Goal: Obtain resource: Download file/media

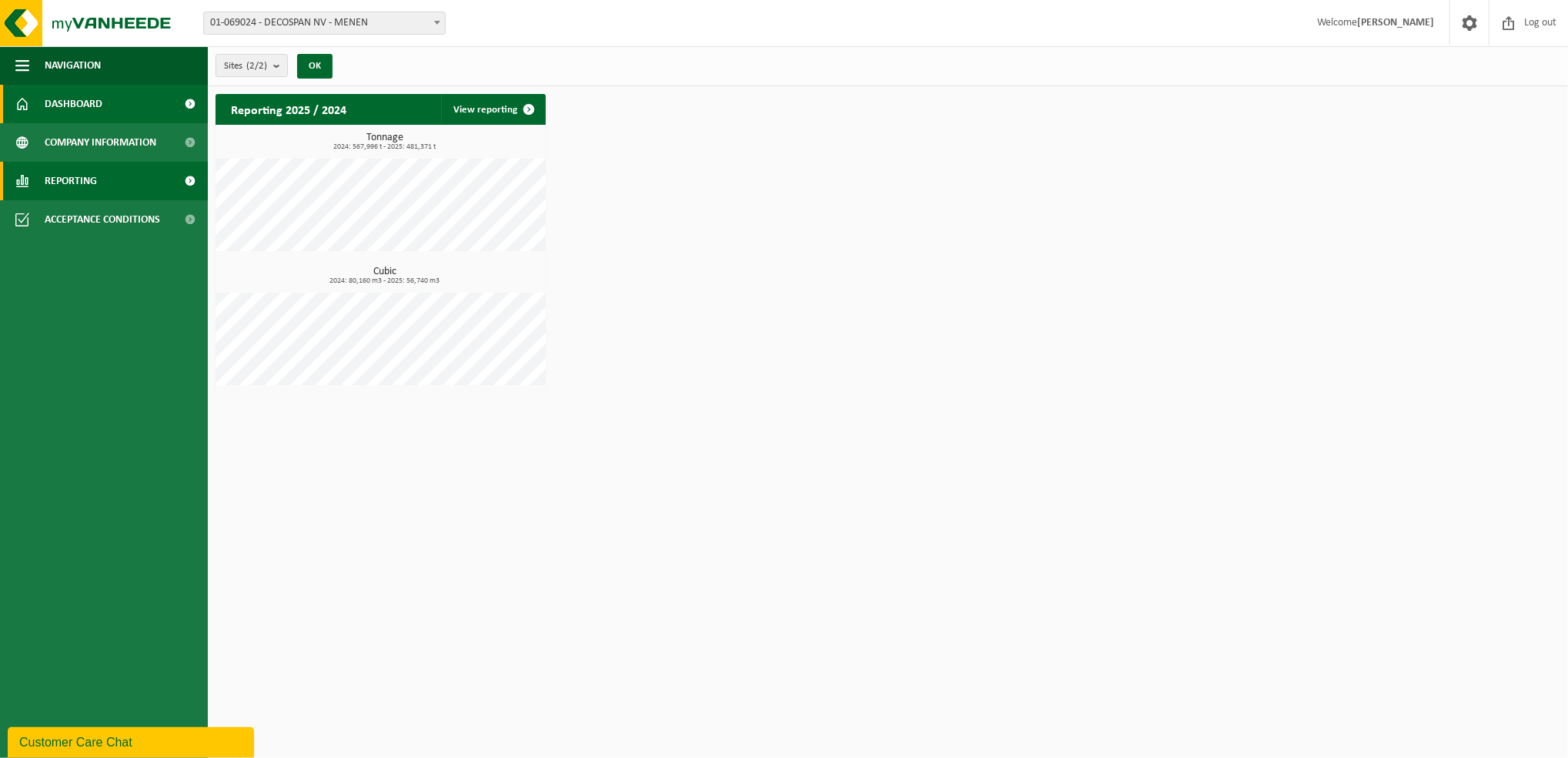
click at [79, 185] on span "Reporting" at bounding box center [71, 181] width 53 height 39
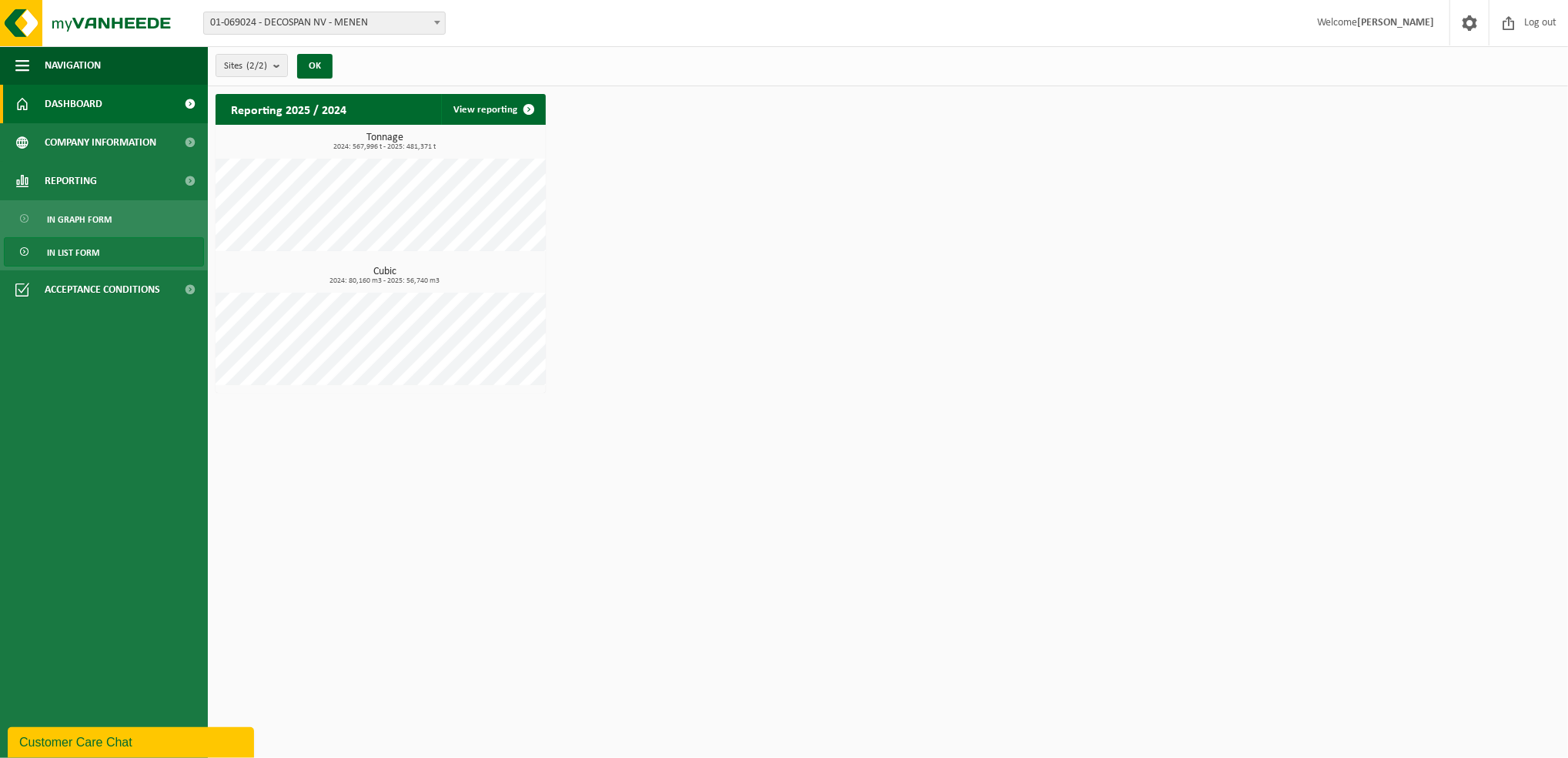
click at [126, 258] on link "In list form" at bounding box center [104, 251] width 200 height 29
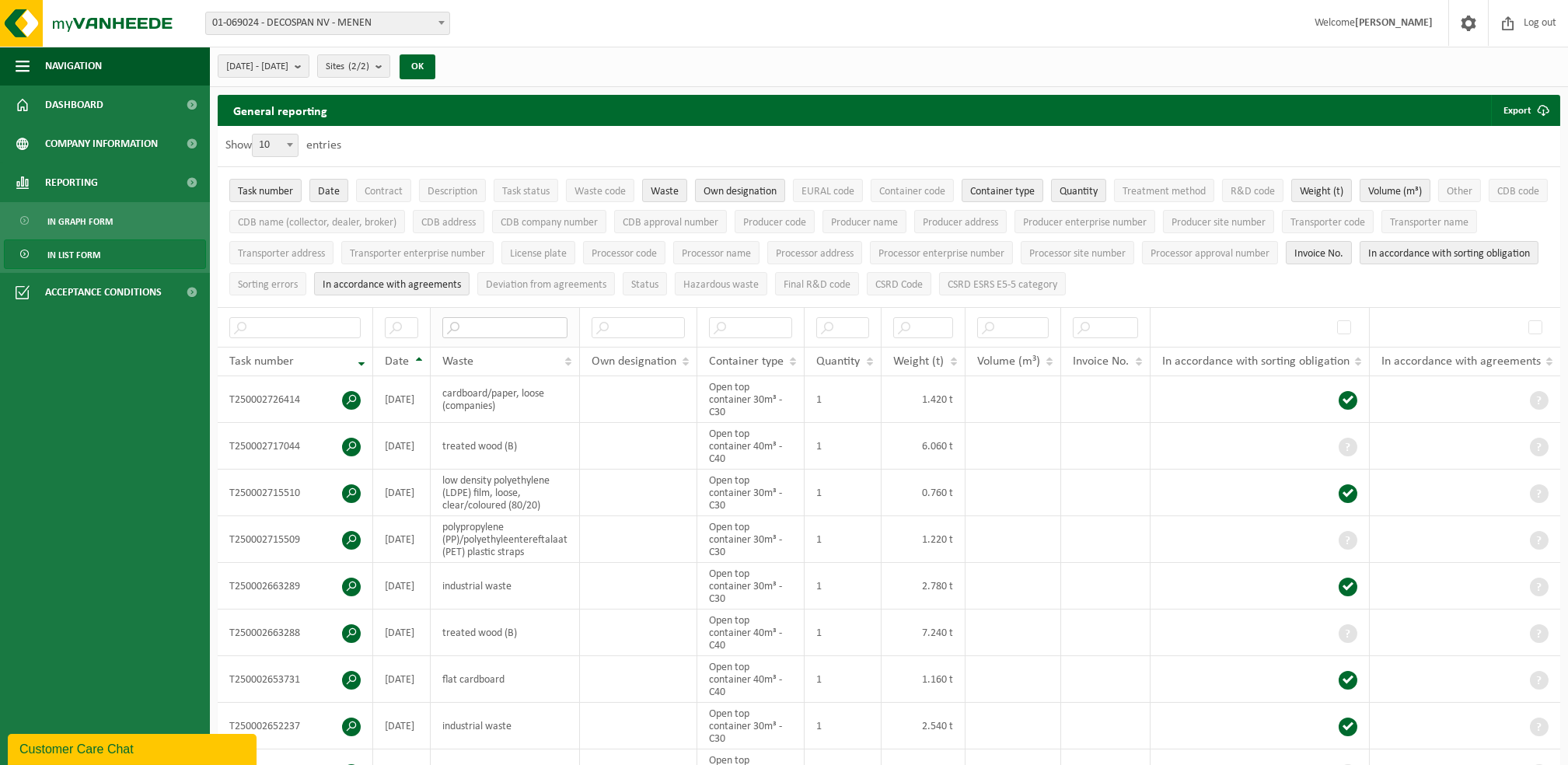
click at [481, 326] on input "text" at bounding box center [505, 328] width 125 height 21
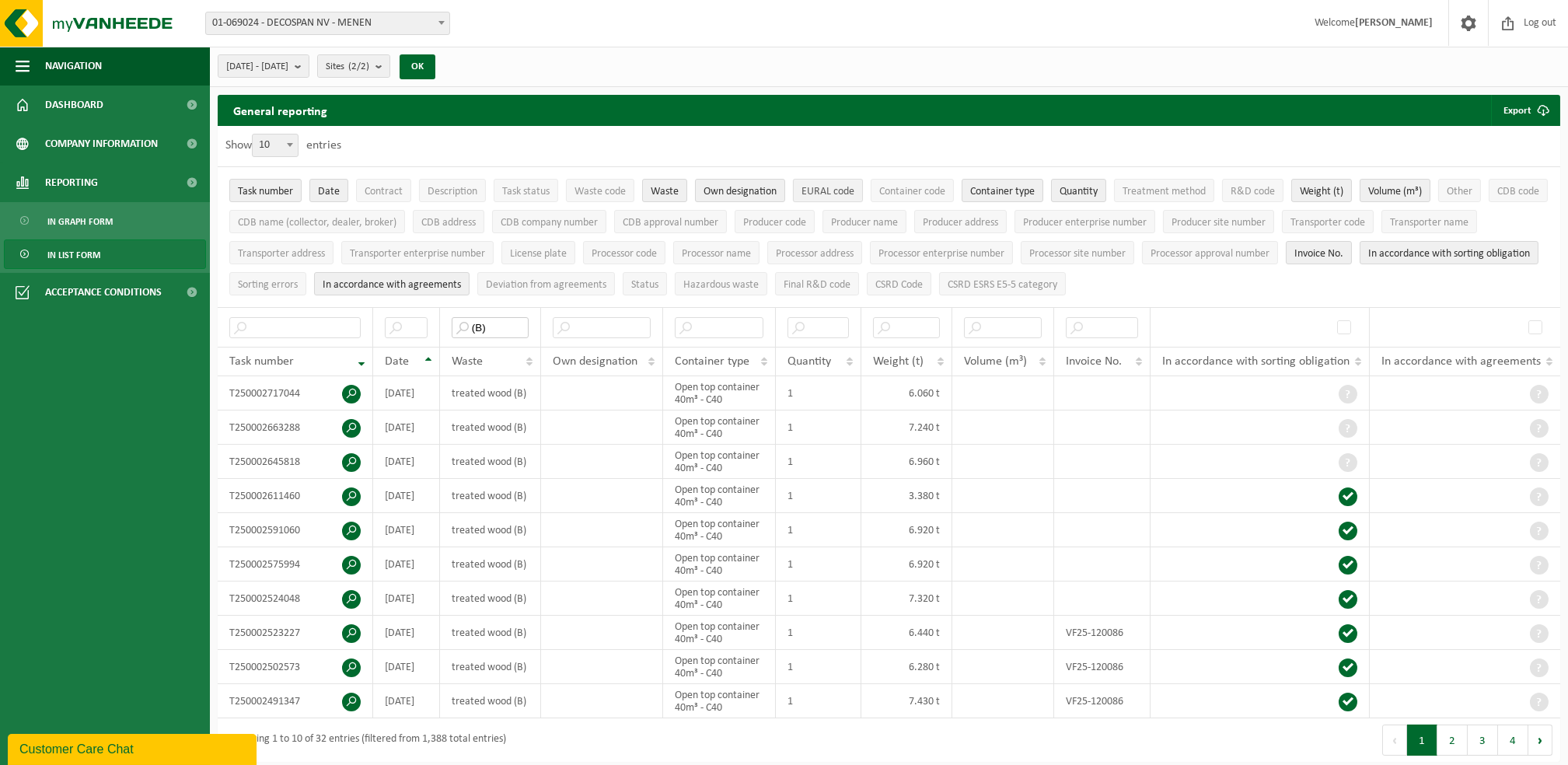
type input "(B)"
click at [844, 190] on span "EURAL code" at bounding box center [828, 191] width 53 height 11
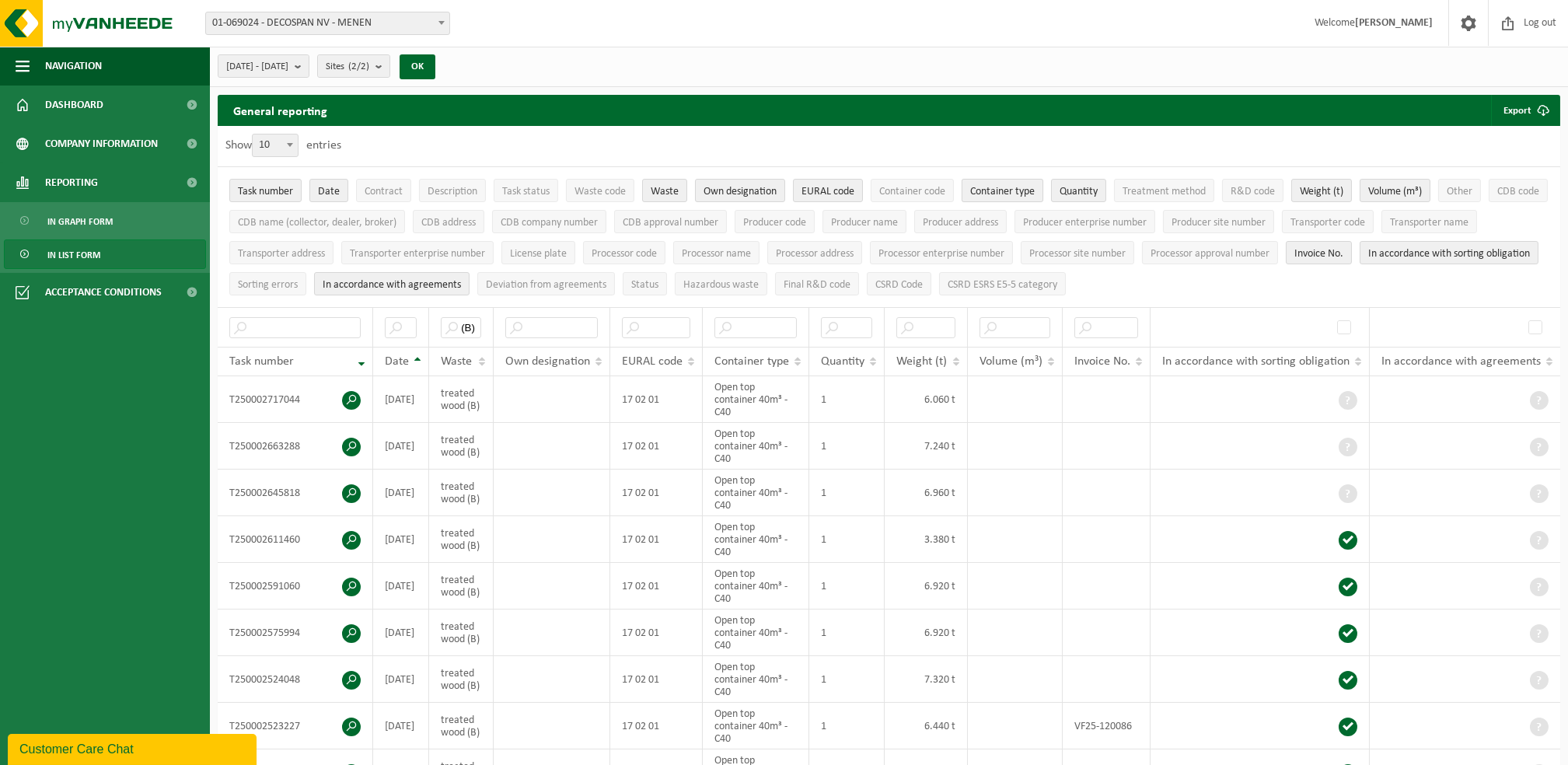
click at [1017, 193] on span "Container type" at bounding box center [1003, 191] width 65 height 11
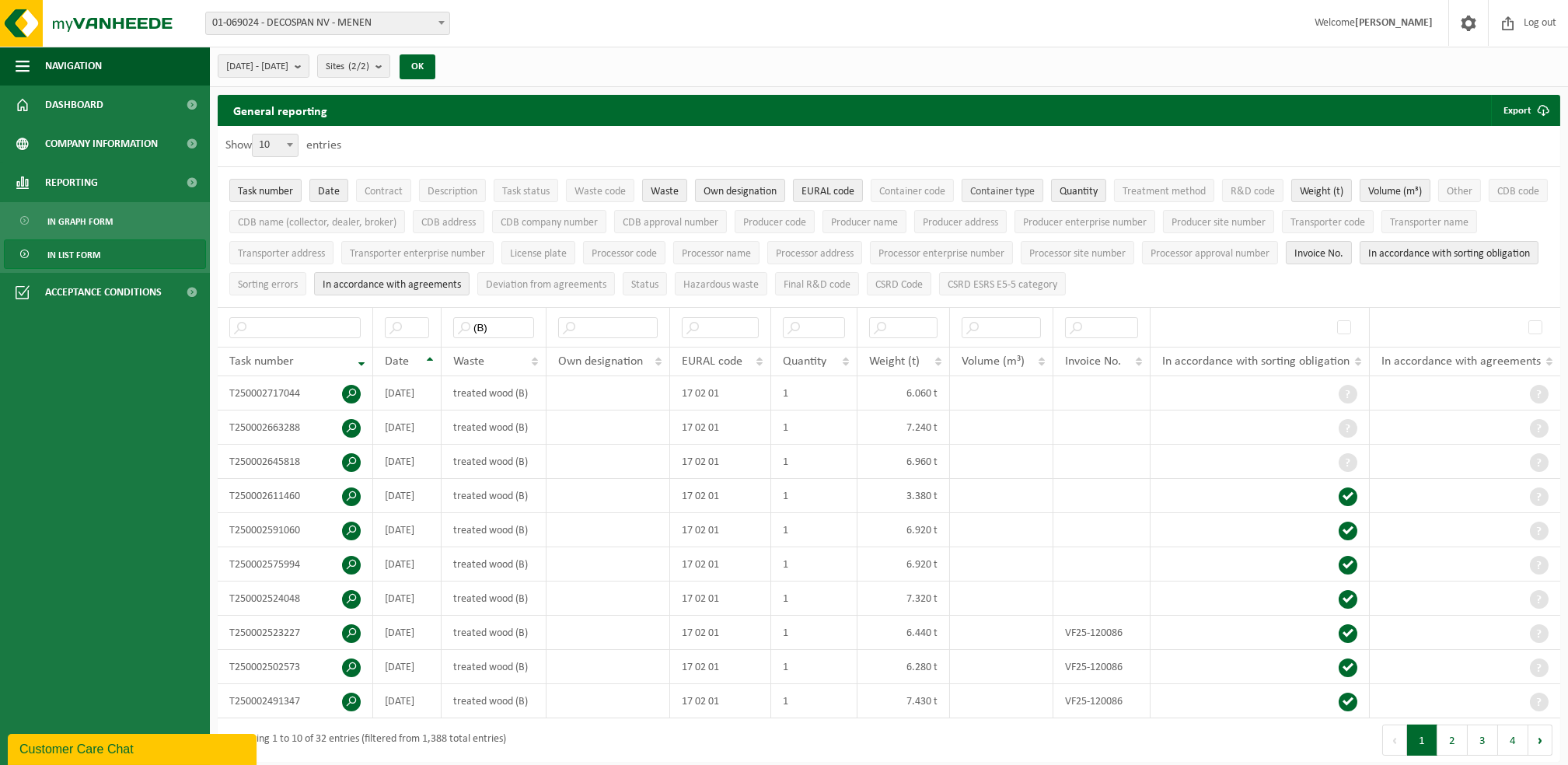
click at [1017, 193] on span "Container type" at bounding box center [1003, 191] width 65 height 11
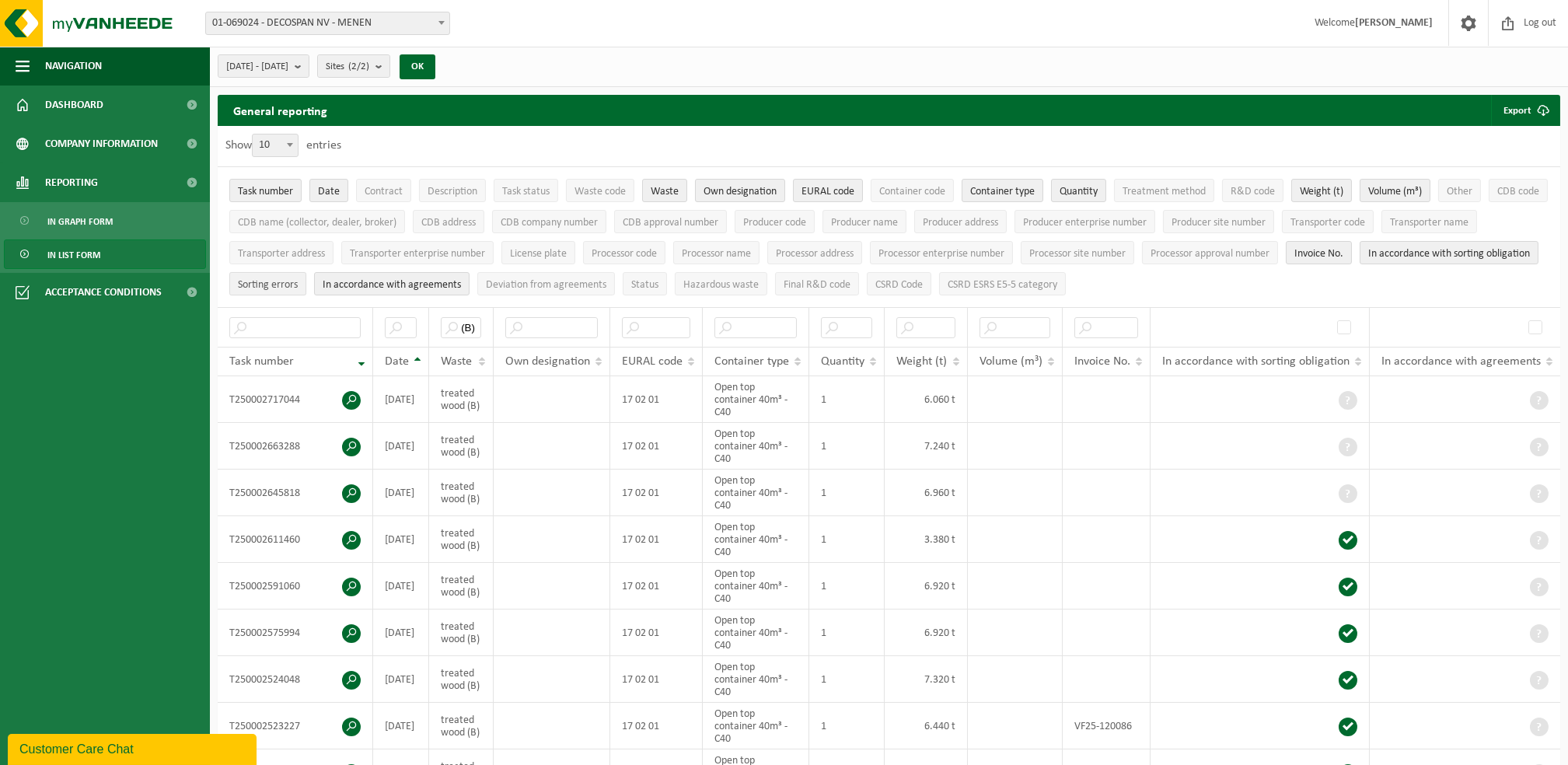
click at [297, 282] on span "Sorting errors" at bounding box center [267, 285] width 60 height 11
click at [758, 289] on span "Hazardous waste" at bounding box center [720, 285] width 75 height 11
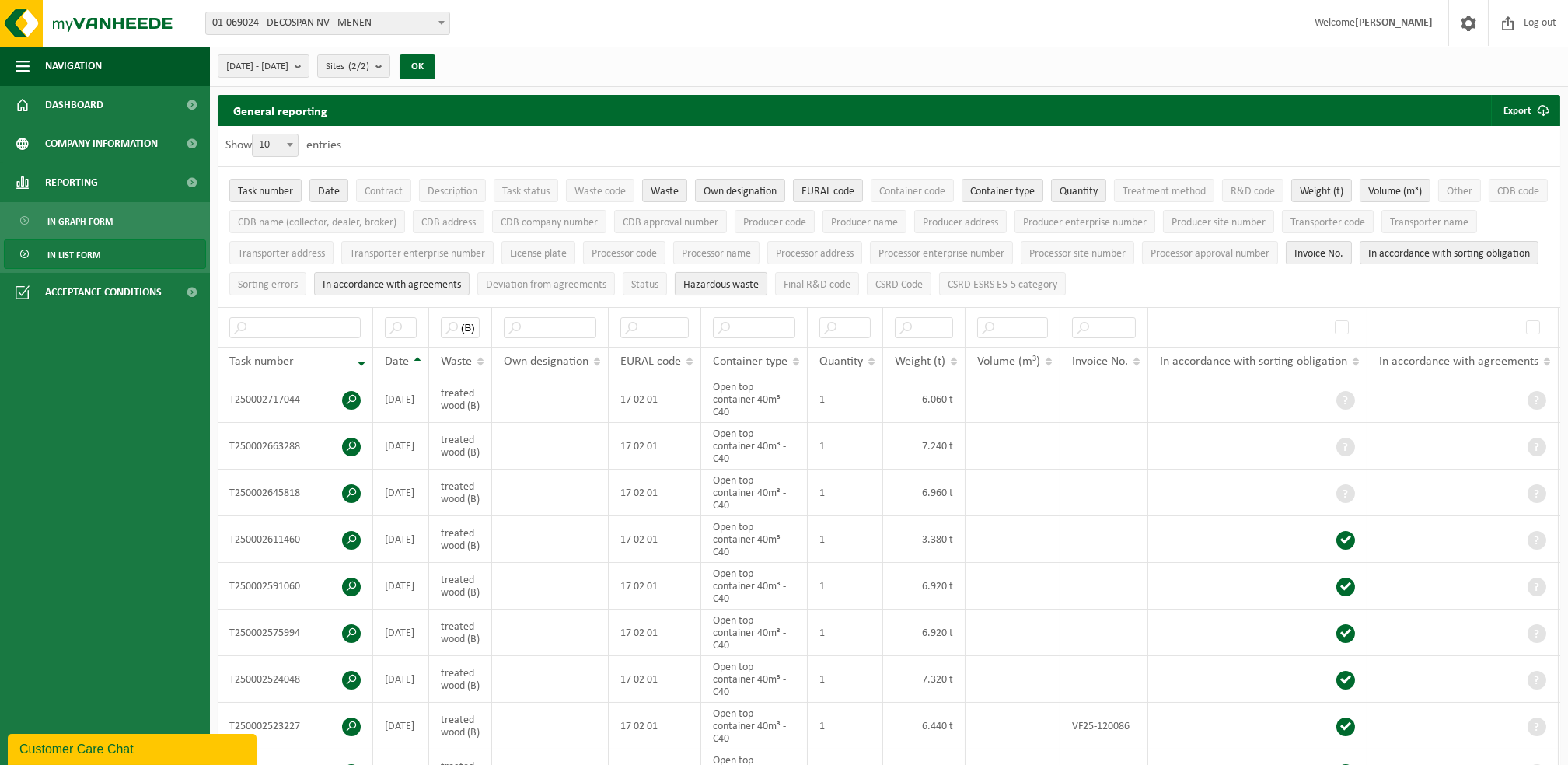
click at [758, 289] on span "Hazardous waste" at bounding box center [720, 285] width 75 height 11
click at [931, 286] on button "CSRD Code" at bounding box center [899, 283] width 65 height 24
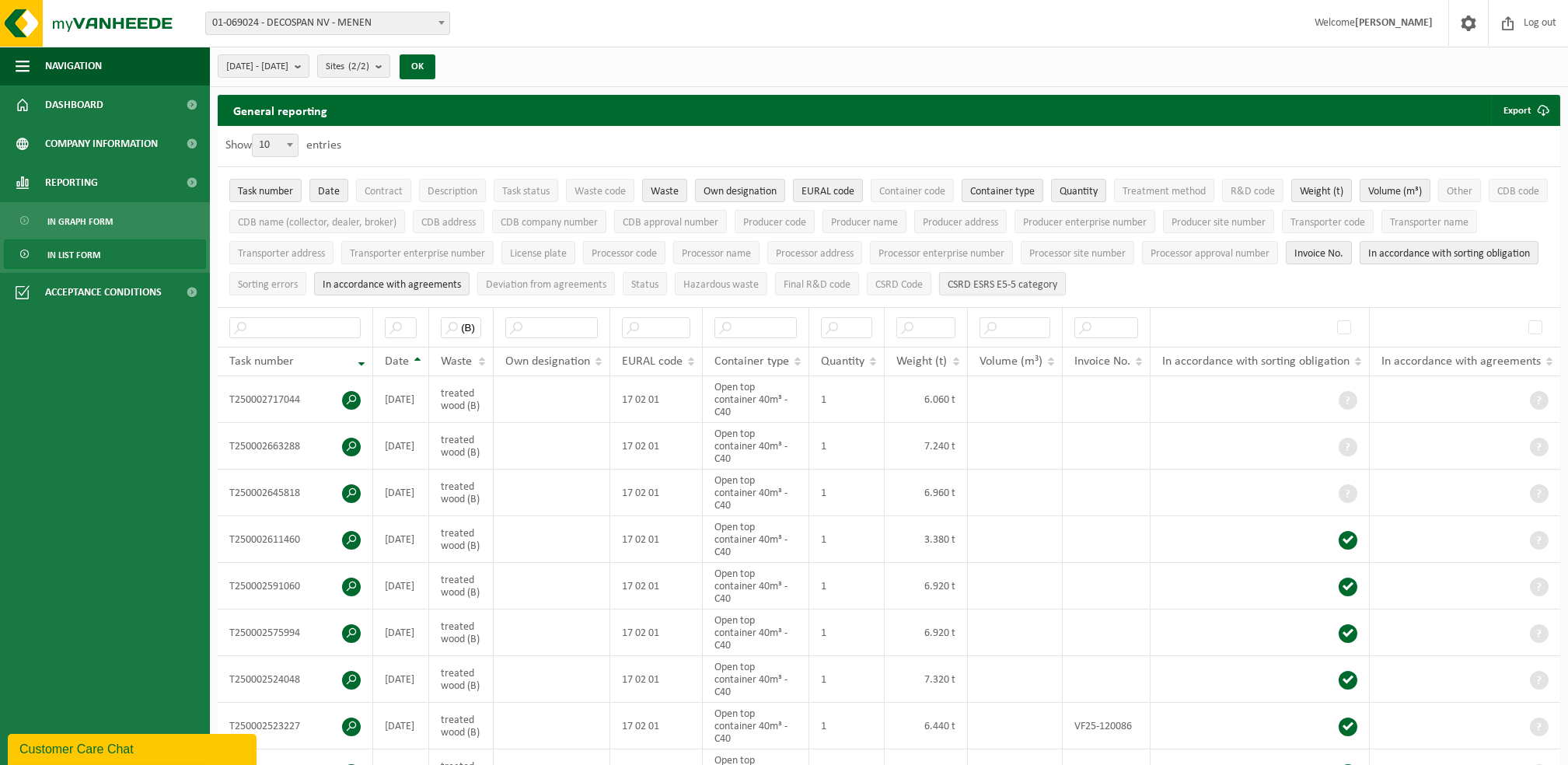
click at [1057, 279] on span "CSRD ESRS E5-5 category" at bounding box center [1002, 285] width 109 height 11
click at [1057, 282] on span "CSRD ESRS E5-5 category" at bounding box center [1002, 285] width 109 height 11
click at [602, 185] on span "Waste code" at bounding box center [600, 191] width 51 height 11
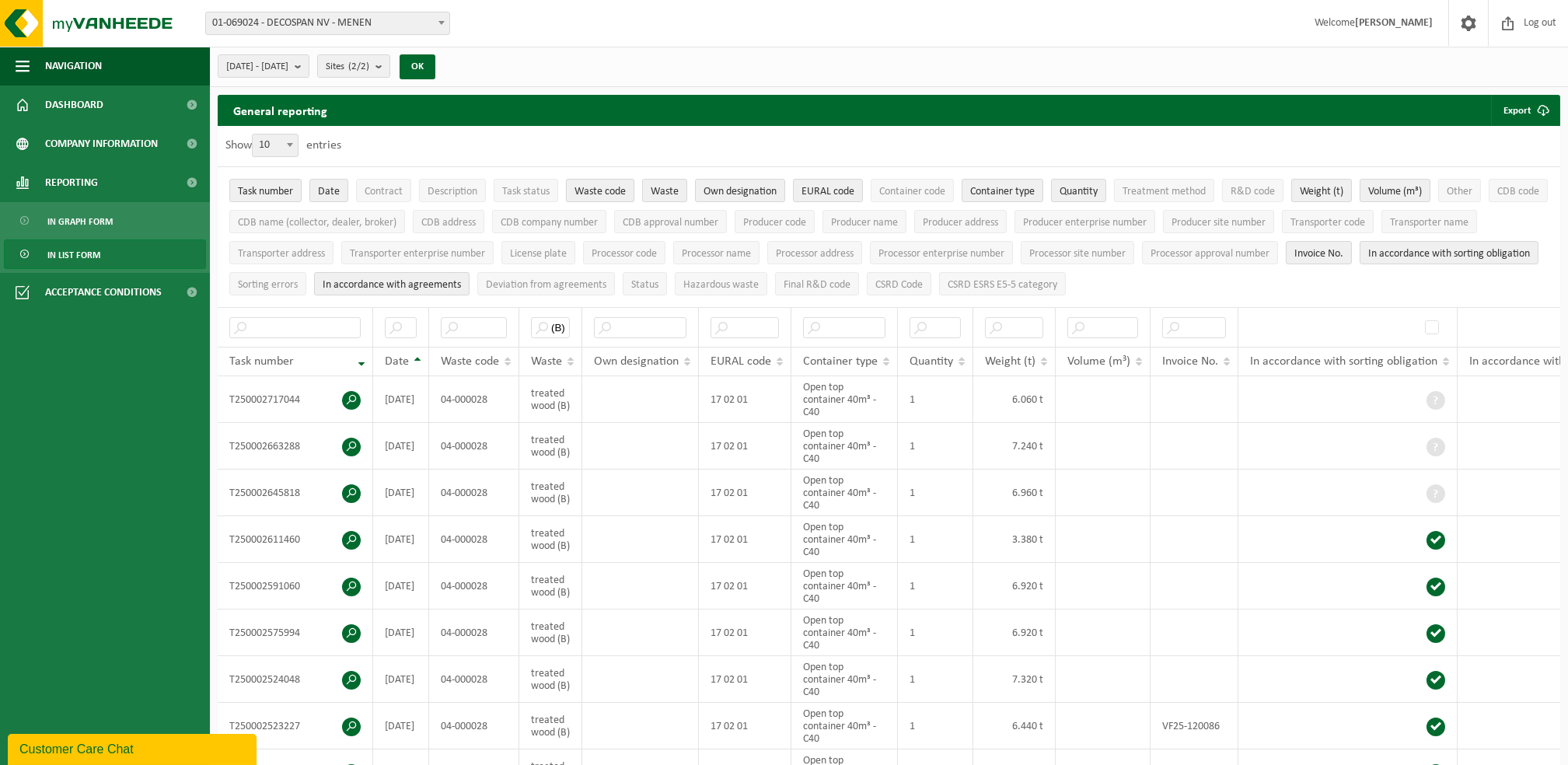
click at [602, 185] on span "Waste code" at bounding box center [600, 191] width 51 height 11
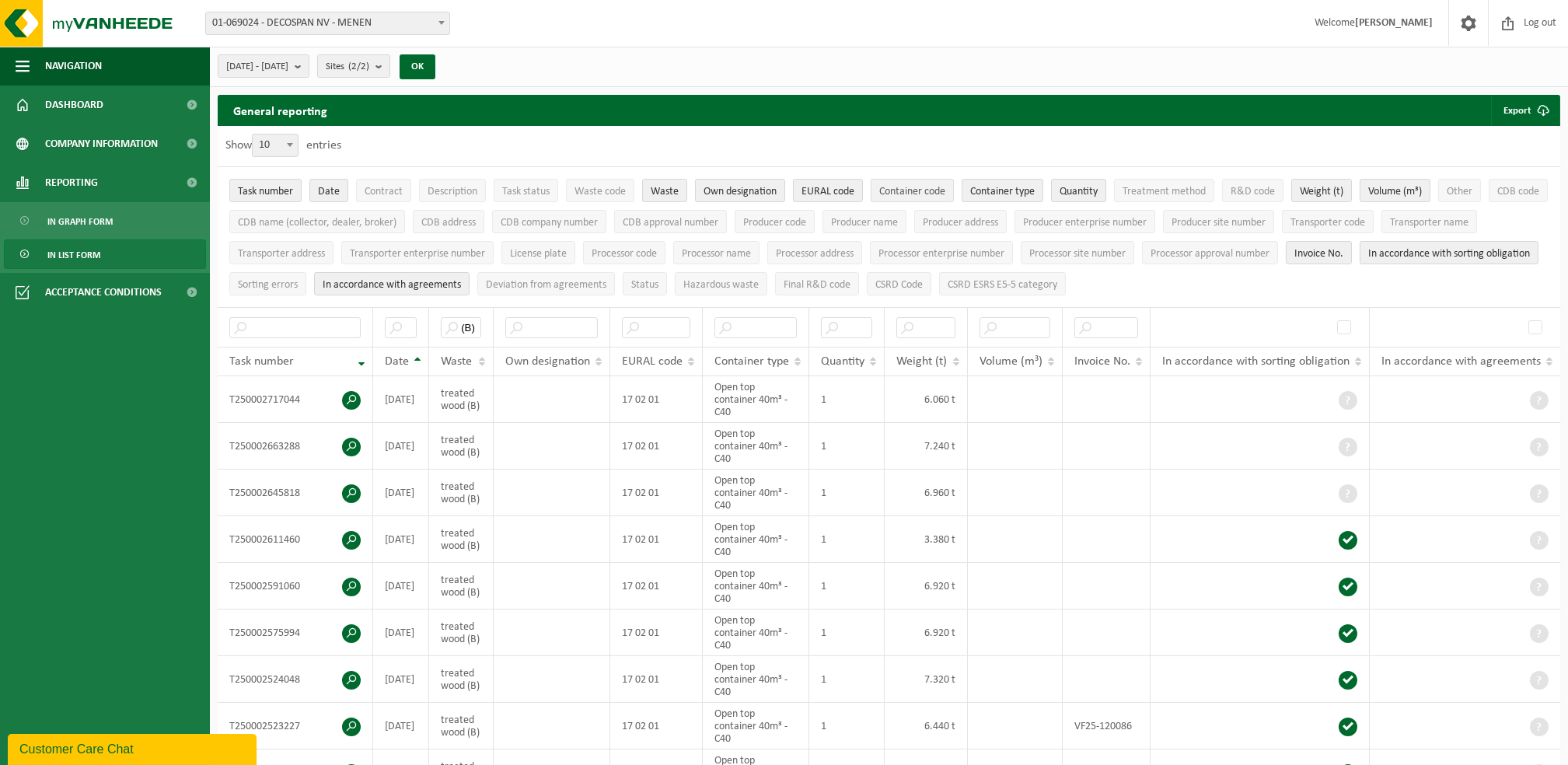
click at [926, 197] on span "Container code" at bounding box center [912, 191] width 67 height 11
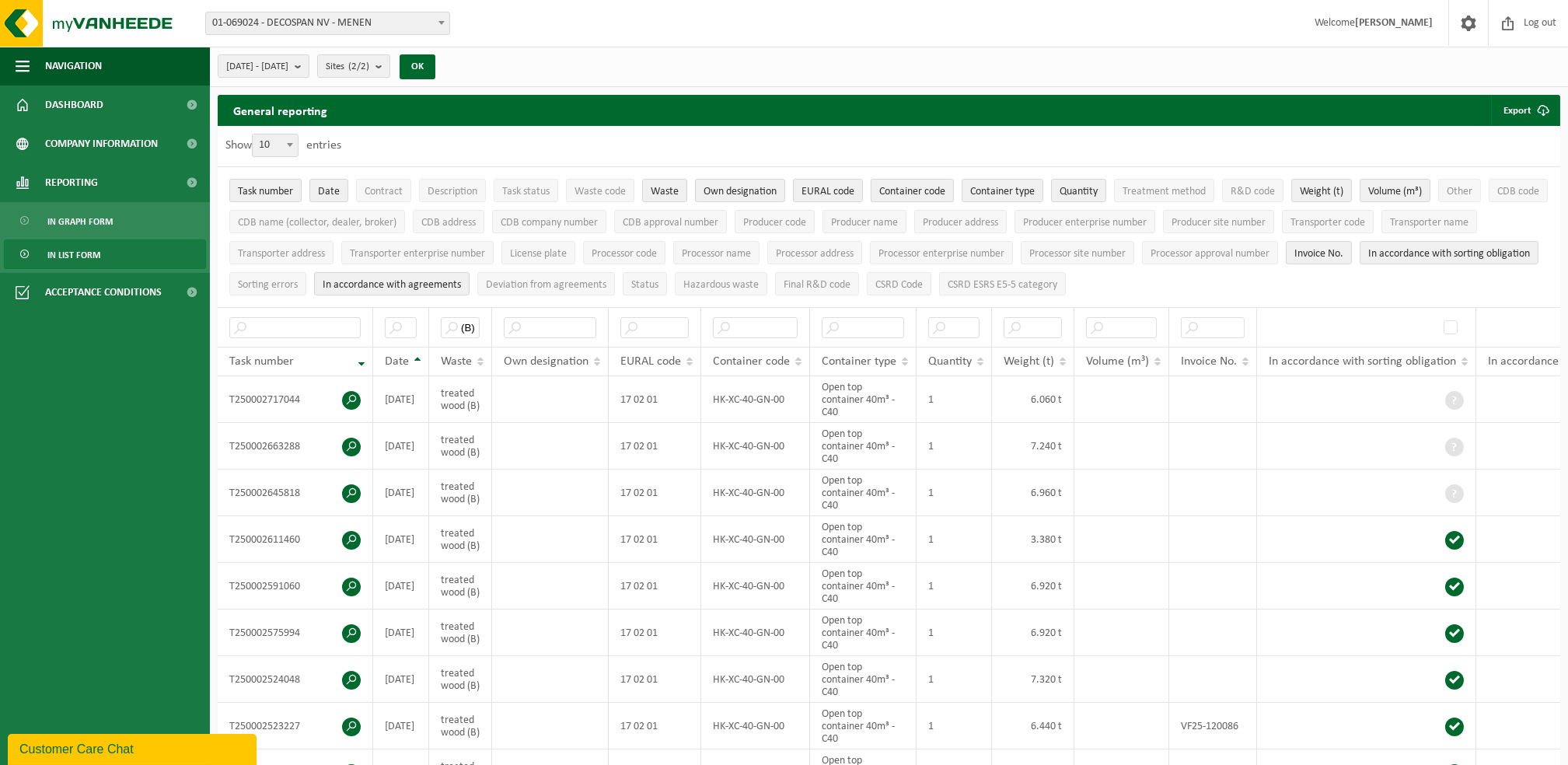
click at [926, 197] on span "Container code" at bounding box center [912, 191] width 67 height 11
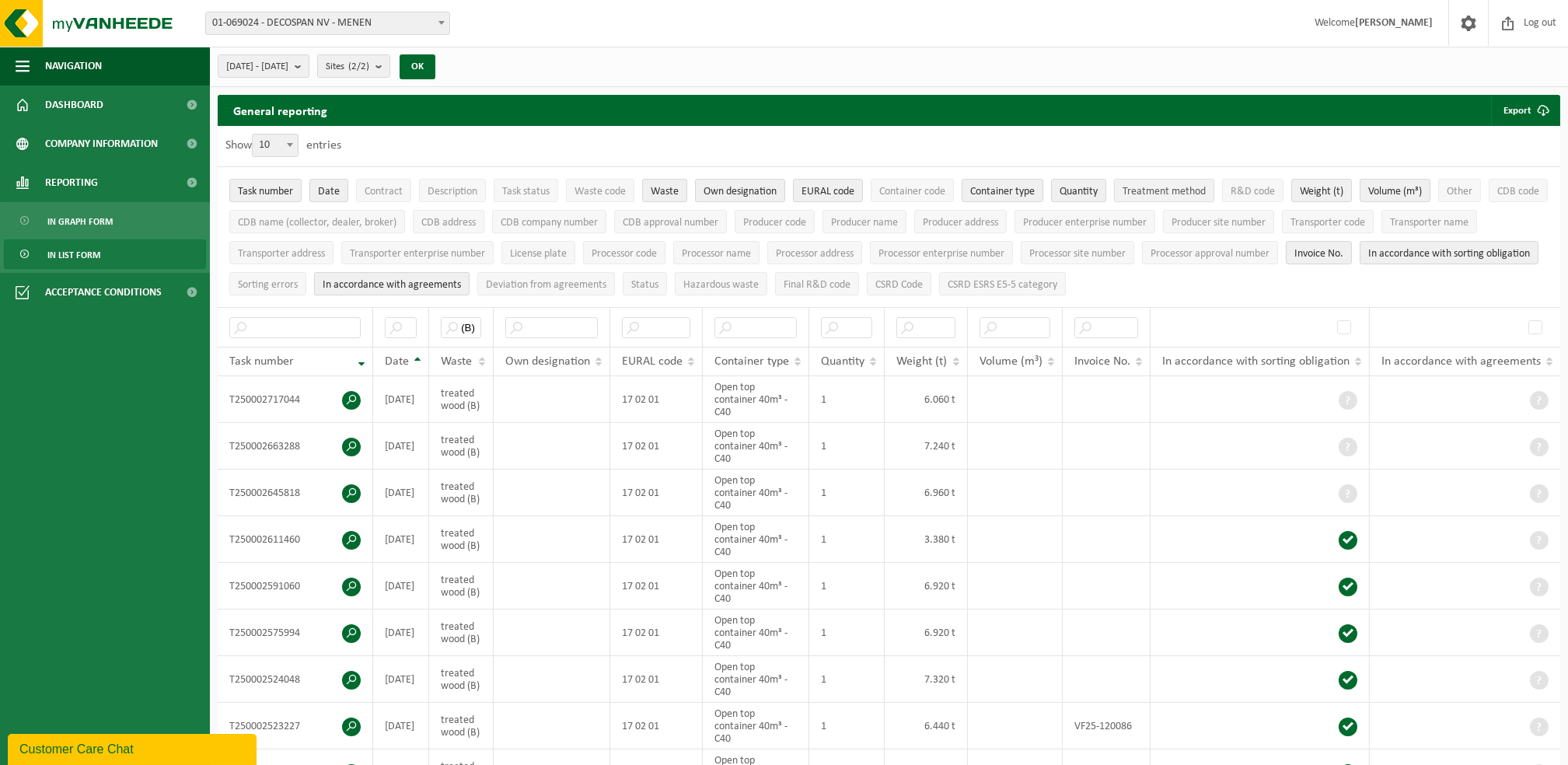
click at [1180, 190] on span "Treatment method" at bounding box center [1164, 191] width 84 height 11
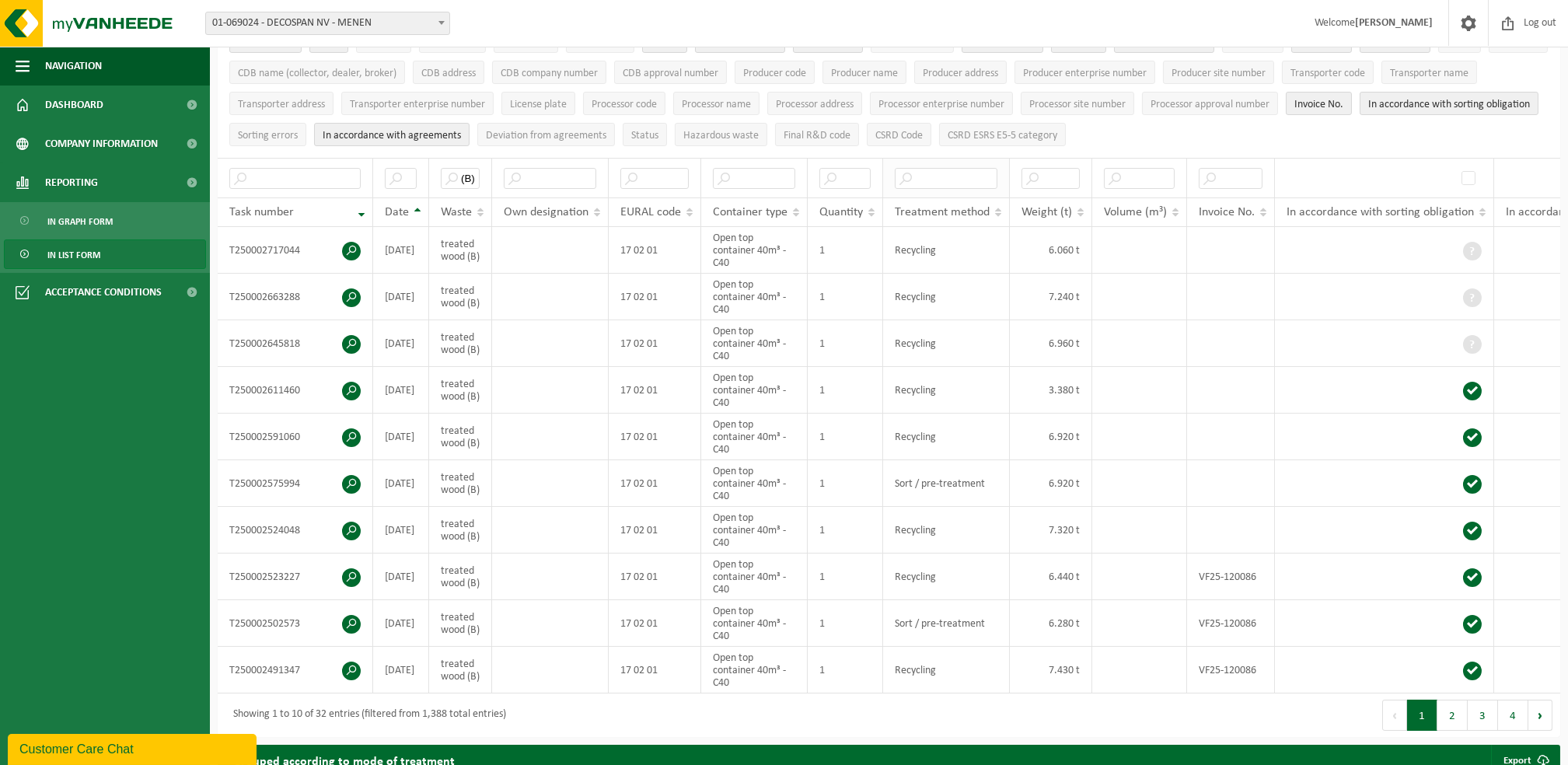
scroll to position [104, 0]
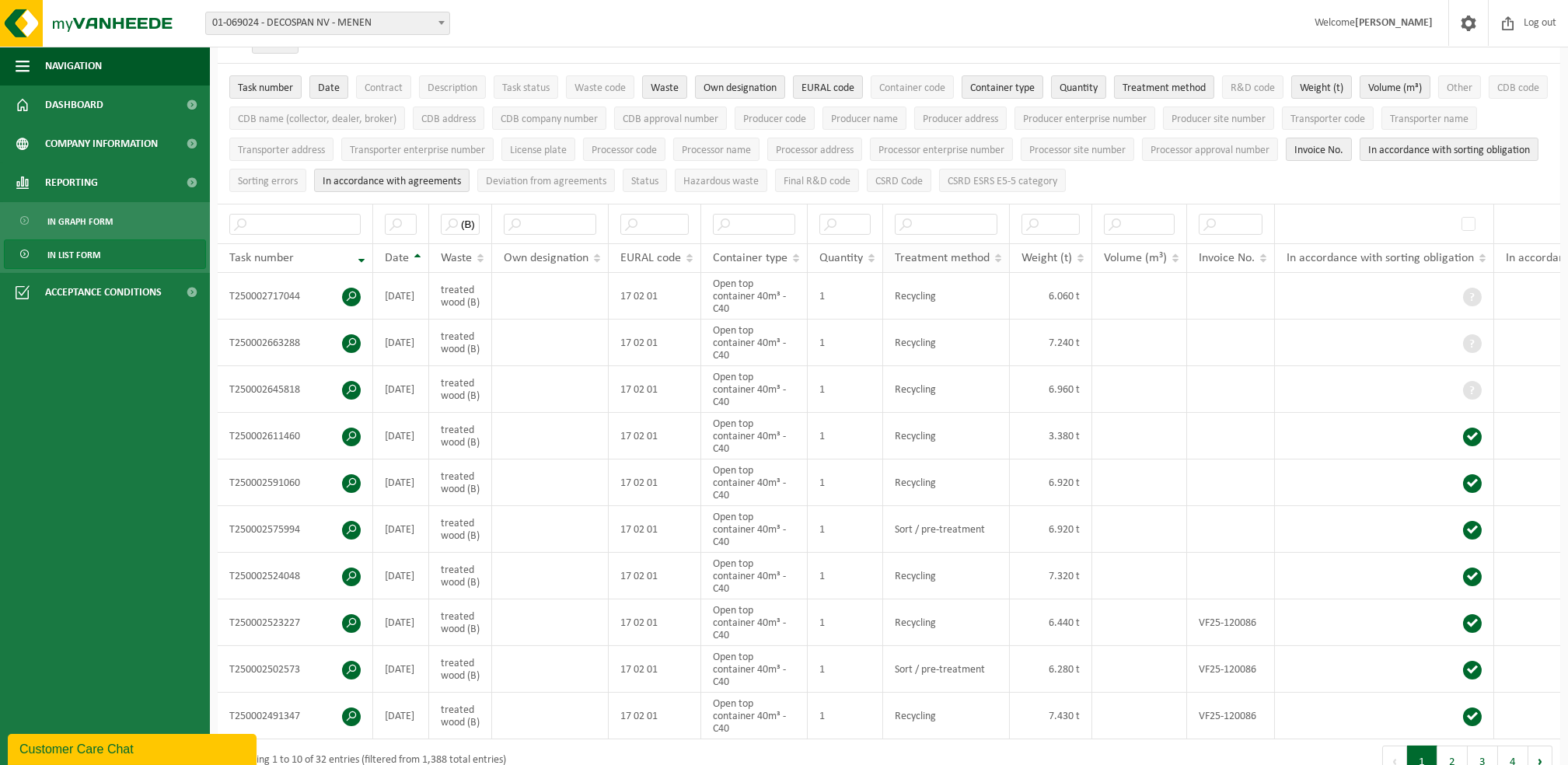
click at [988, 259] on span "Treatment method" at bounding box center [942, 258] width 95 height 12
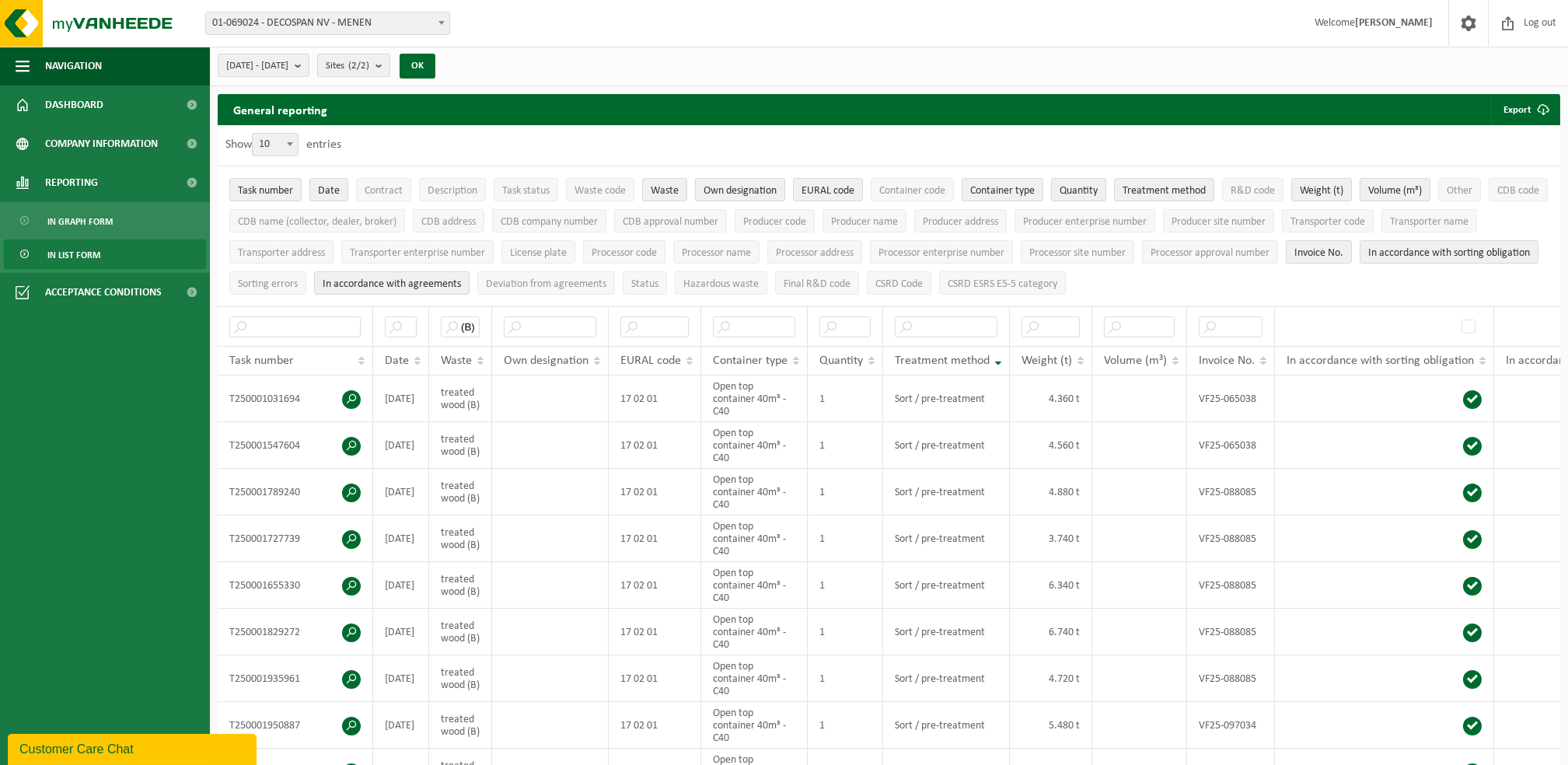
scroll to position [0, 0]
click at [398, 27] on span "01-069024 - DECOSPAN NV - MENEN" at bounding box center [328, 23] width 243 height 22
select select "2255"
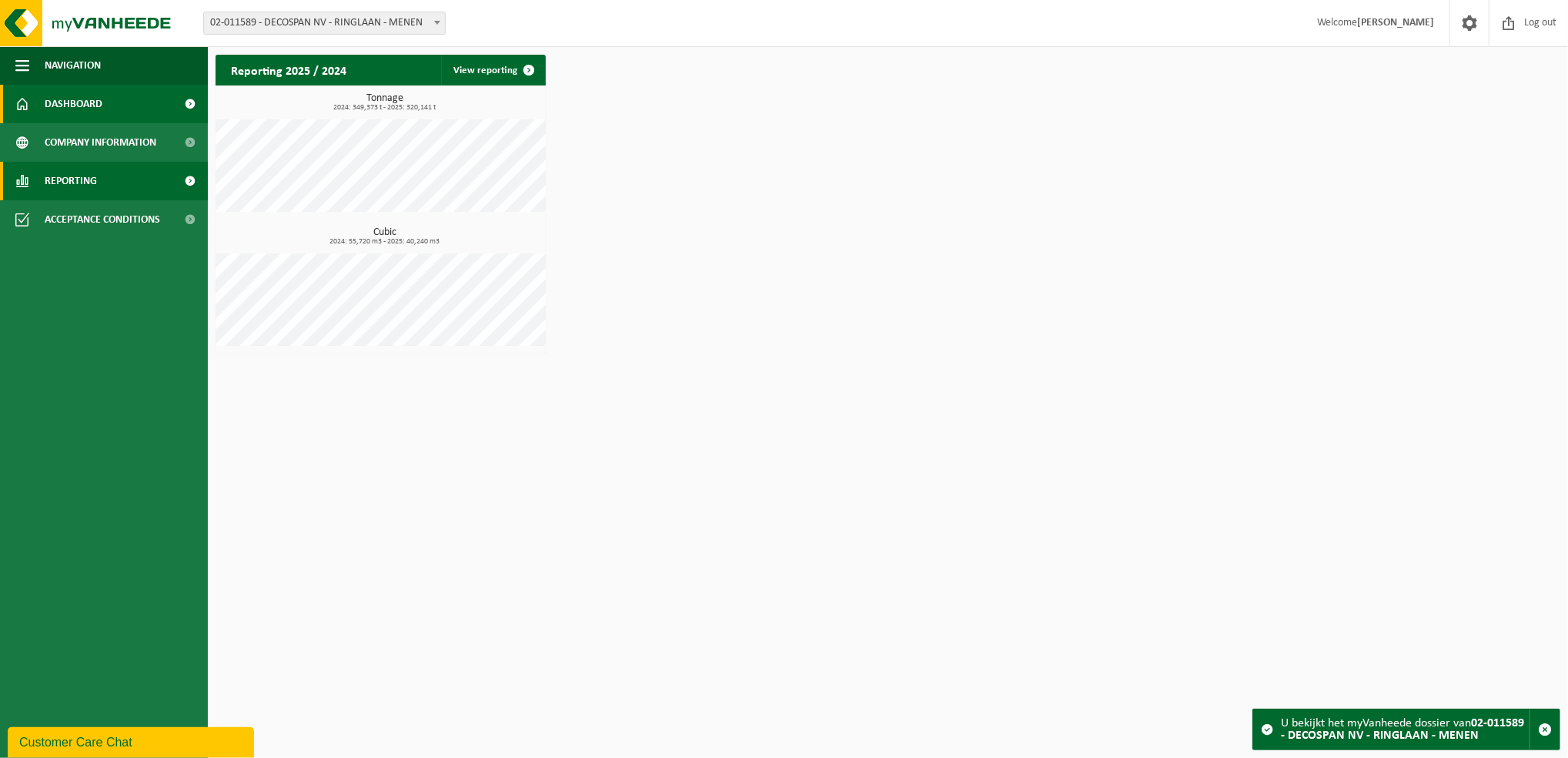
click at [111, 180] on link "Reporting" at bounding box center [104, 181] width 208 height 39
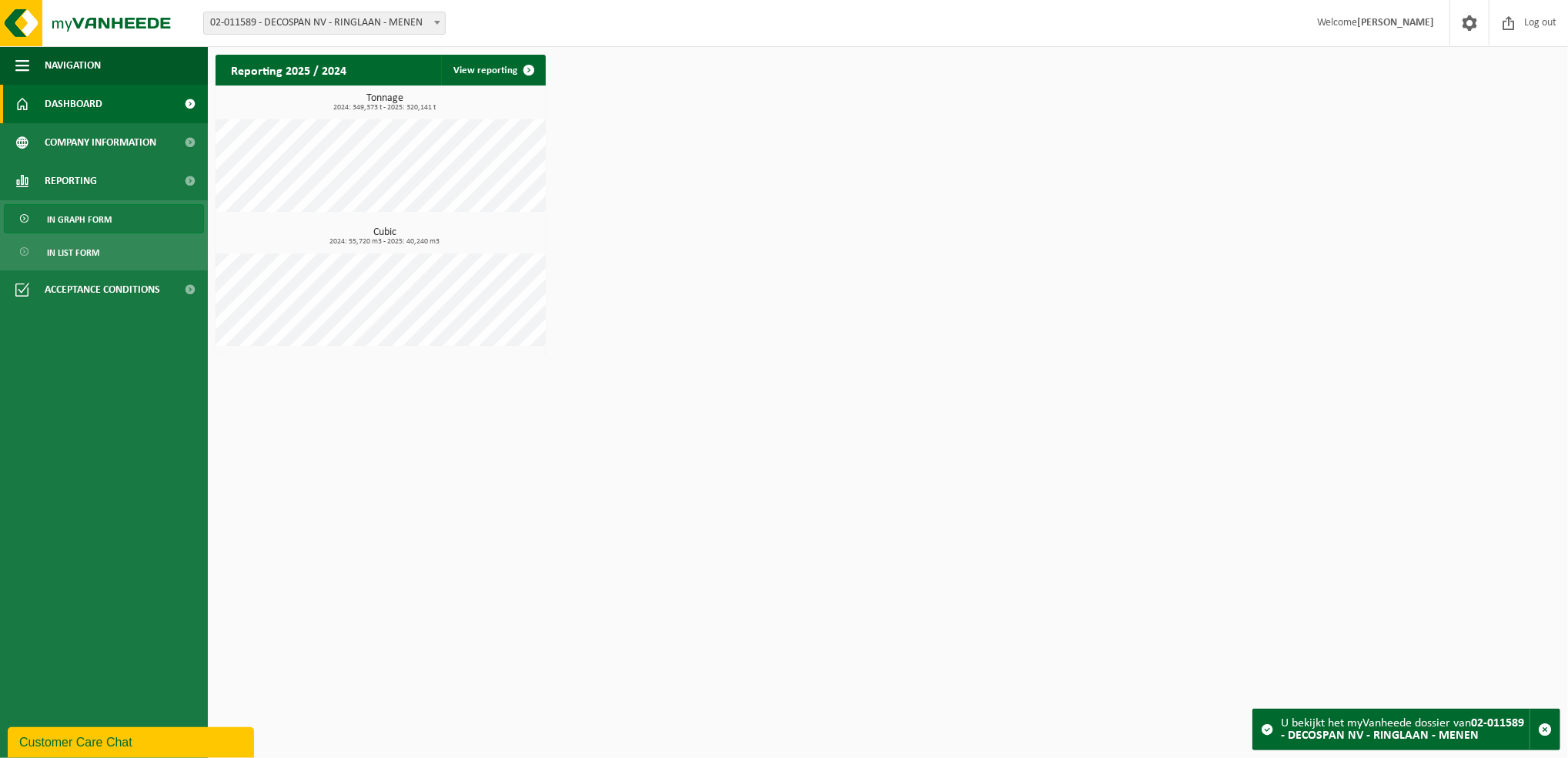
click at [112, 219] on link "In graph form" at bounding box center [104, 218] width 200 height 29
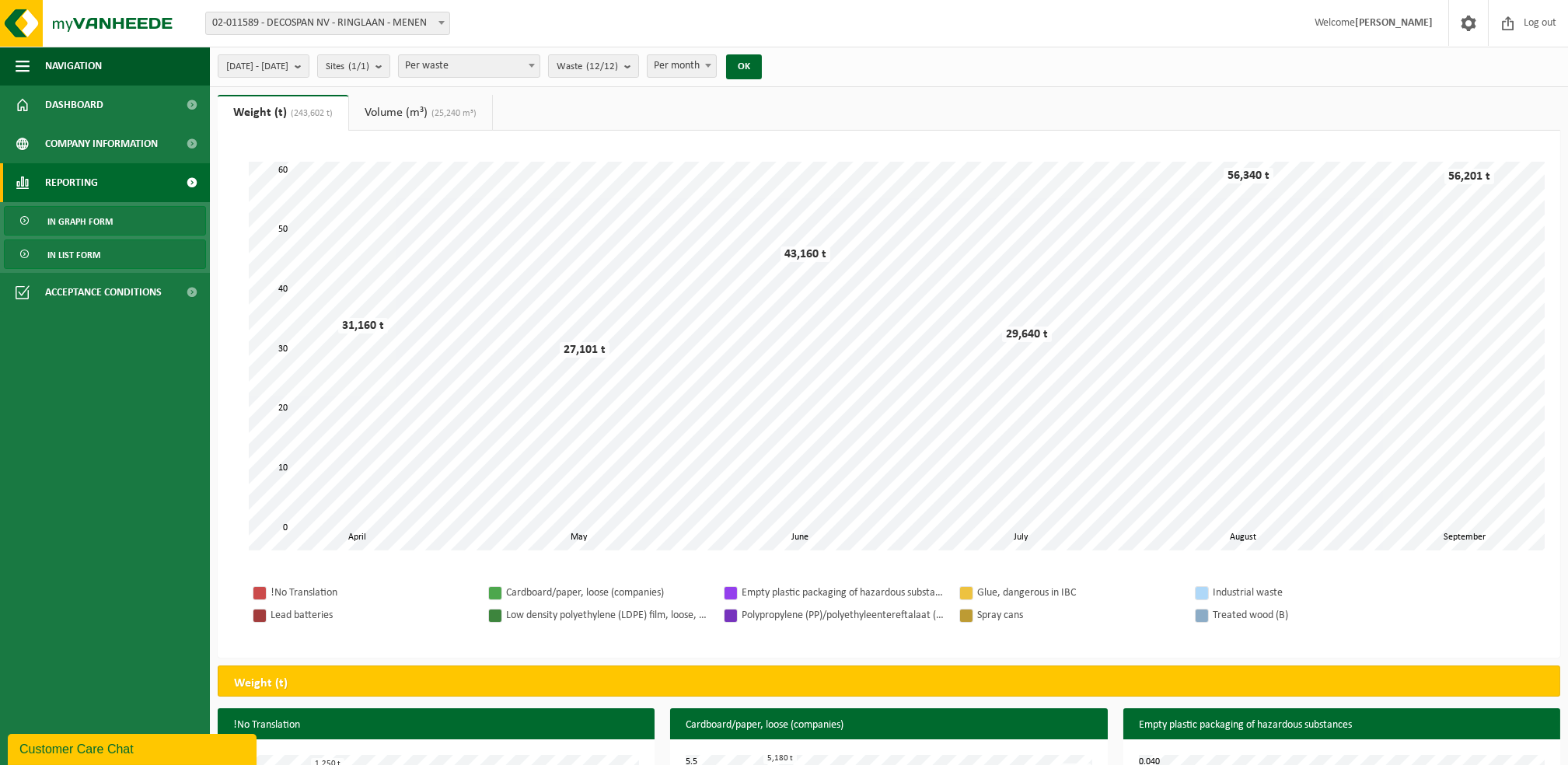
click at [126, 249] on link "In list form" at bounding box center [105, 254] width 202 height 29
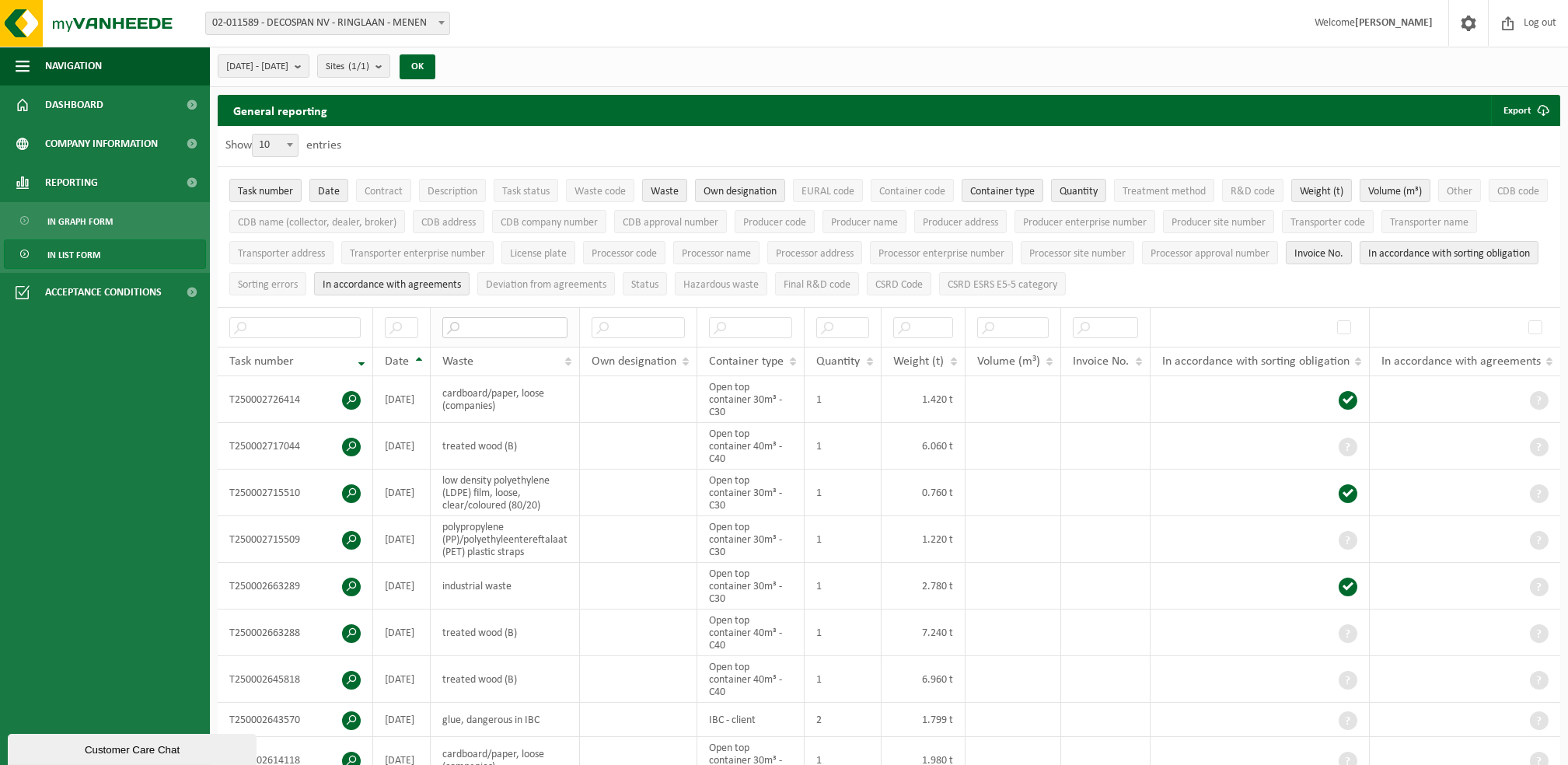
click at [531, 330] on input "text" at bounding box center [505, 328] width 125 height 21
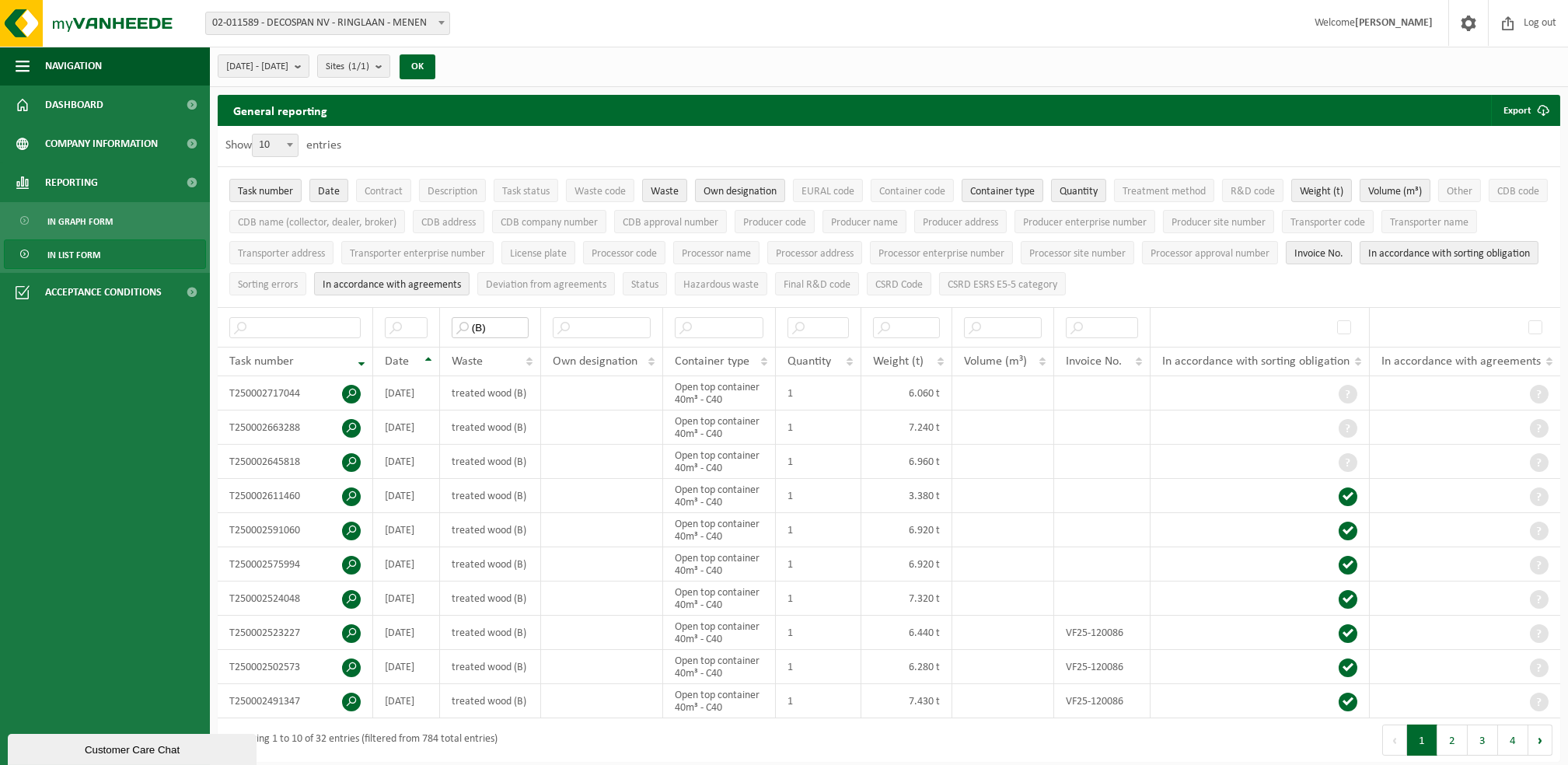
type input "(B)"
click at [736, 189] on span "Own designation" at bounding box center [739, 191] width 73 height 11
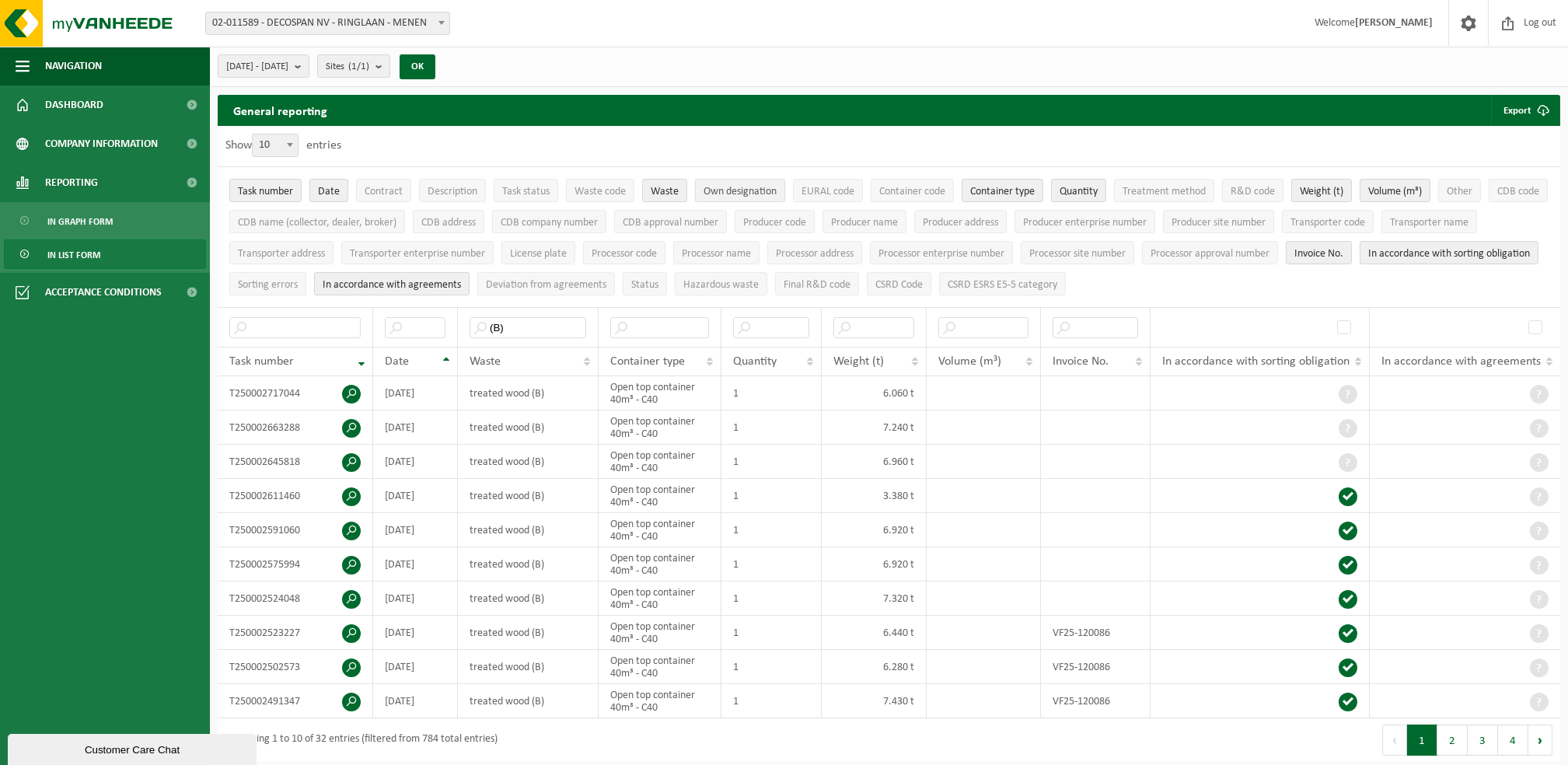
click at [736, 189] on span "Own designation" at bounding box center [739, 191] width 73 height 11
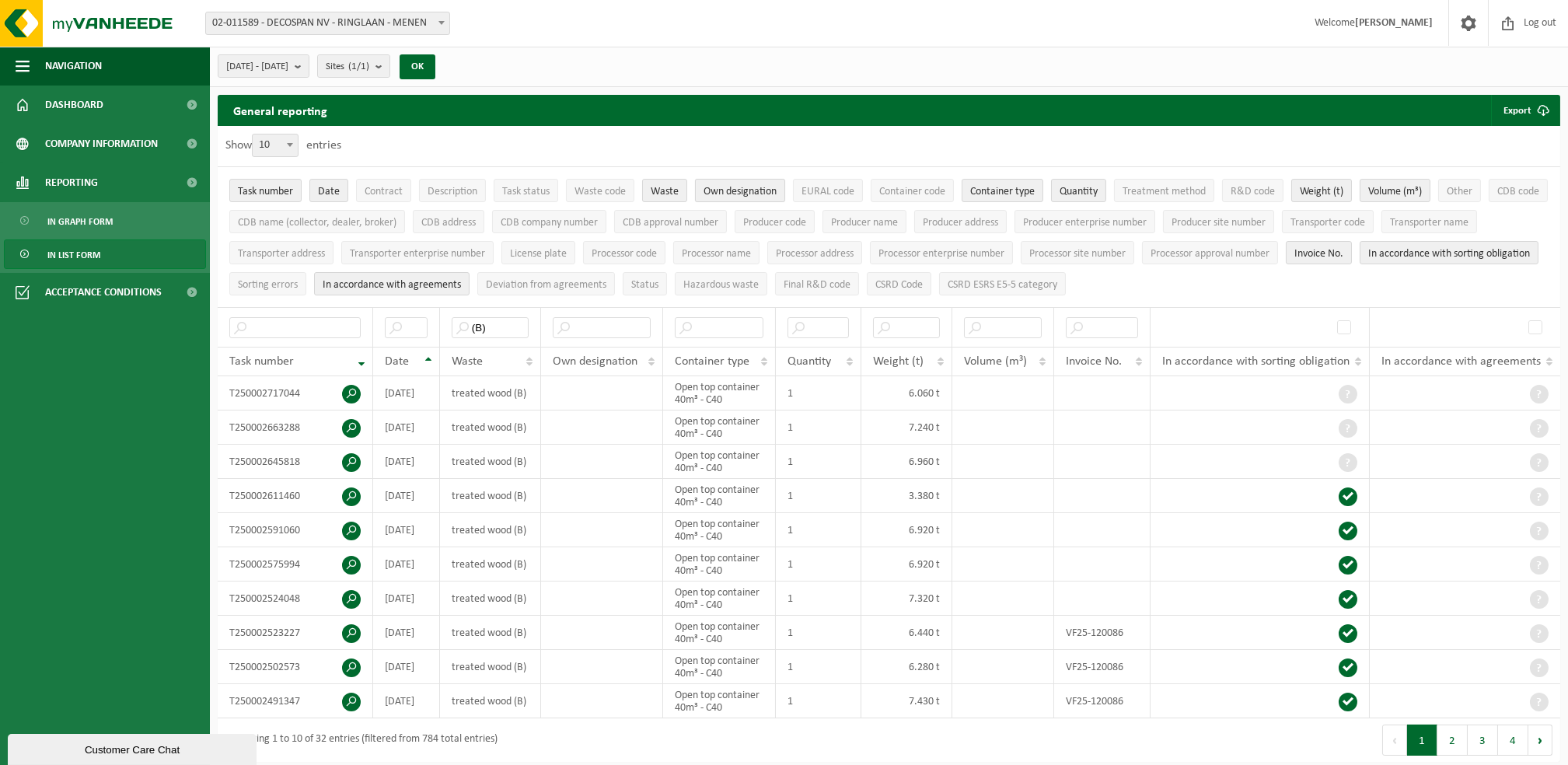
click at [736, 189] on span "Own designation" at bounding box center [739, 191] width 73 height 11
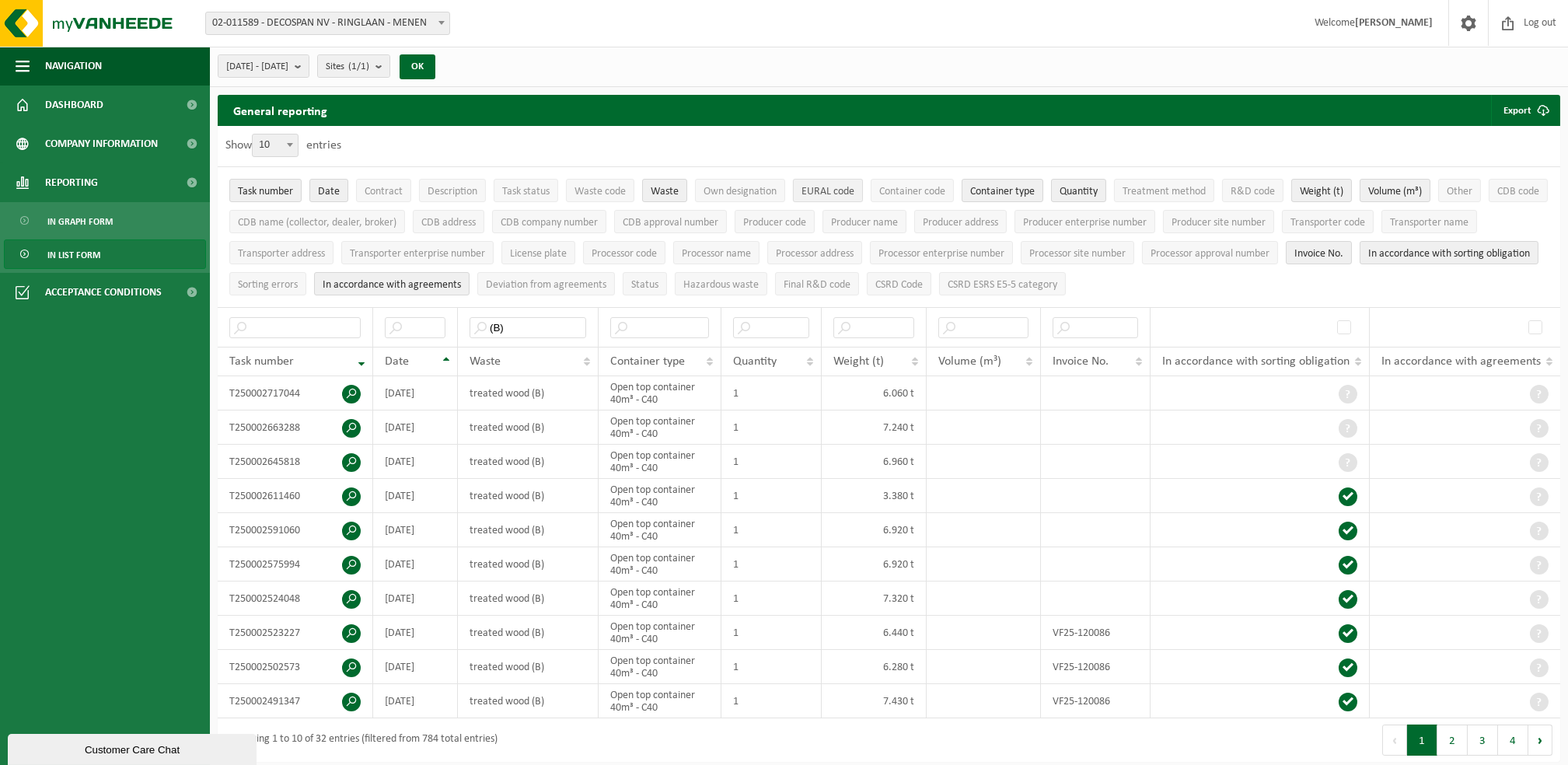
click at [847, 185] on span "EURAL code" at bounding box center [828, 191] width 53 height 11
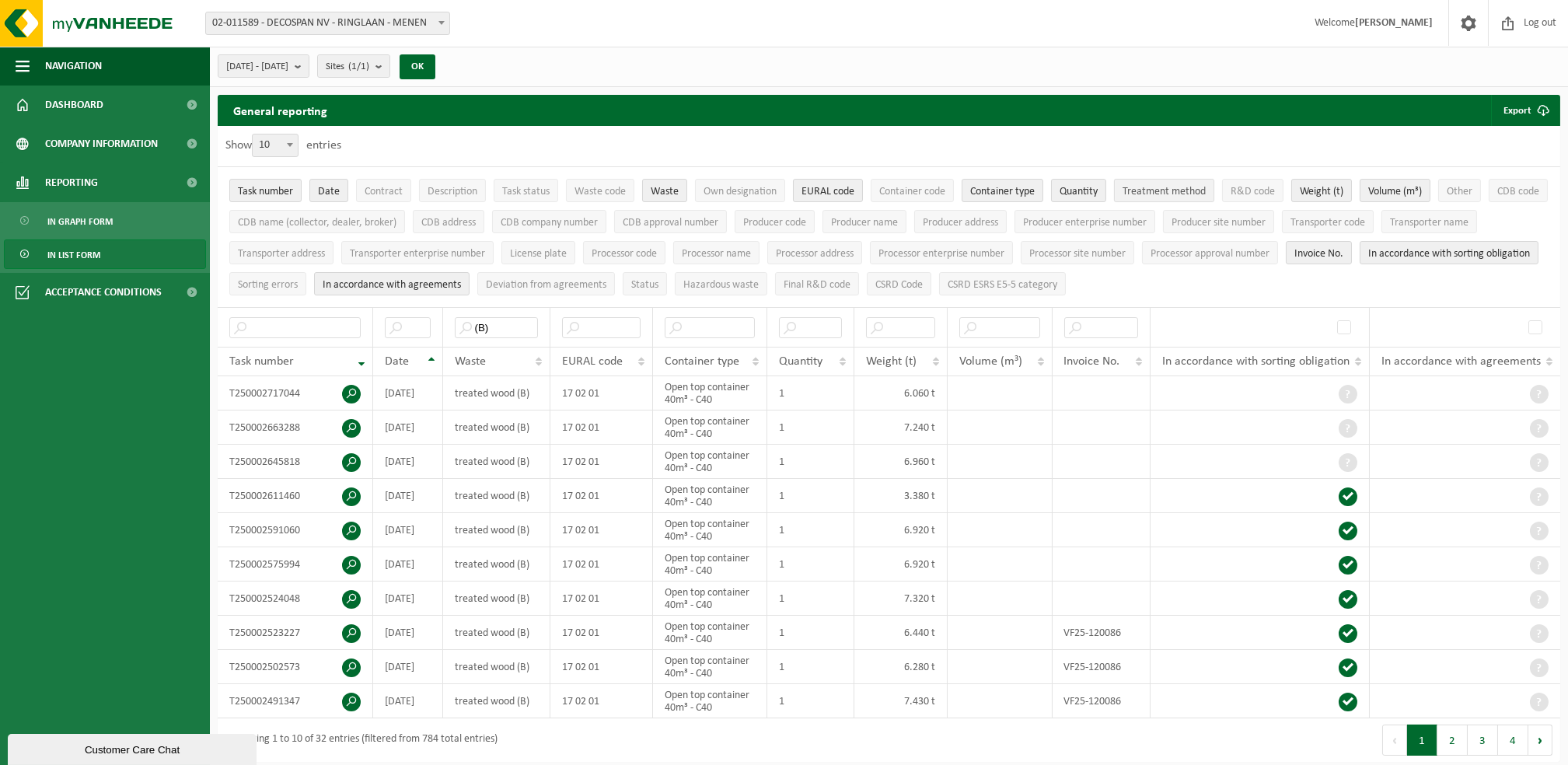
click at [1205, 185] on span "Treatment method" at bounding box center [1164, 191] width 84 height 11
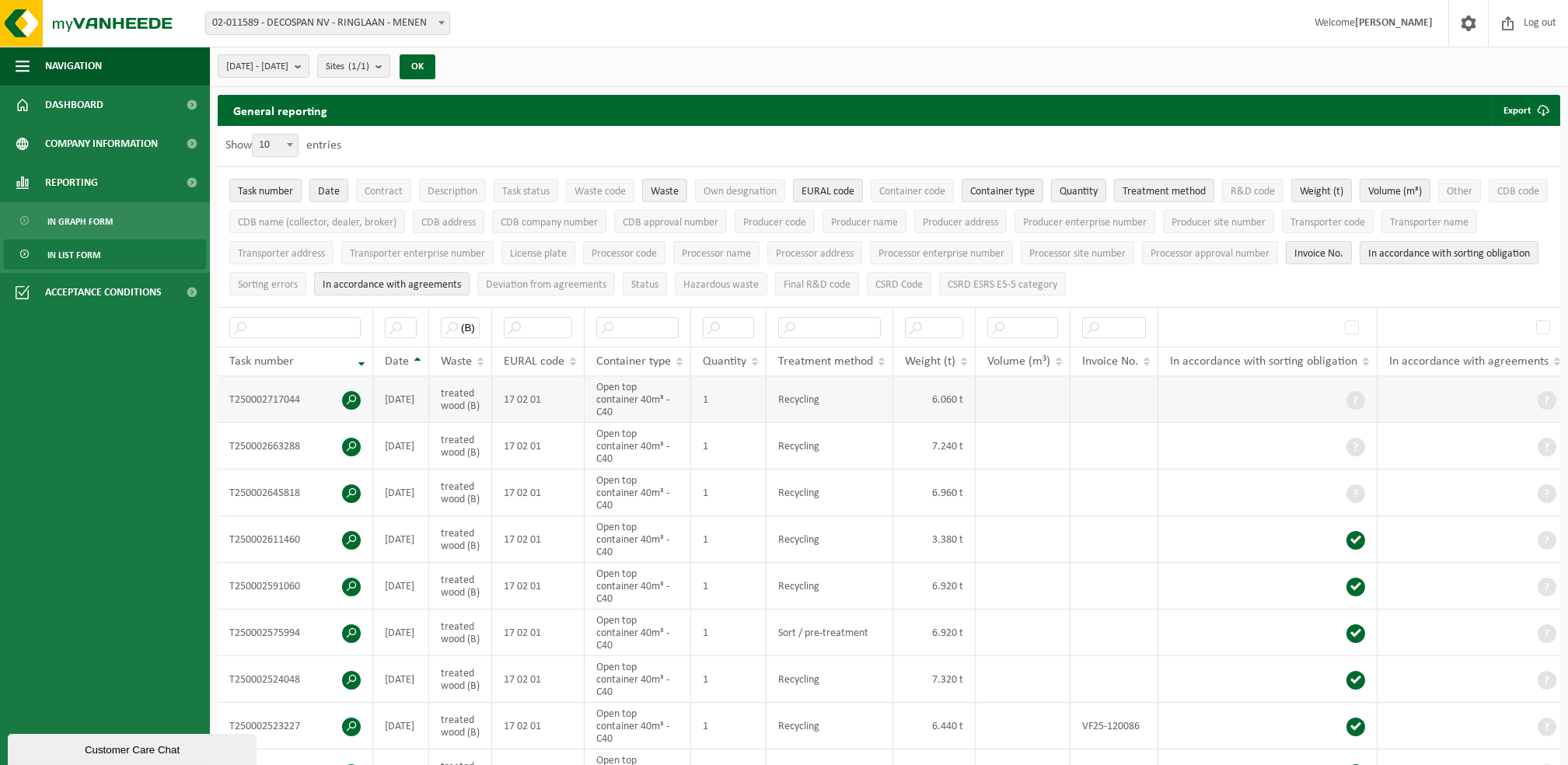
click at [837, 389] on td "Recycling" at bounding box center [830, 399] width 126 height 47
click at [874, 356] on th "Treatment method" at bounding box center [830, 361] width 126 height 29
click at [879, 356] on th "Treatment method" at bounding box center [830, 361] width 126 height 29
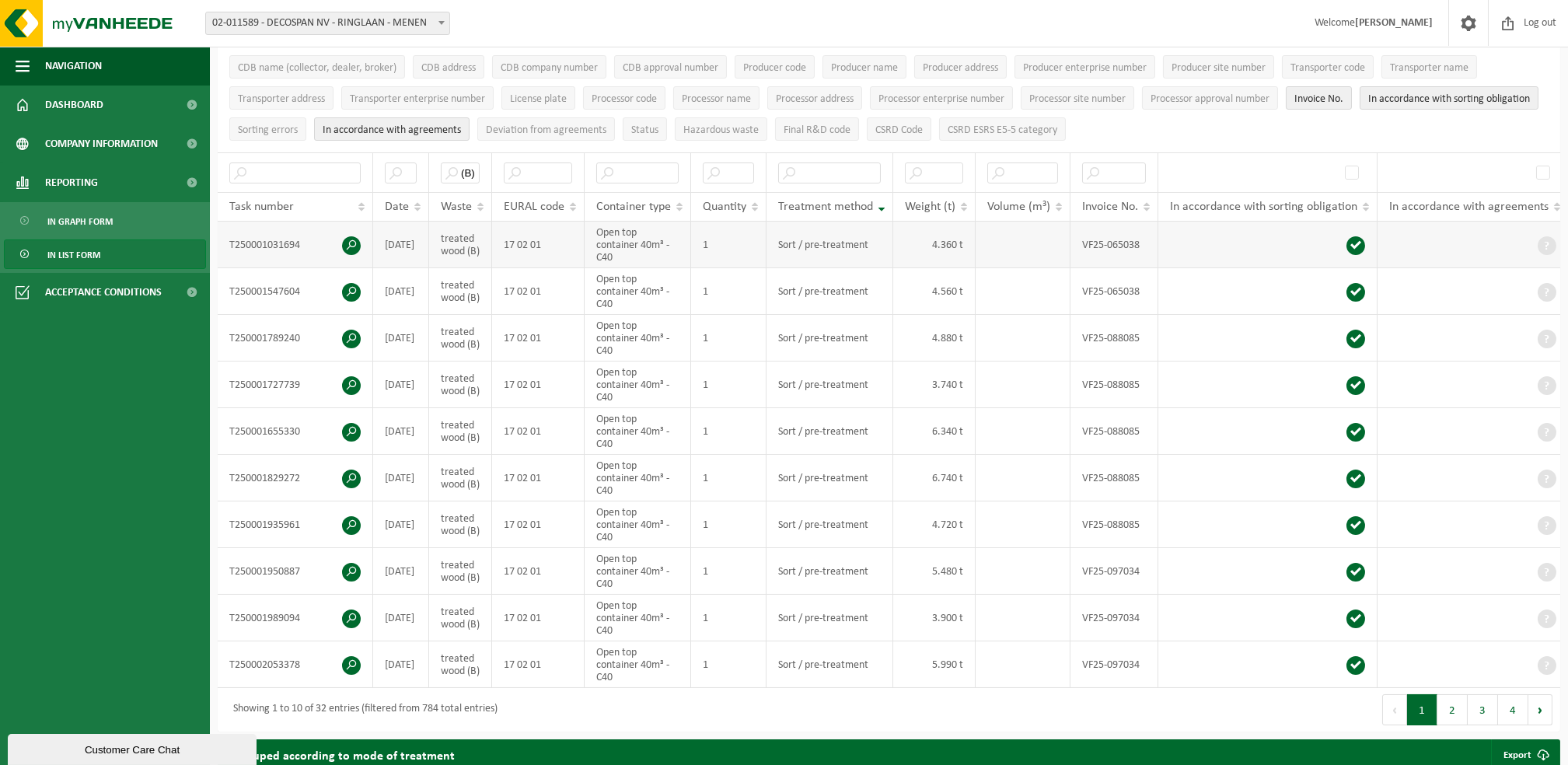
scroll to position [104, 0]
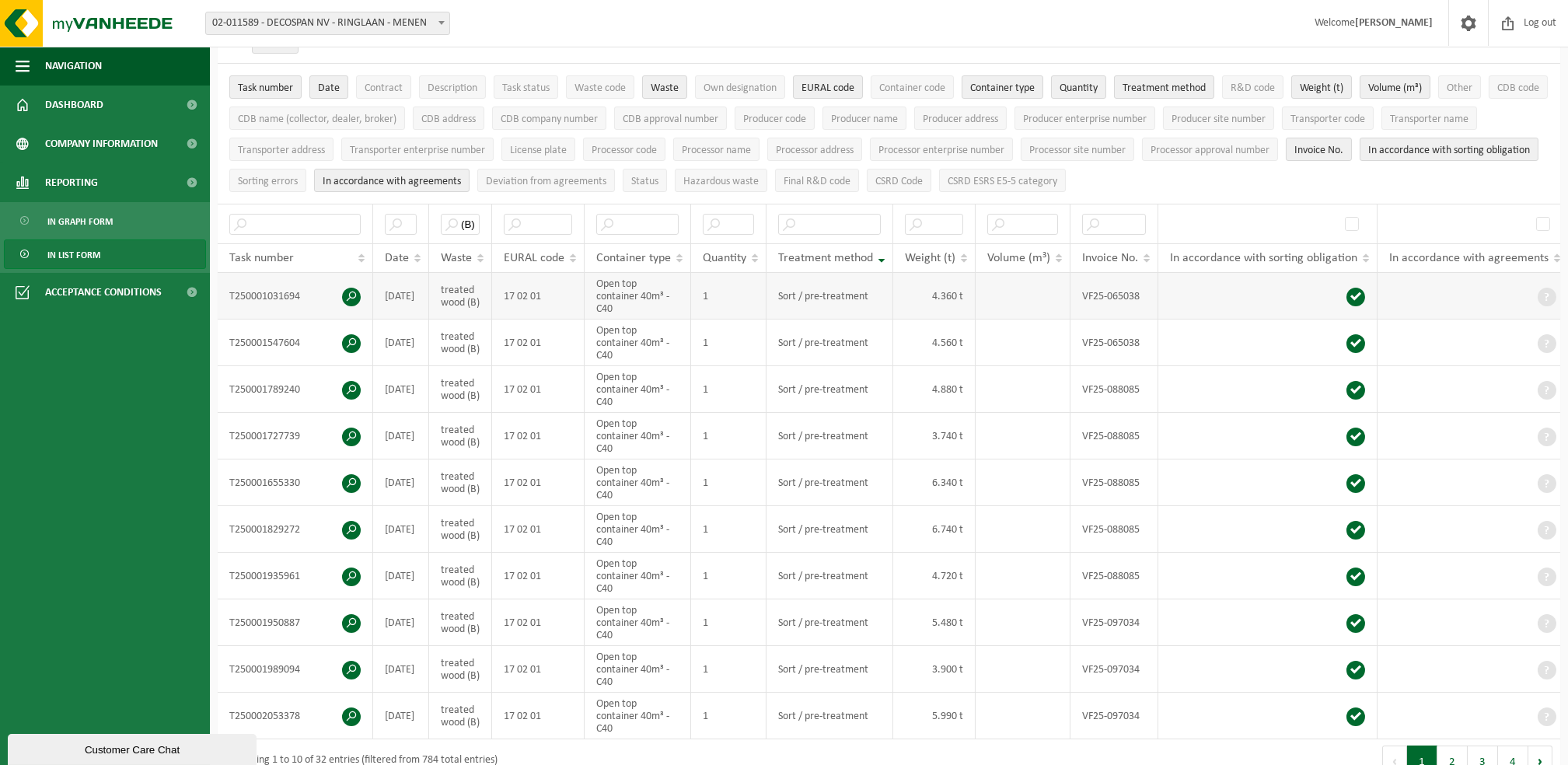
click at [865, 301] on td "Sort / pre-treatment" at bounding box center [830, 296] width 126 height 47
click at [877, 243] on th "Treatment method" at bounding box center [830, 258] width 126 height 29
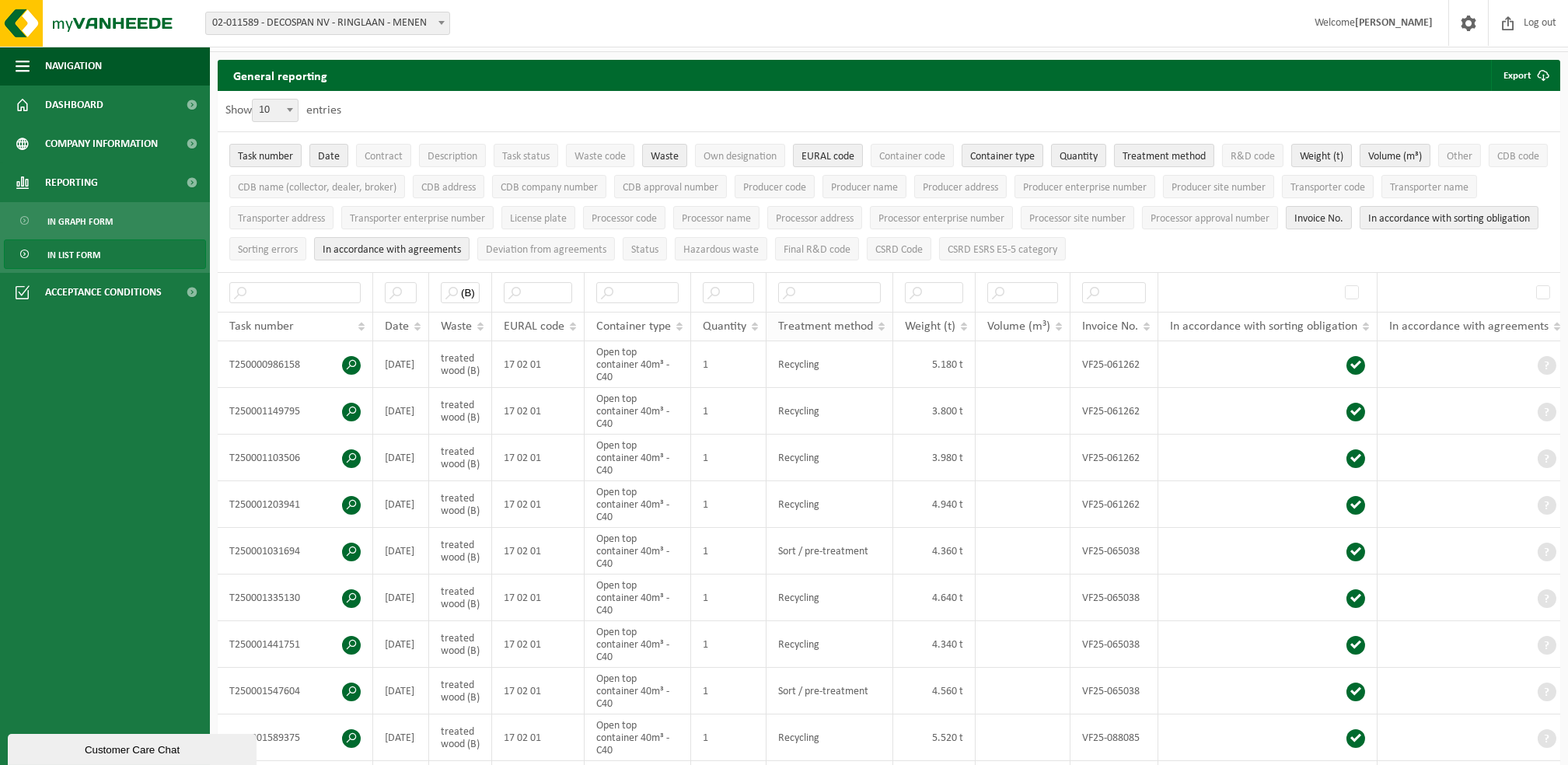
scroll to position [0, 0]
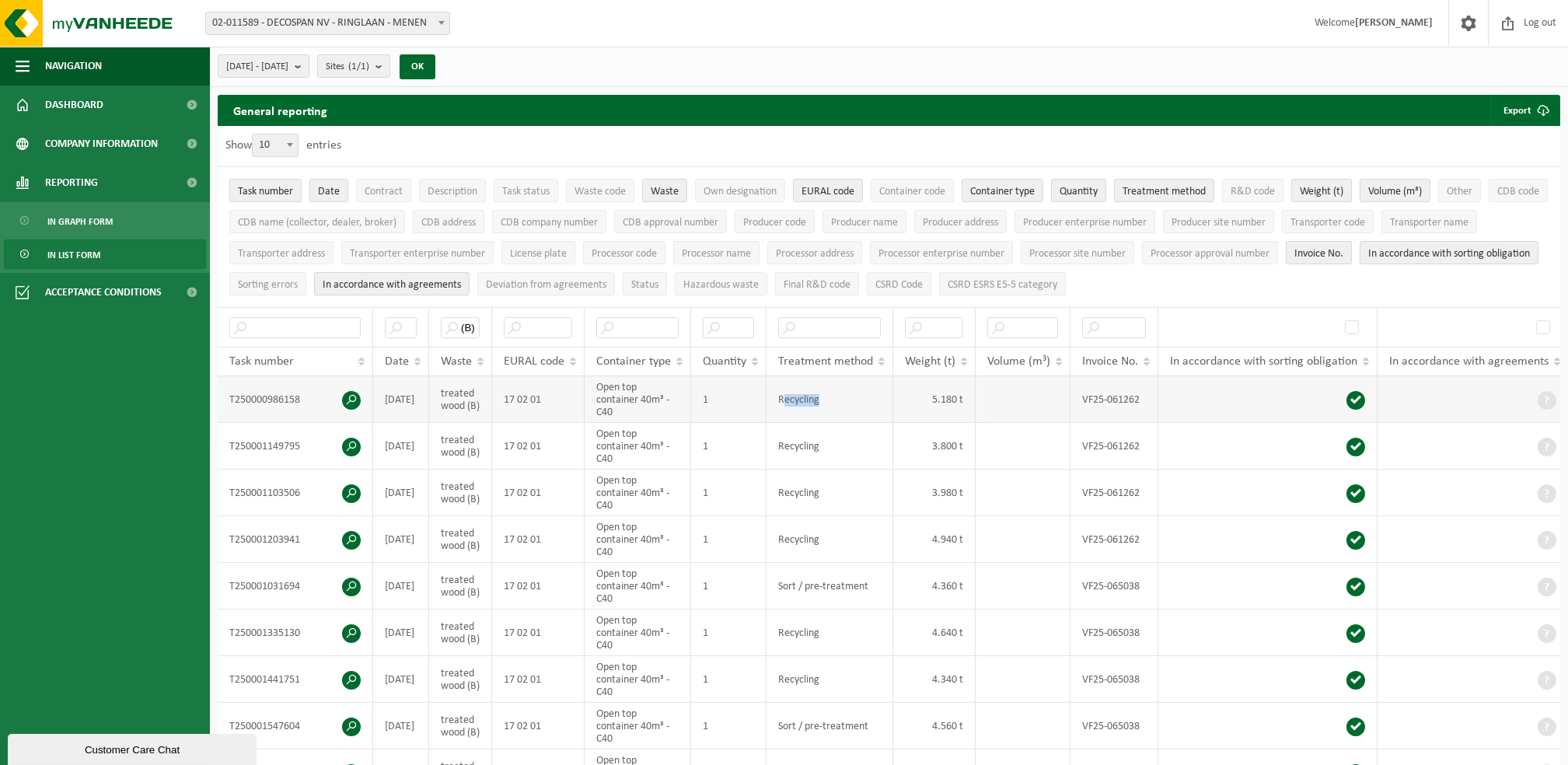
drag, startPoint x: 787, startPoint y: 398, endPoint x: 865, endPoint y: 396, distance: 78.0
click at [865, 396] on td "Recycling" at bounding box center [830, 399] width 126 height 47
drag, startPoint x: 865, startPoint y: 396, endPoint x: 898, endPoint y: 396, distance: 33.0
click at [899, 396] on td "5.180 t" at bounding box center [934, 399] width 83 height 47
click at [726, 196] on span "Own designation" at bounding box center [739, 191] width 73 height 11
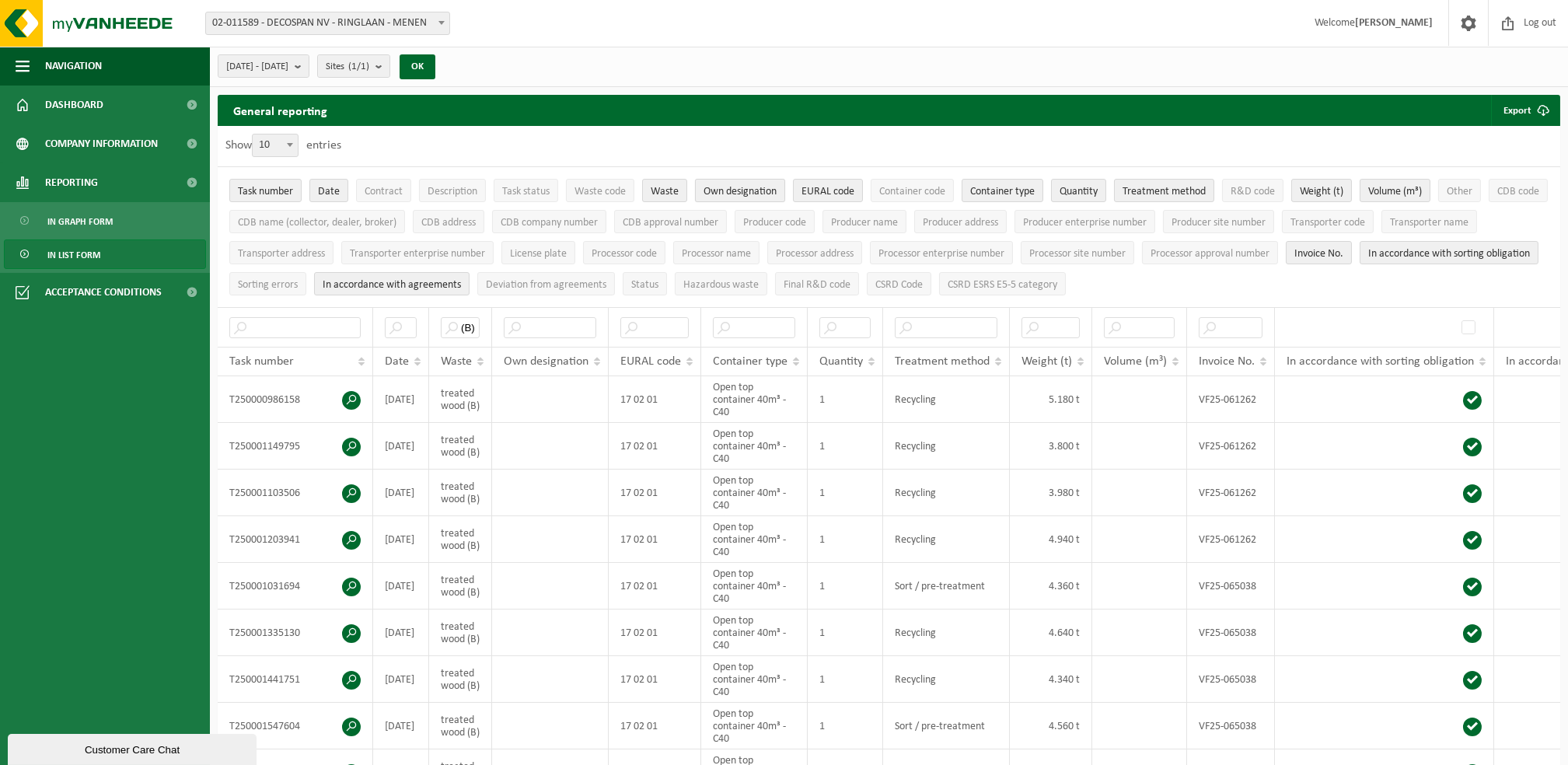
click at [726, 196] on span "Own designation" at bounding box center [739, 191] width 73 height 11
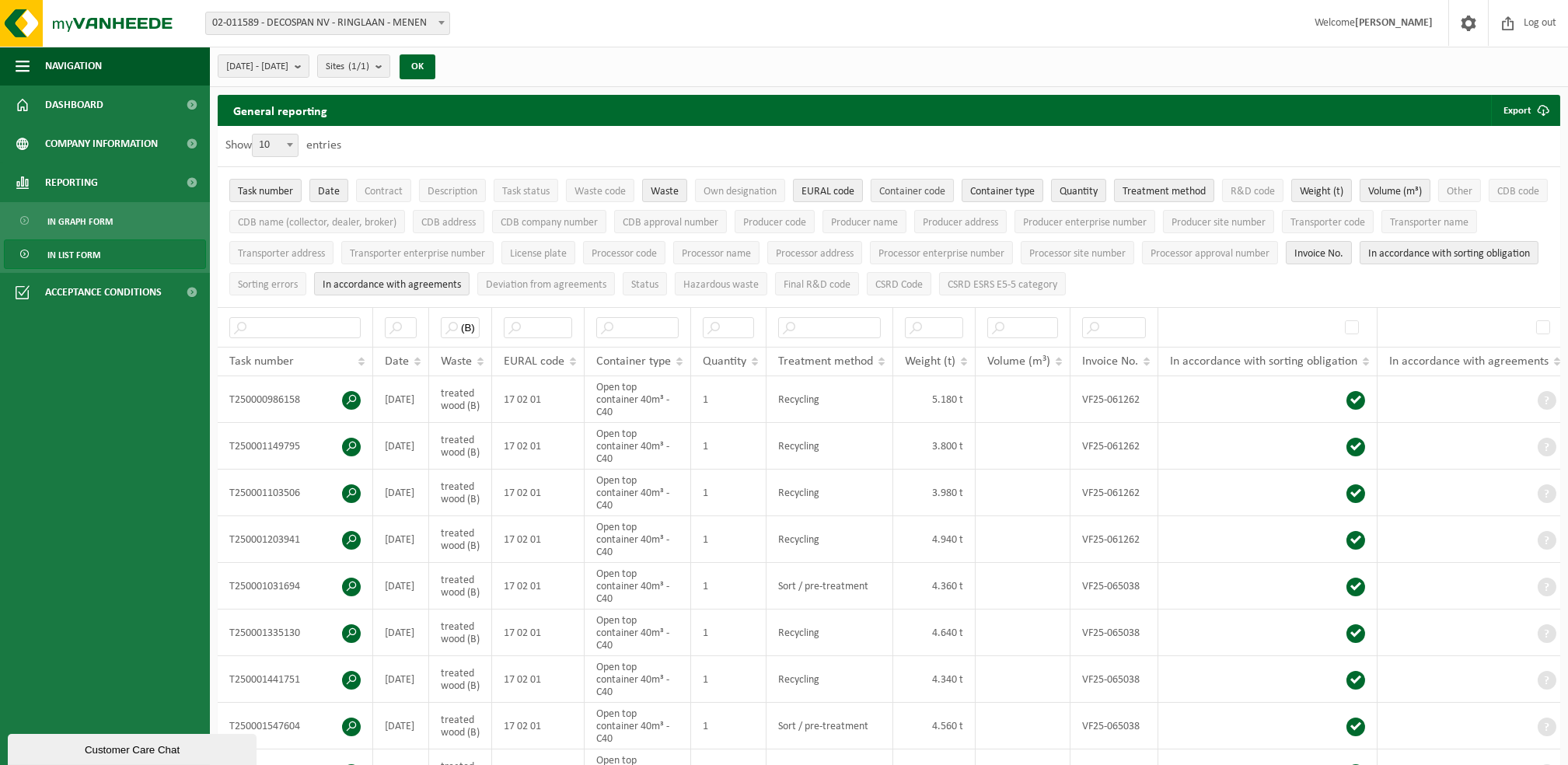
click at [939, 193] on span "Container code" at bounding box center [912, 191] width 67 height 11
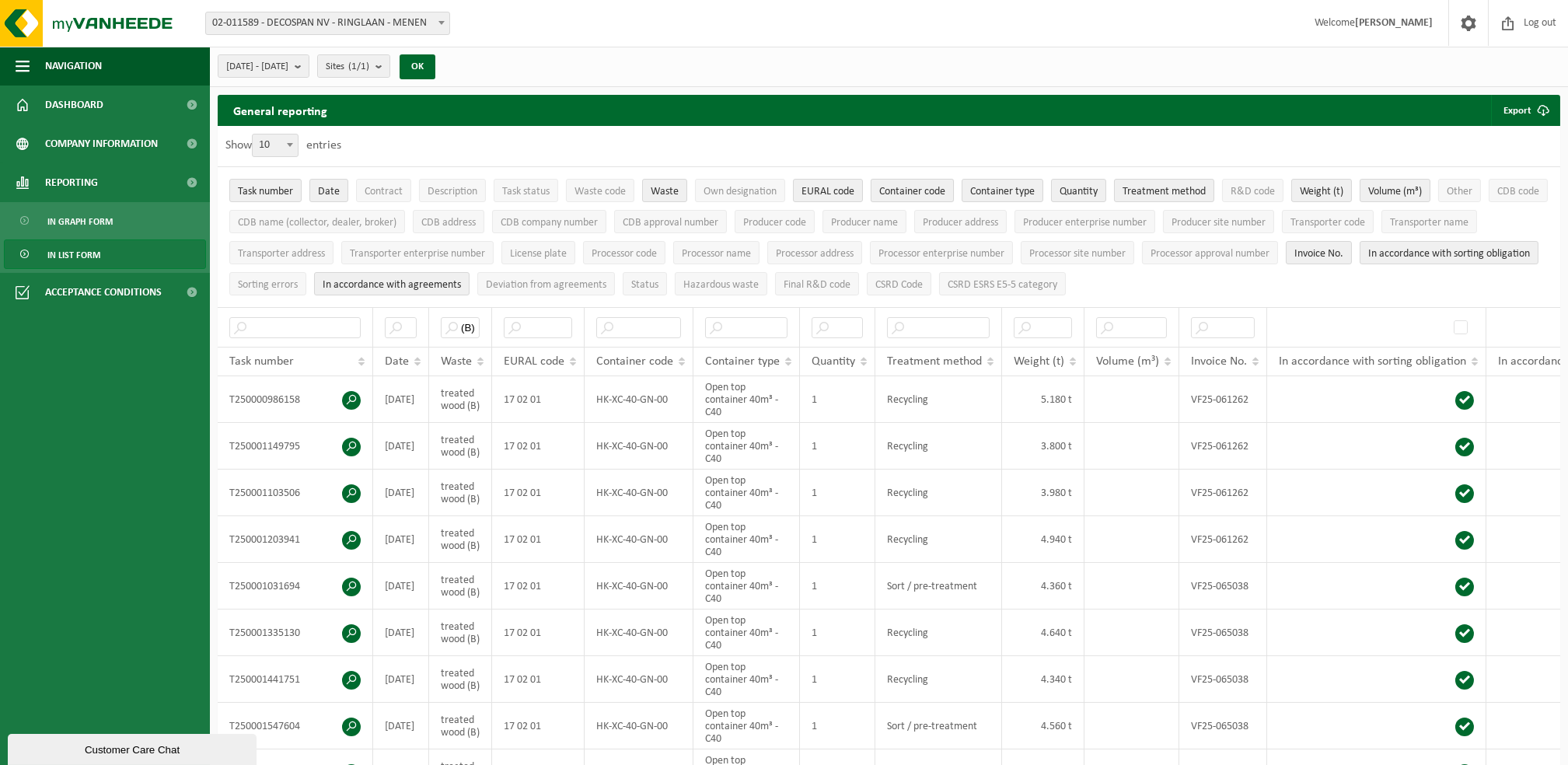
click at [939, 193] on span "Container code" at bounding box center [912, 191] width 67 height 11
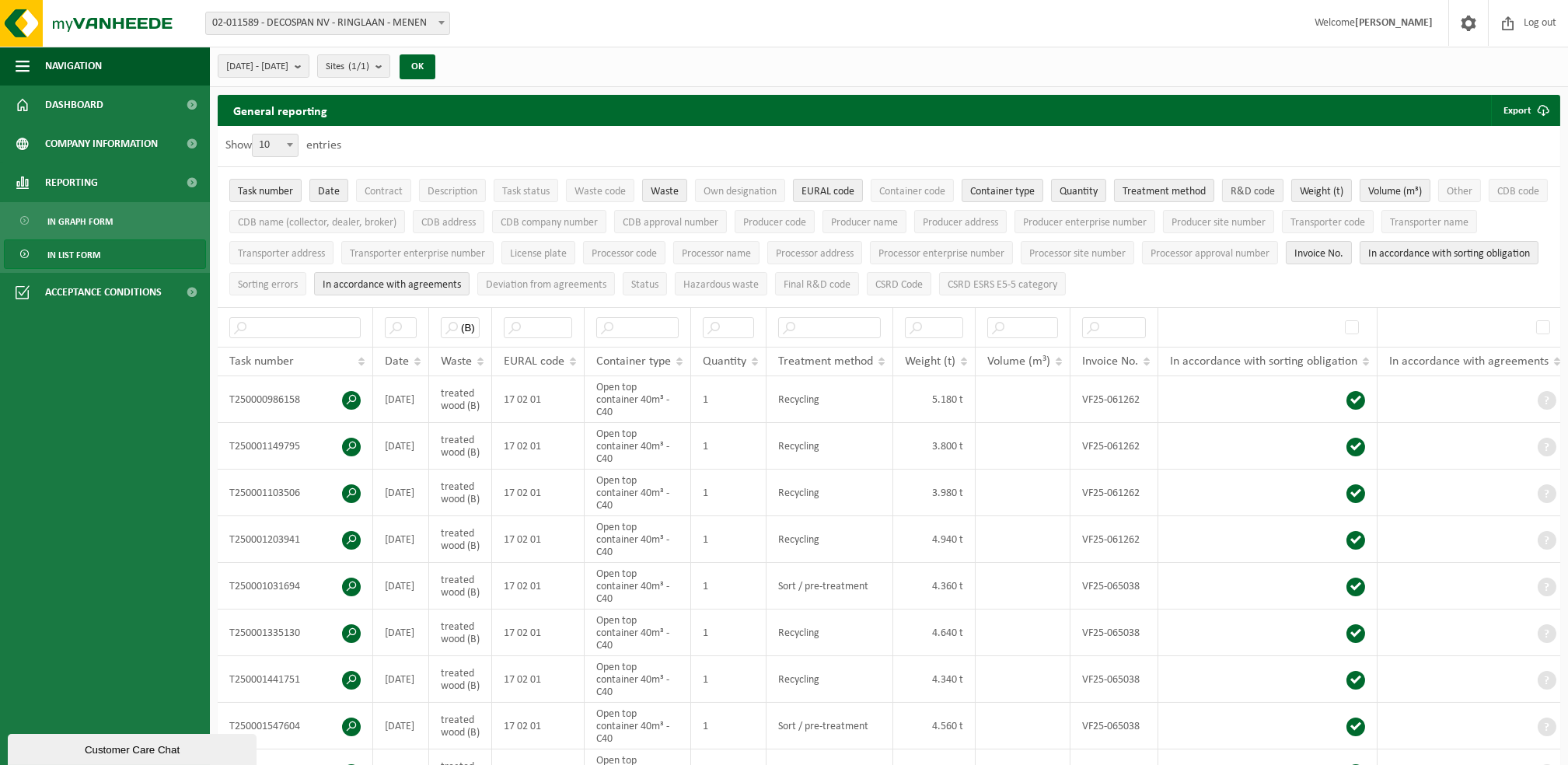
click at [1271, 183] on button "R&D code" at bounding box center [1252, 190] width 62 height 24
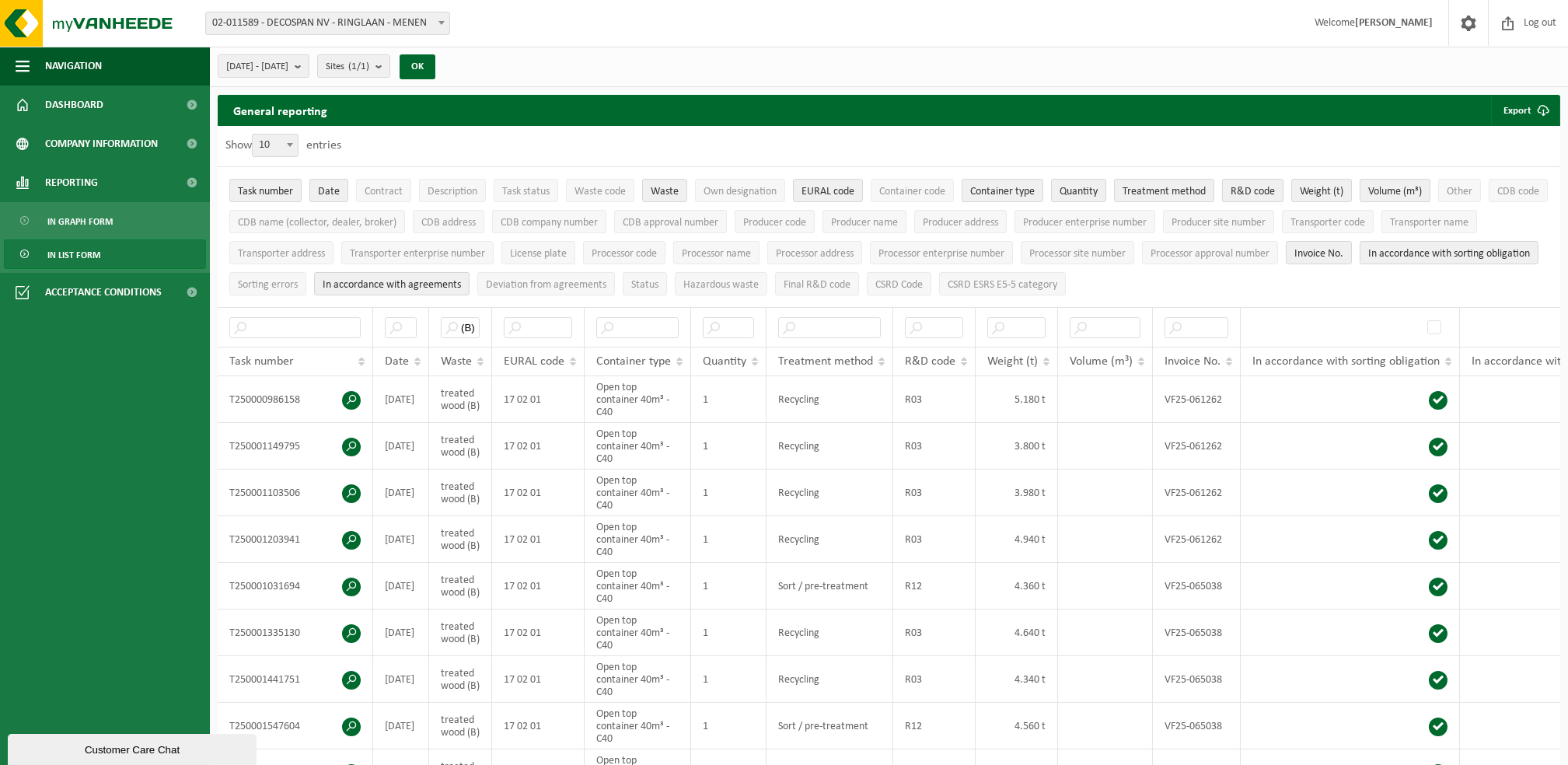
click at [1271, 183] on button "R&D code" at bounding box center [1252, 190] width 62 height 24
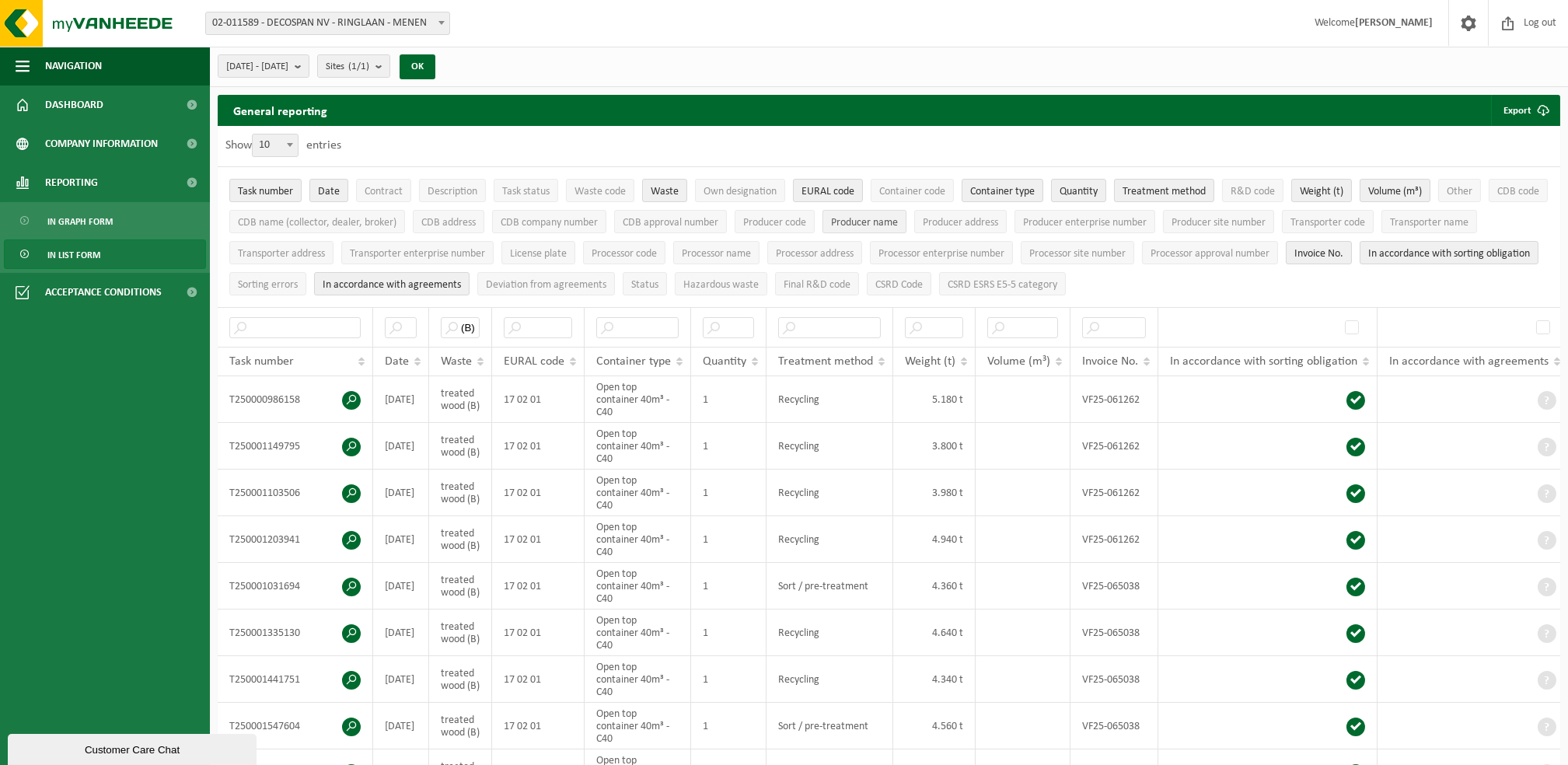
click at [898, 220] on span "Producer name" at bounding box center [864, 222] width 67 height 11
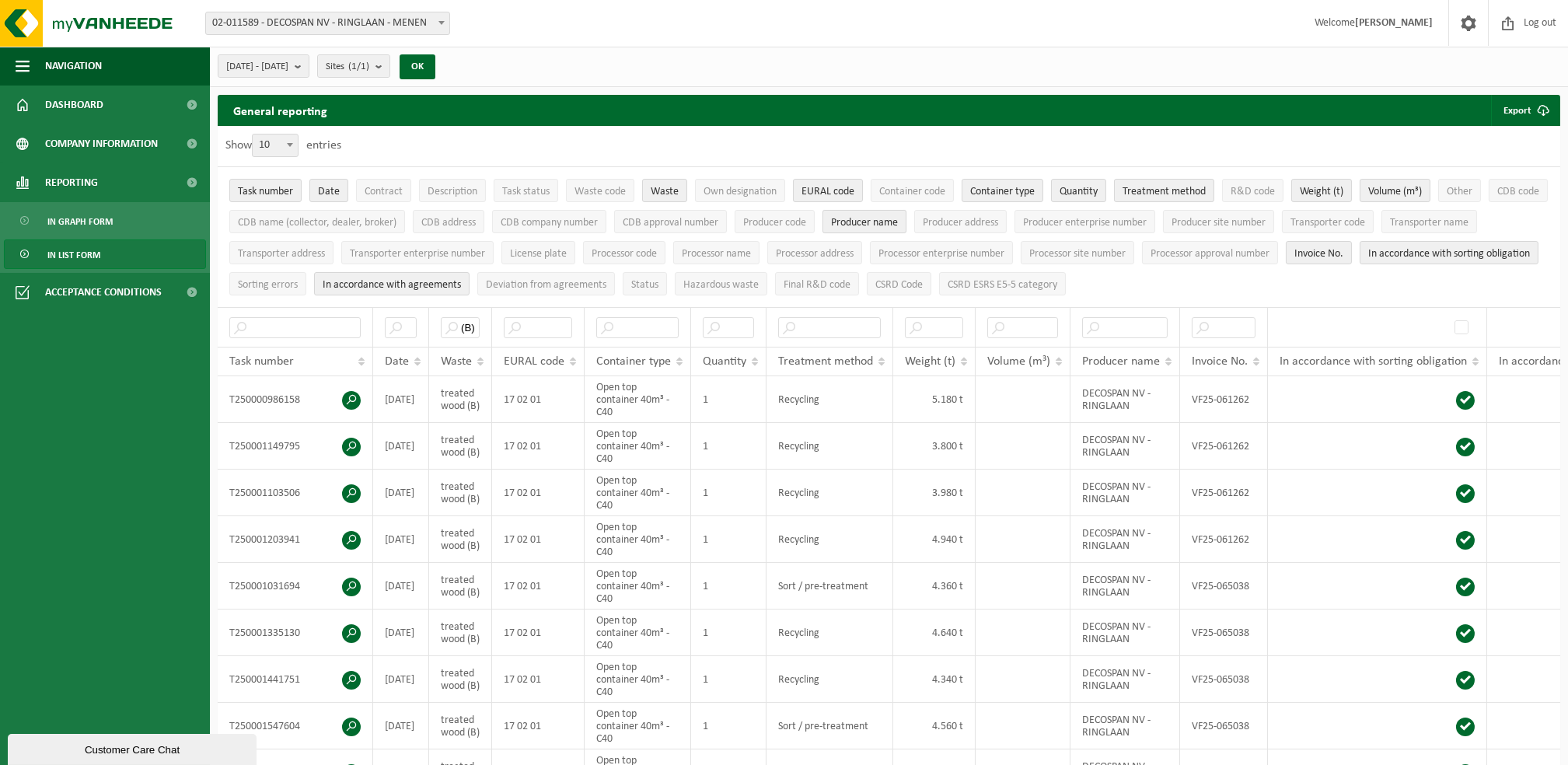
click at [898, 220] on span "Producer name" at bounding box center [864, 222] width 67 height 11
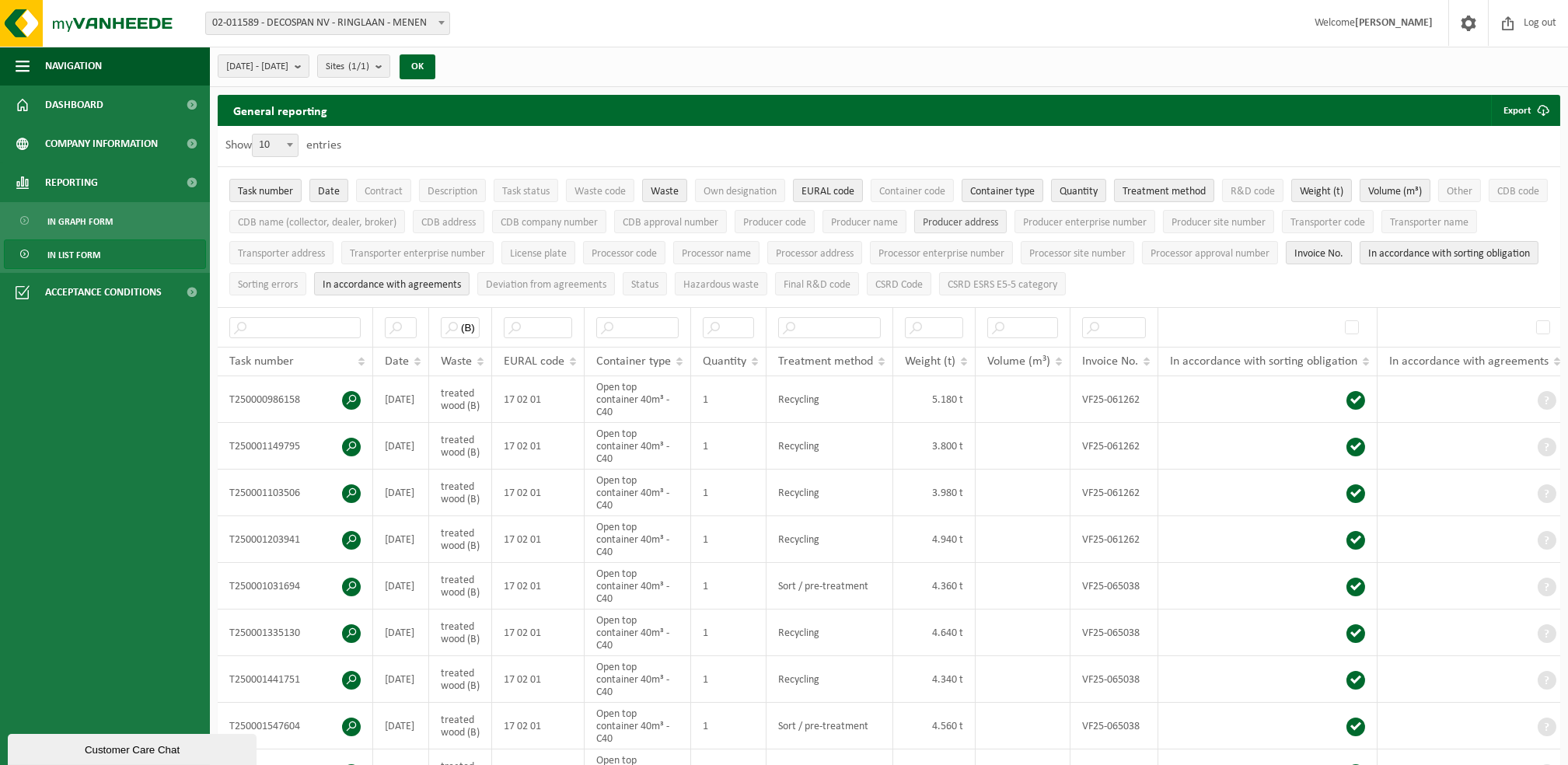
click at [998, 224] on span "Producer address" at bounding box center [960, 222] width 75 height 11
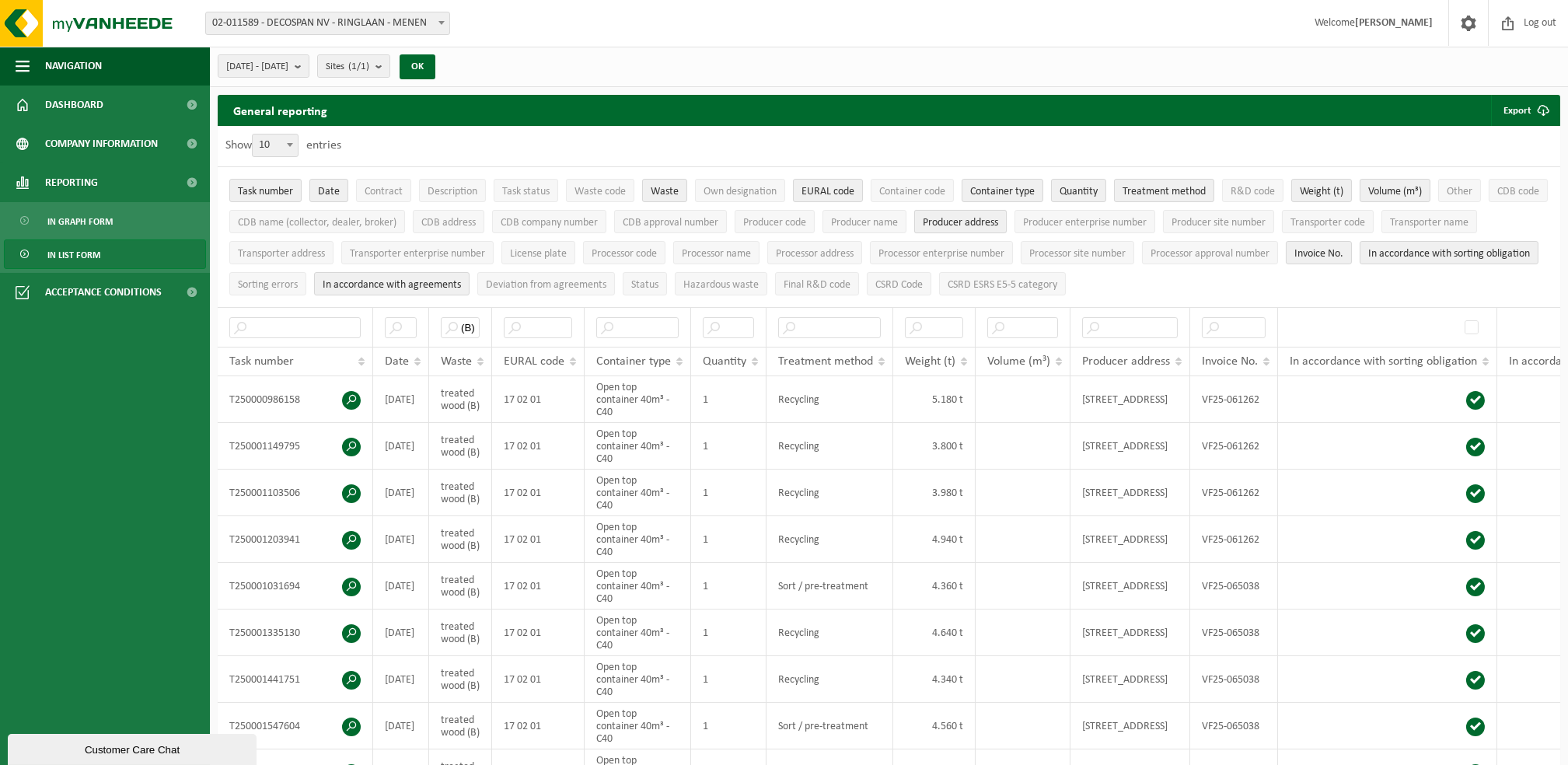
click at [998, 224] on span "Producer address" at bounding box center [960, 222] width 75 height 11
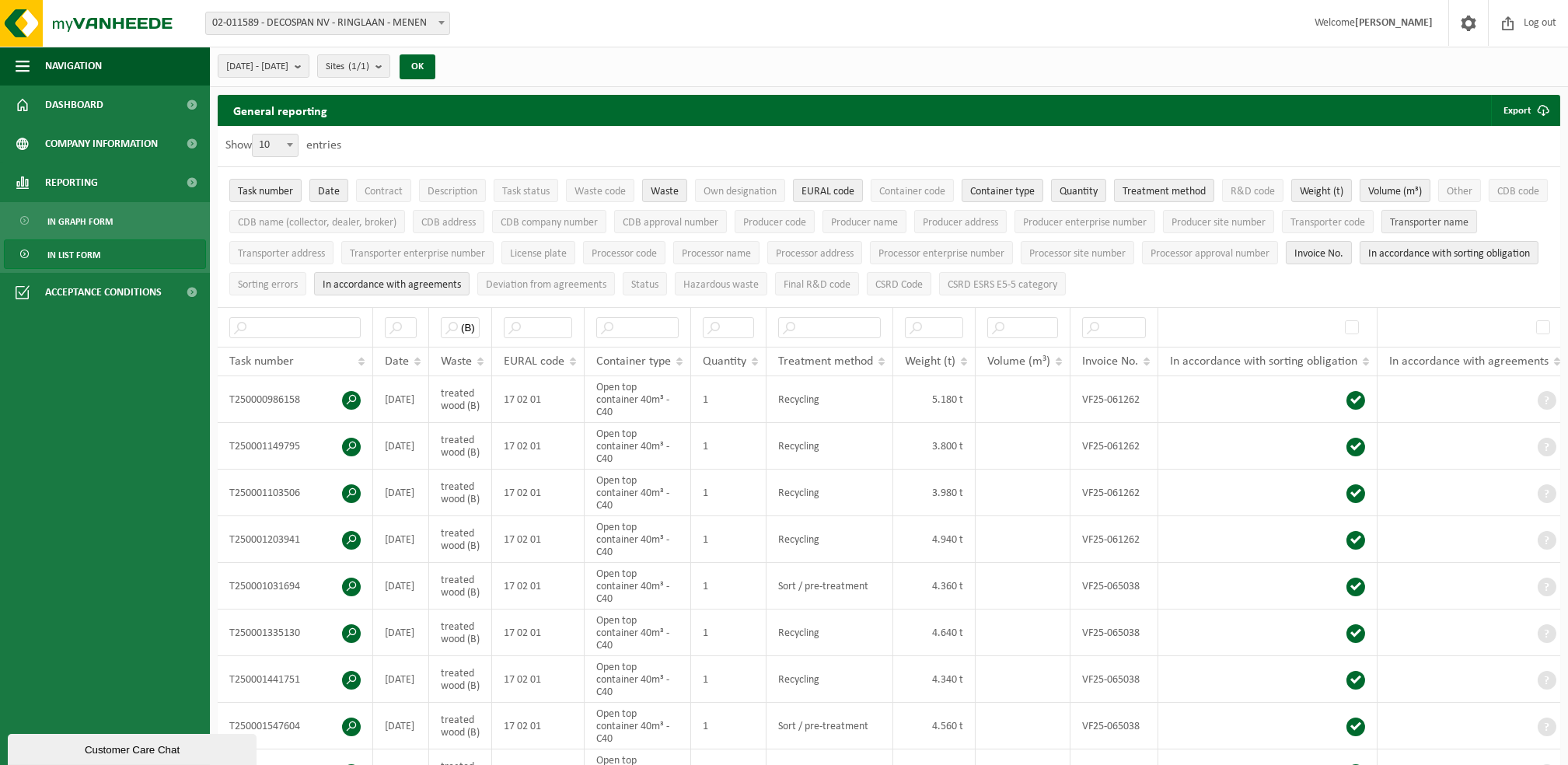
click at [1382, 233] on button "Transporter name" at bounding box center [1429, 221] width 96 height 24
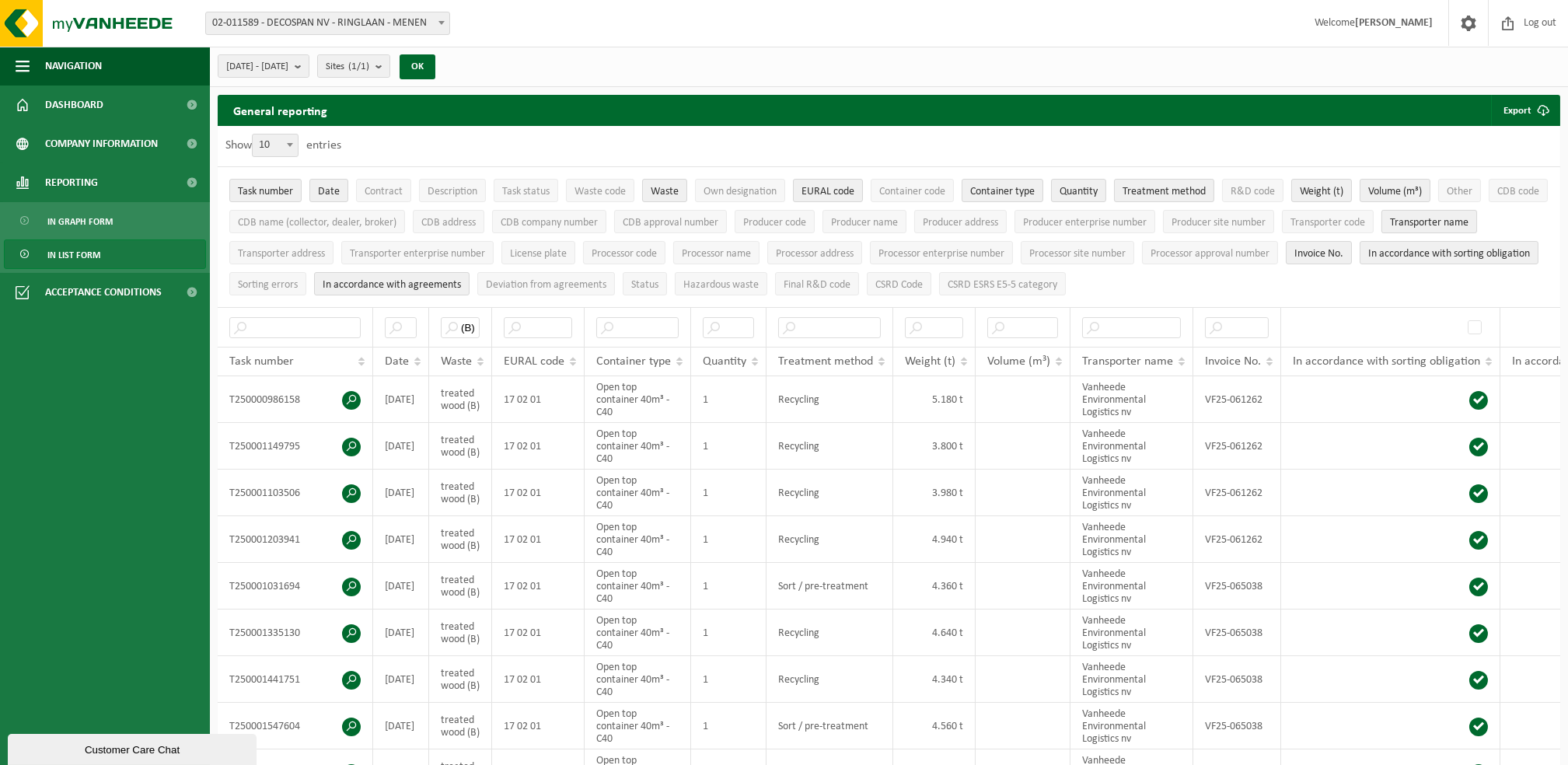
click at [1382, 233] on button "Transporter name" at bounding box center [1429, 221] width 96 height 24
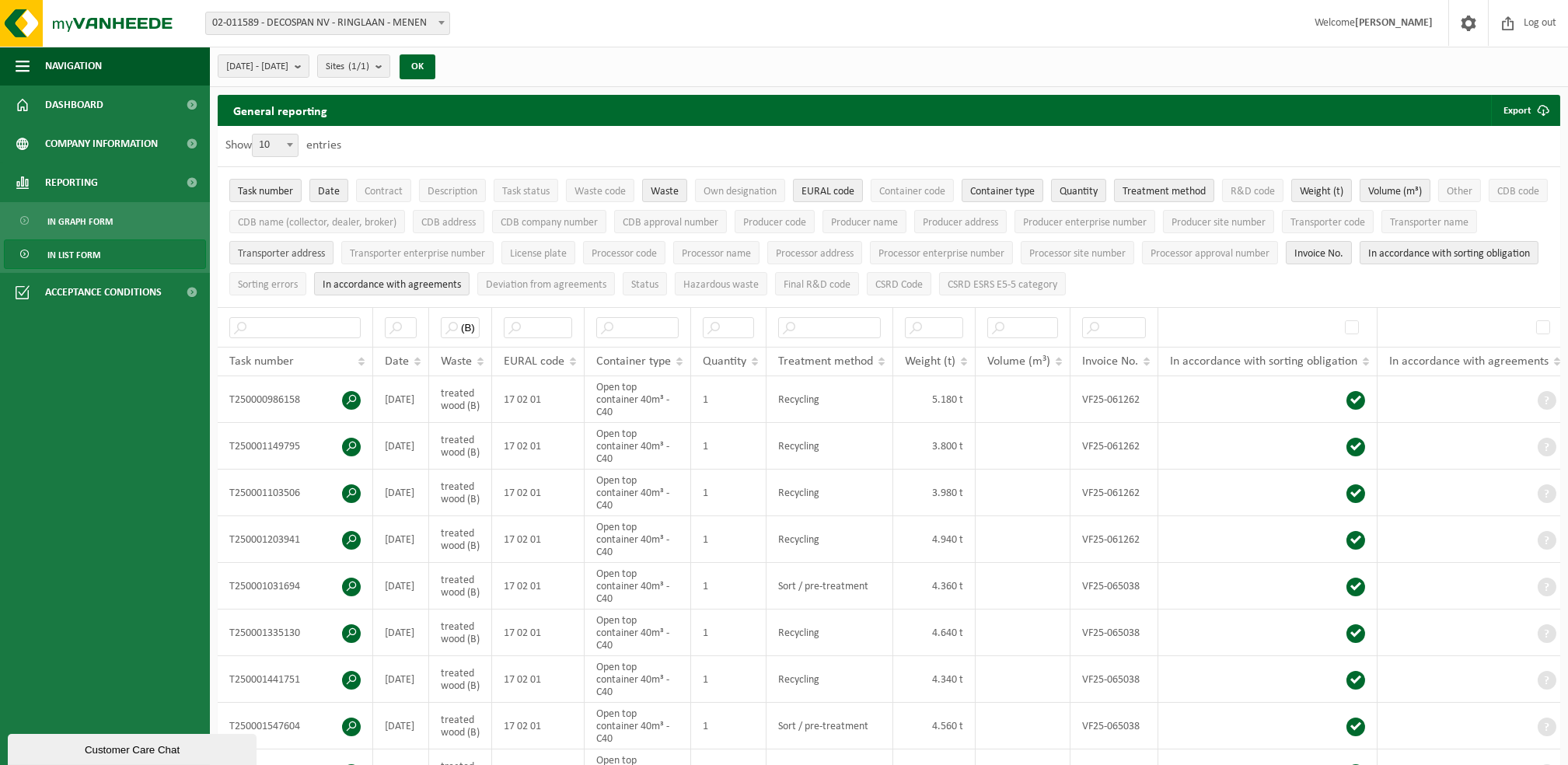
click at [325, 250] on span "Transporter address" at bounding box center [281, 254] width 87 height 11
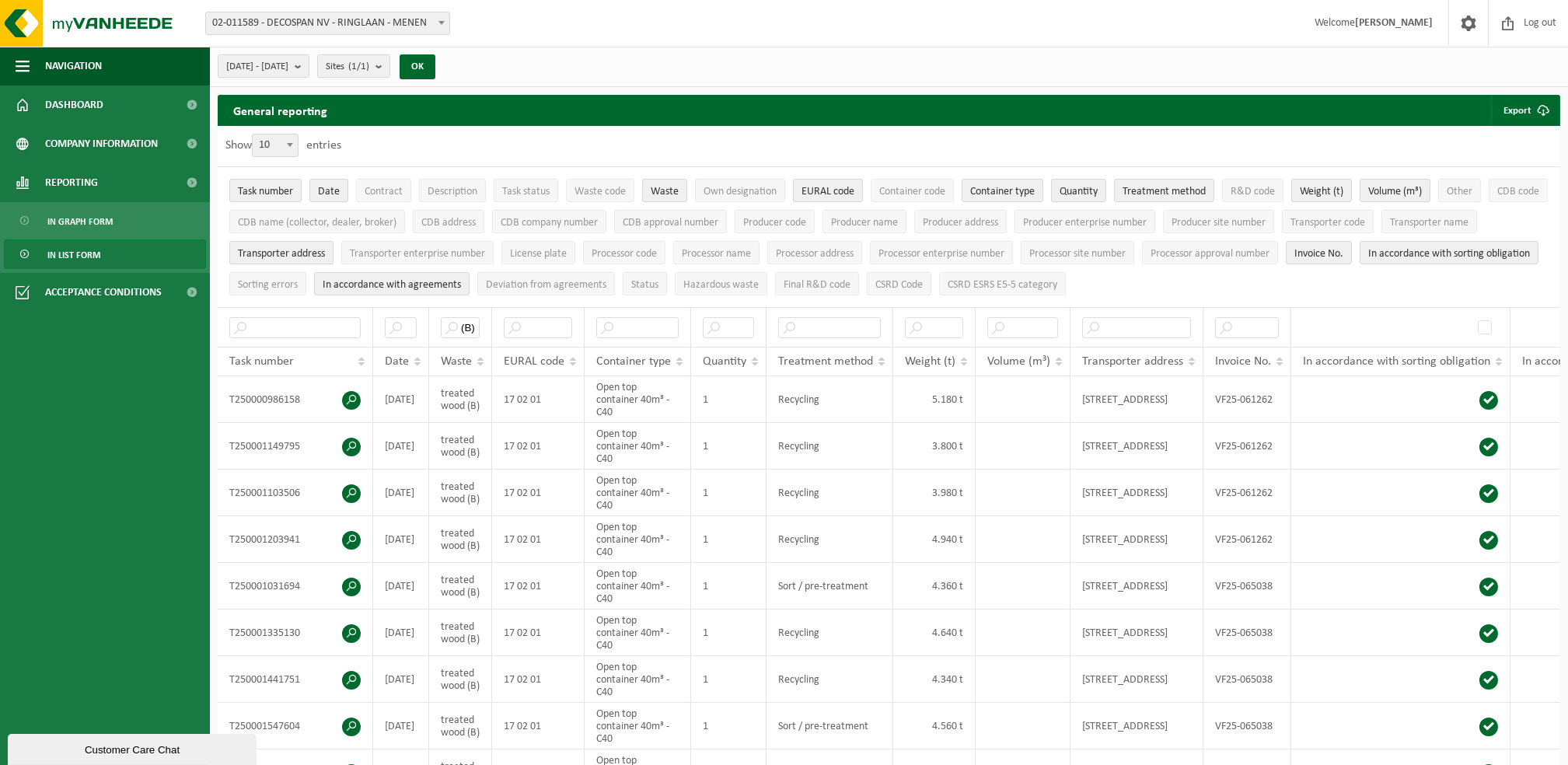
click at [325, 250] on span "Transporter address" at bounding box center [281, 254] width 87 height 11
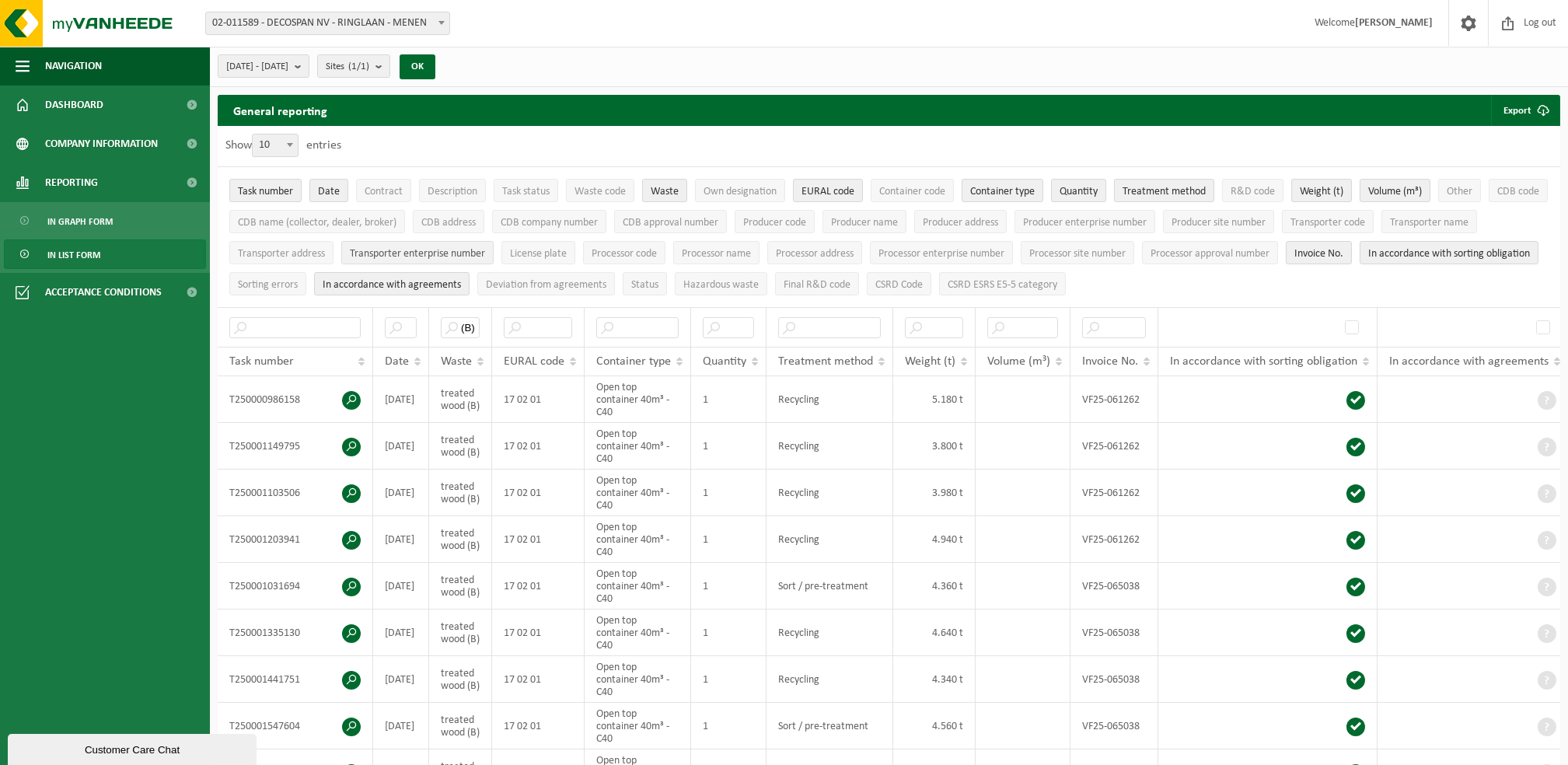
click at [485, 248] on span "Transporter enterprise number" at bounding box center [417, 254] width 135 height 11
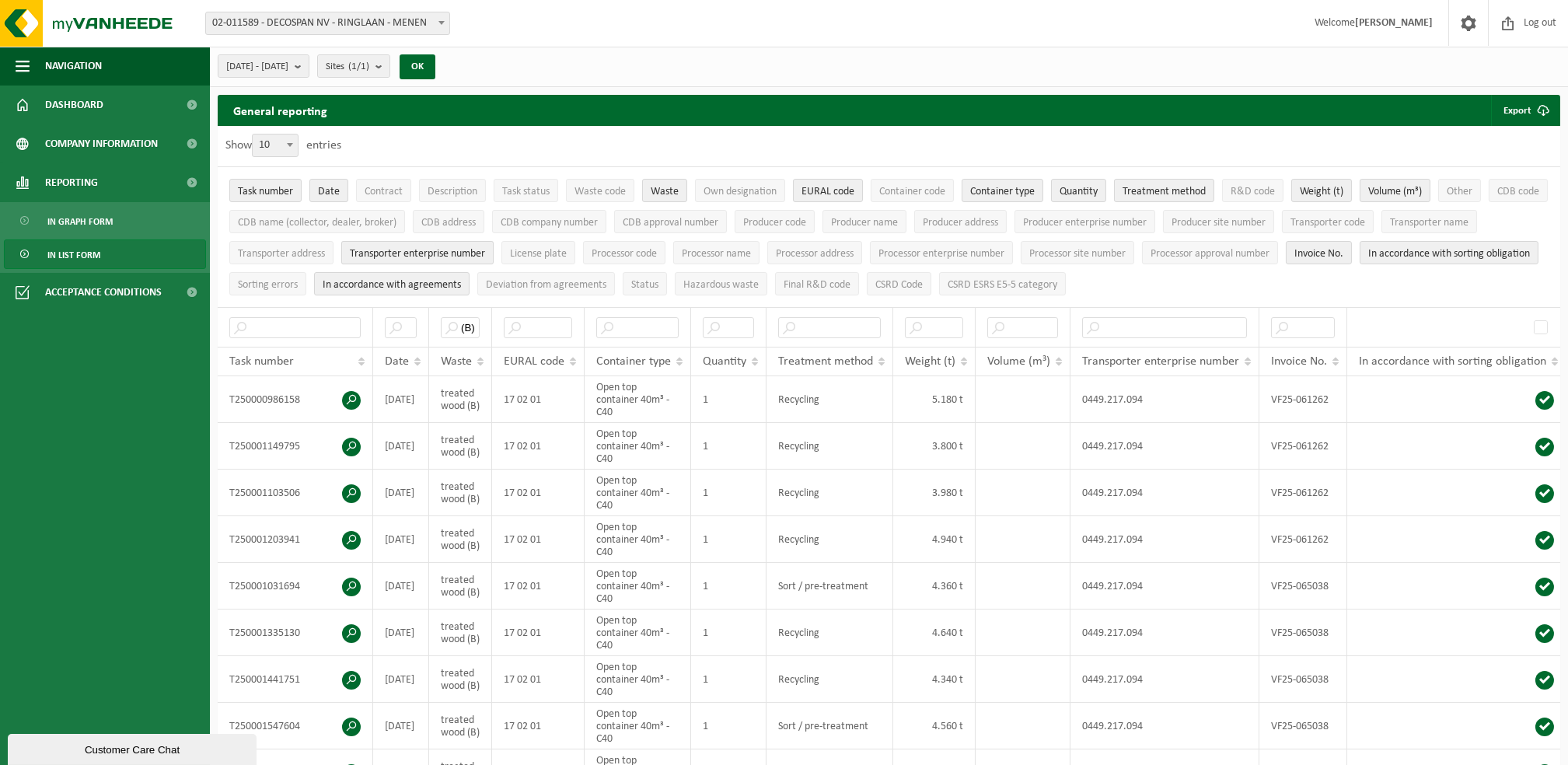
click at [485, 254] on span "Transporter enterprise number" at bounding box center [417, 254] width 135 height 11
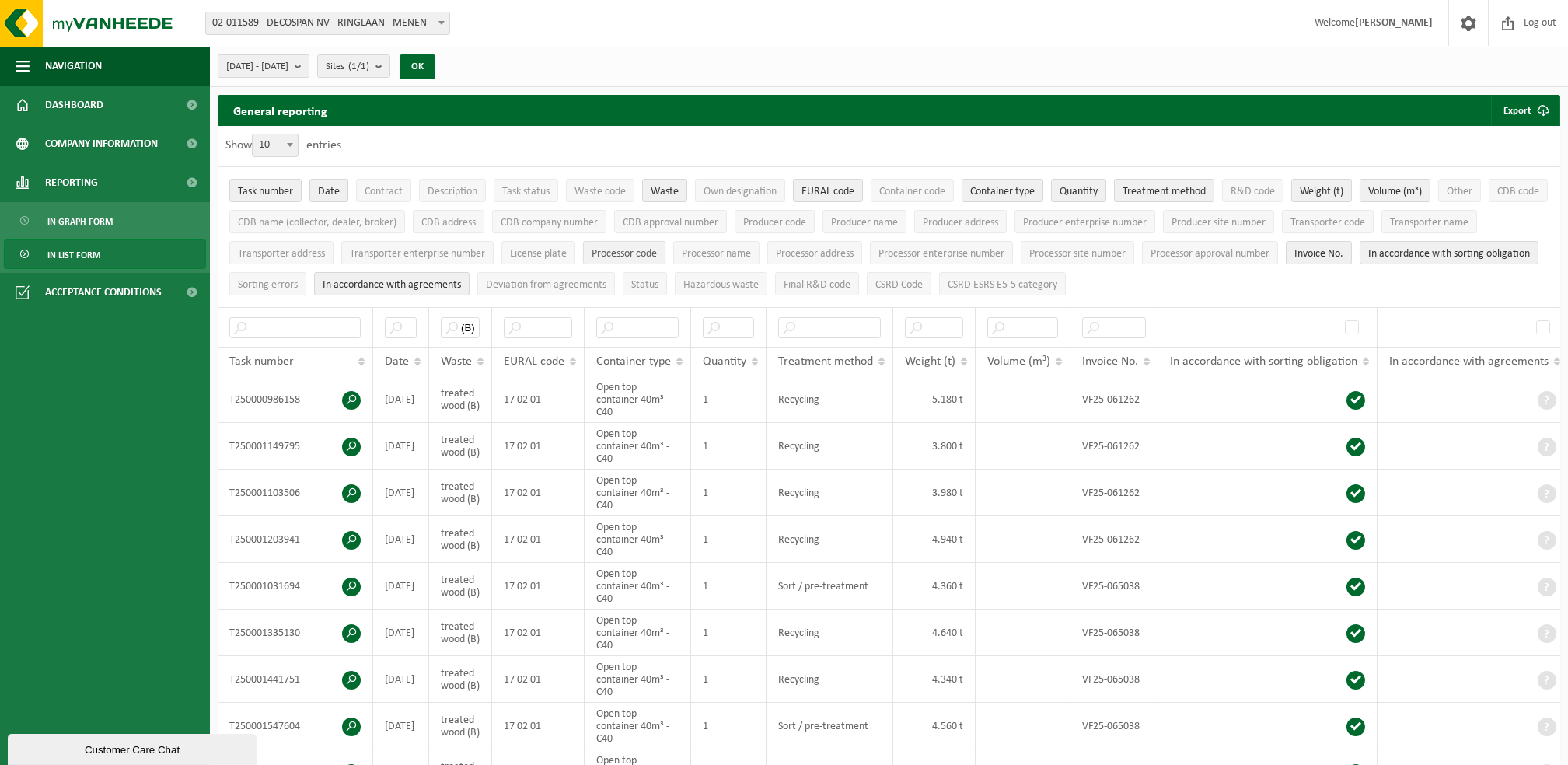
click at [657, 258] on span "Processor code" at bounding box center [623, 254] width 66 height 11
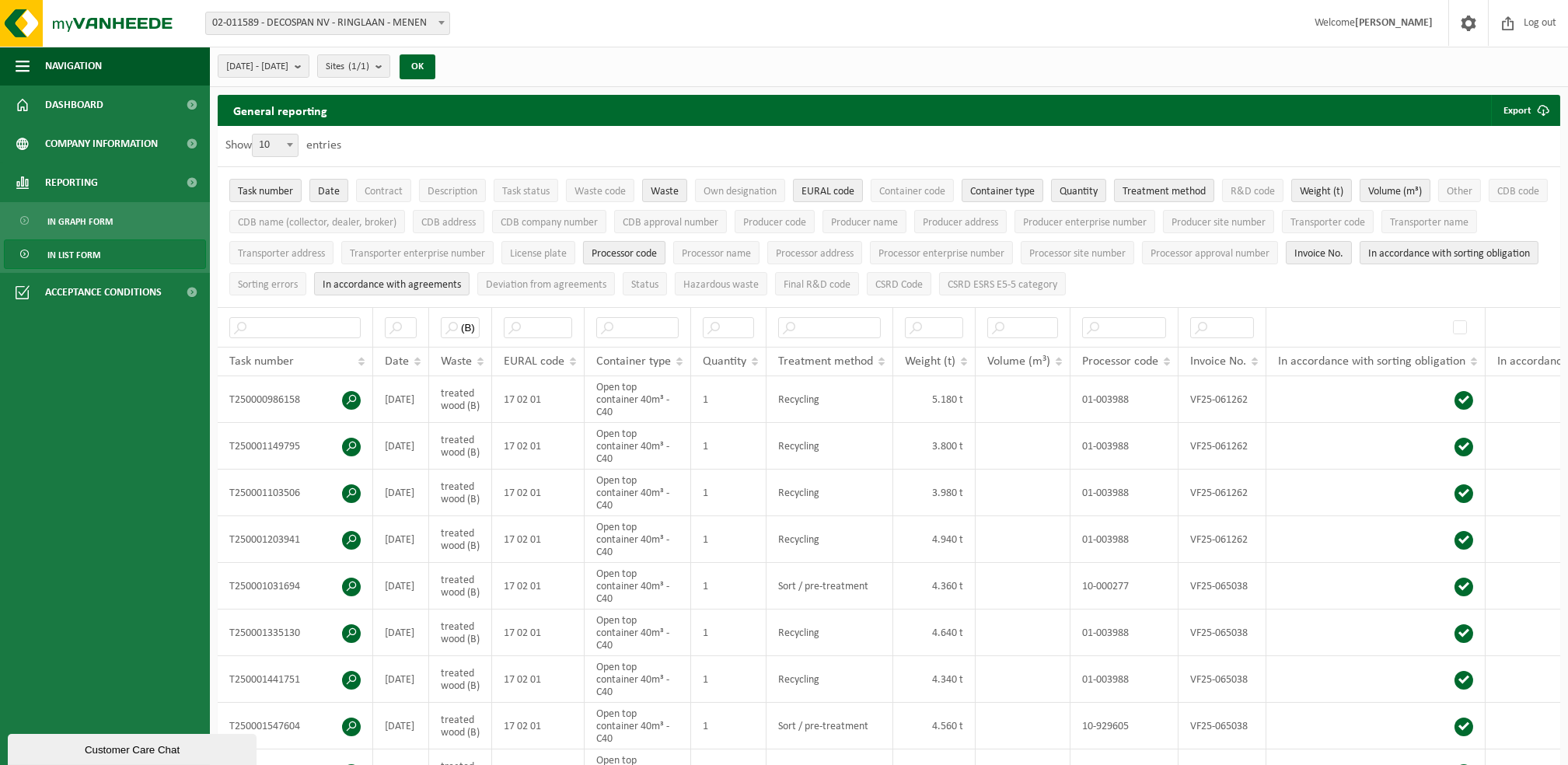
click at [657, 258] on span "Processor code" at bounding box center [623, 254] width 66 height 11
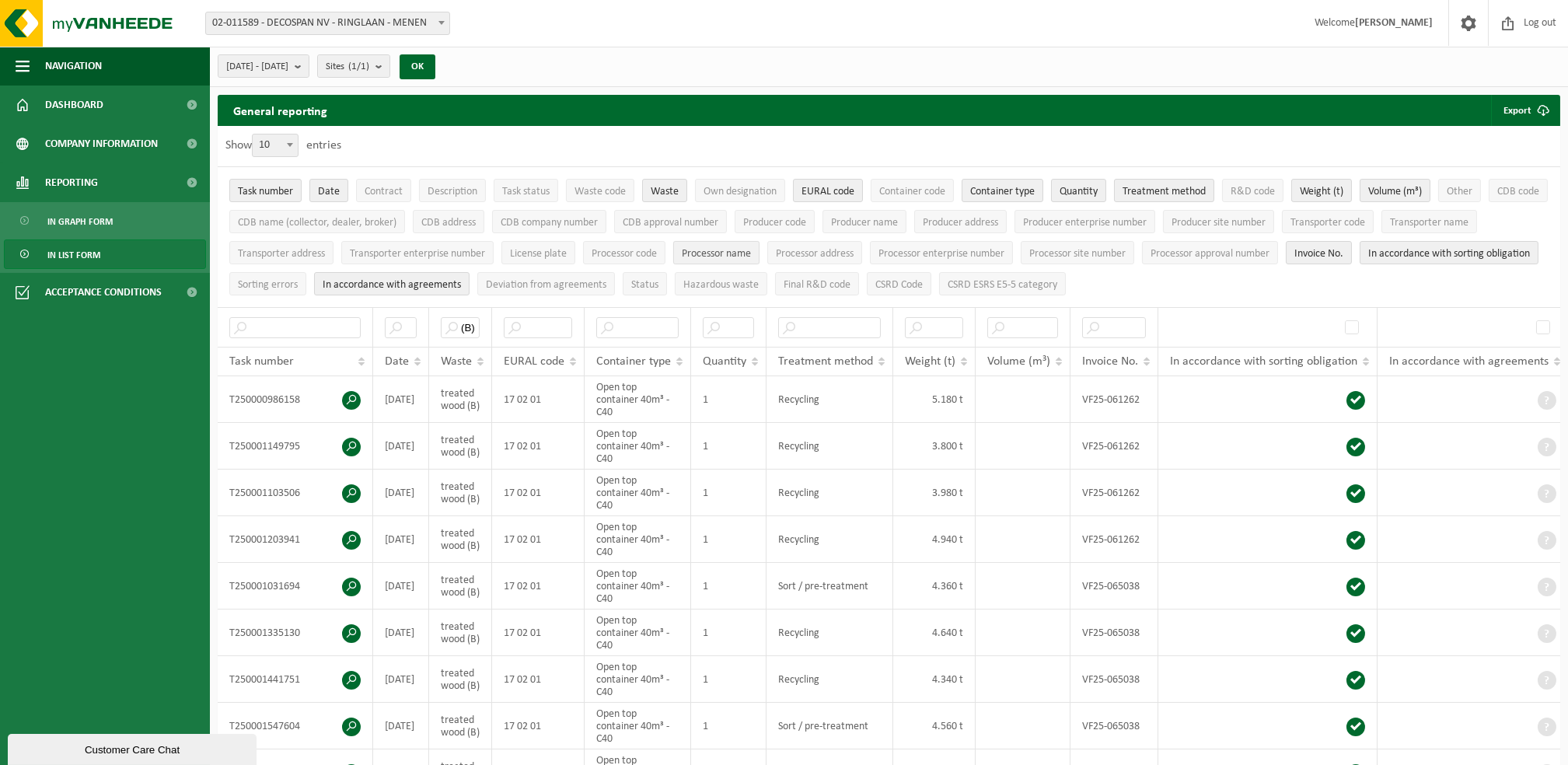
click at [751, 257] on span "Processor name" at bounding box center [716, 254] width 69 height 11
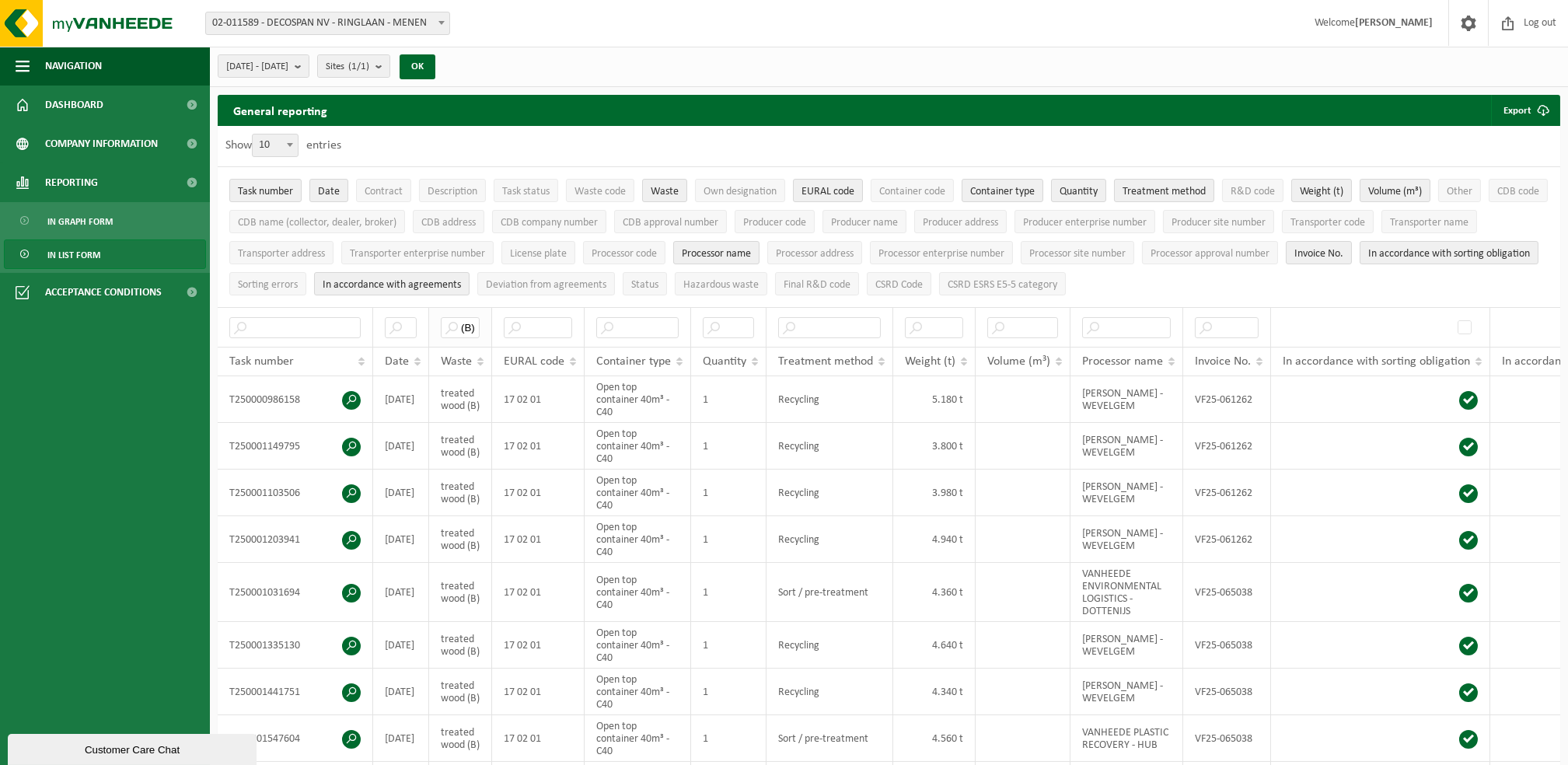
click at [430, 327] on th "(B)" at bounding box center [461, 327] width 63 height 40
click at [415, 323] on input "text" at bounding box center [401, 328] width 32 height 21
click at [451, 325] on input "(B)" at bounding box center [460, 328] width 39 height 21
type input ")"
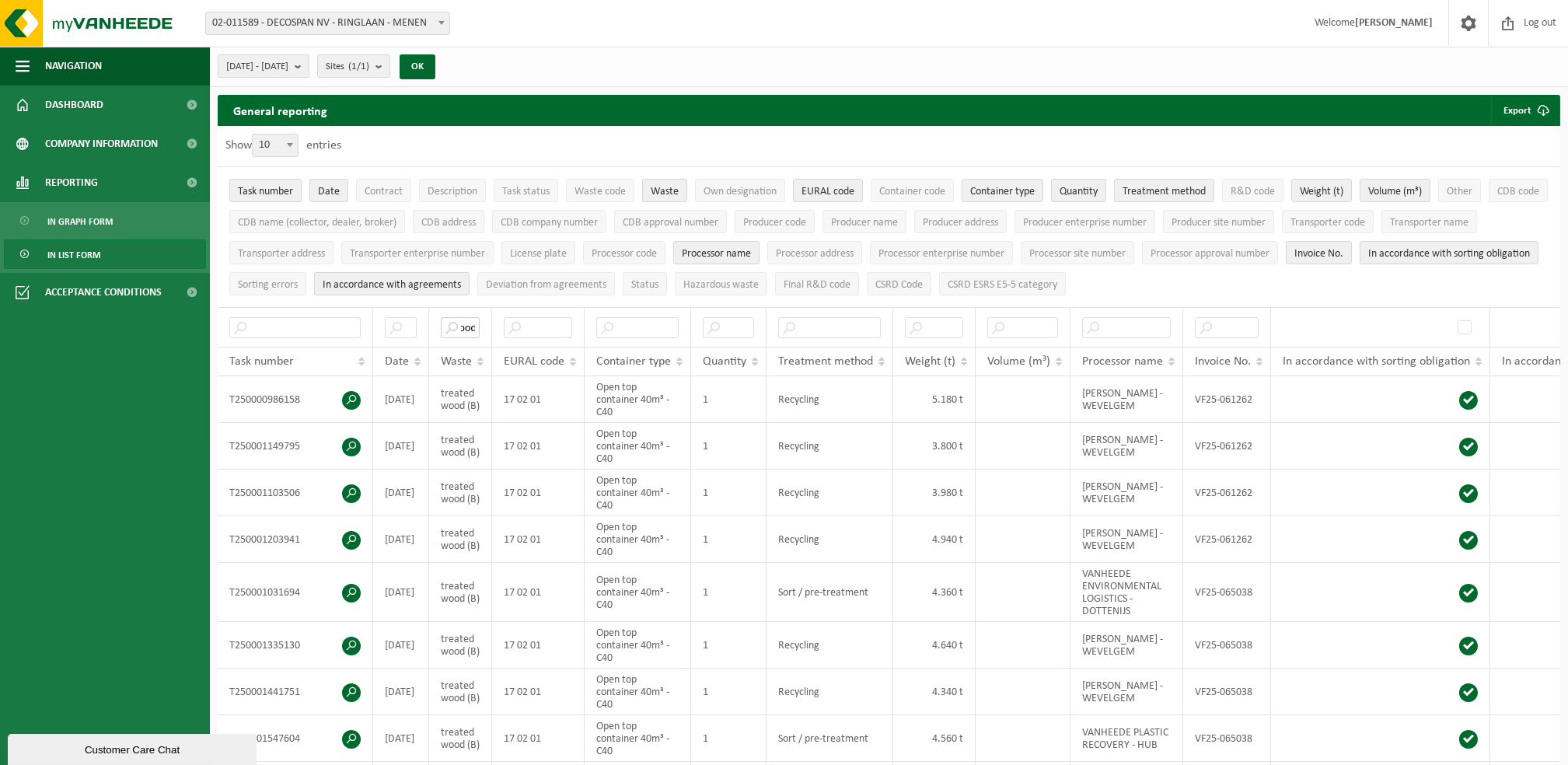
type input "wood"
click at [396, 327] on input "text" at bounding box center [401, 328] width 32 height 21
click at [405, 355] on span "Date" at bounding box center [396, 361] width 24 height 12
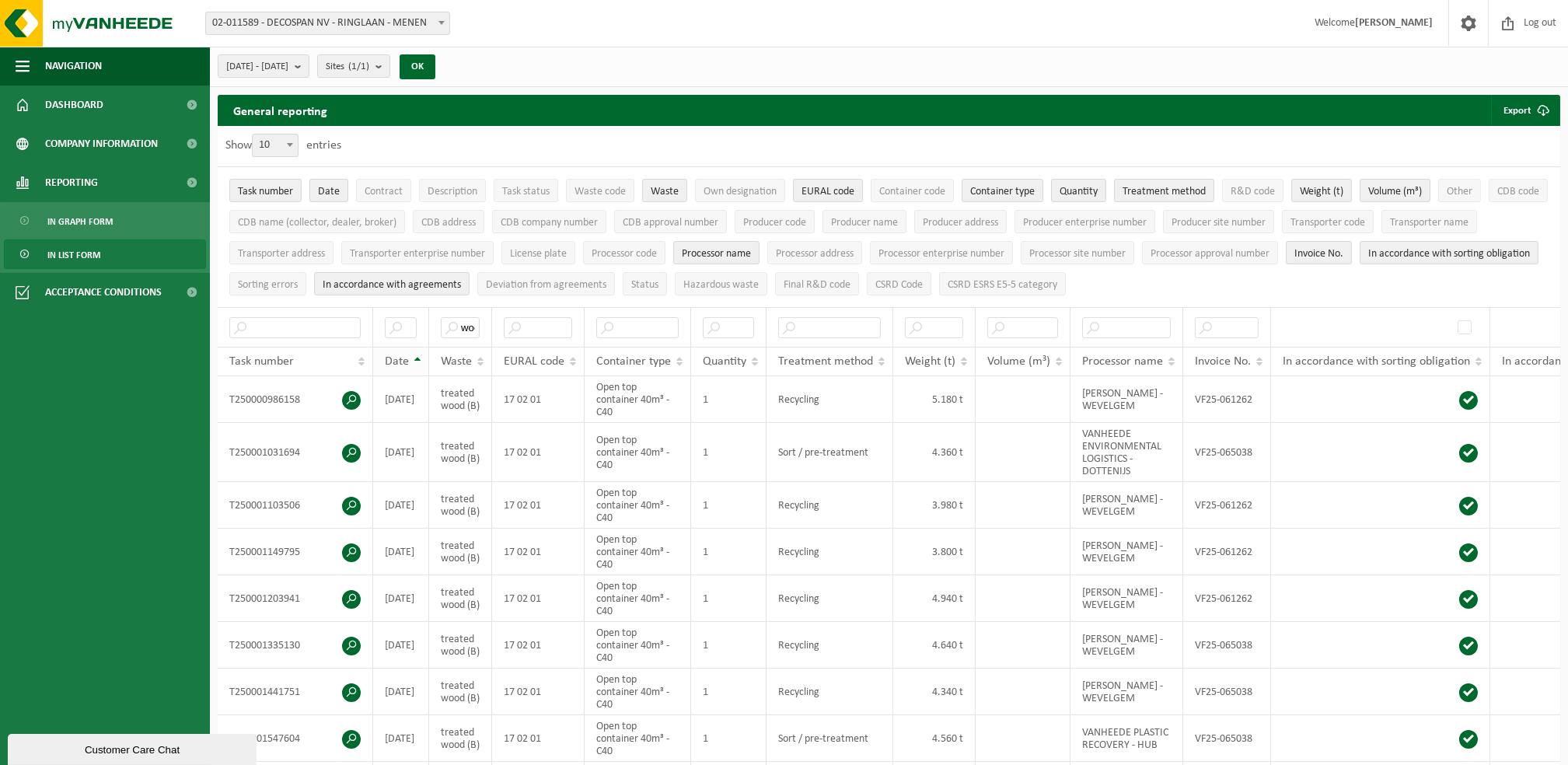
click at [405, 355] on span "Date" at bounding box center [396, 361] width 24 height 12
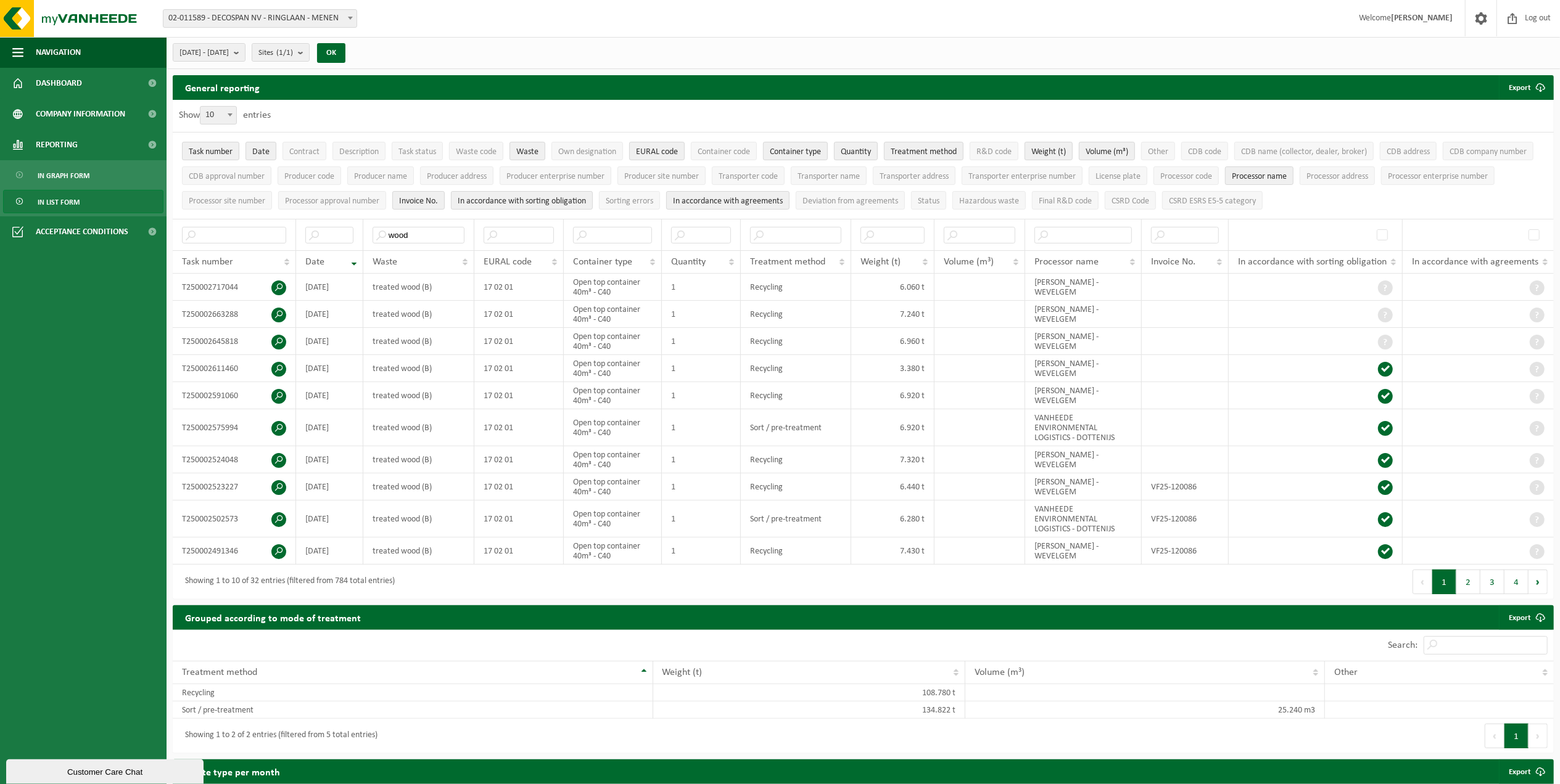
drag, startPoint x: 1627, startPoint y: 434, endPoint x: 2382, endPoint y: 206, distance: 788.7
click at [823, 258] on span "Treatment method" at bounding box center [788, 262] width 75 height 10
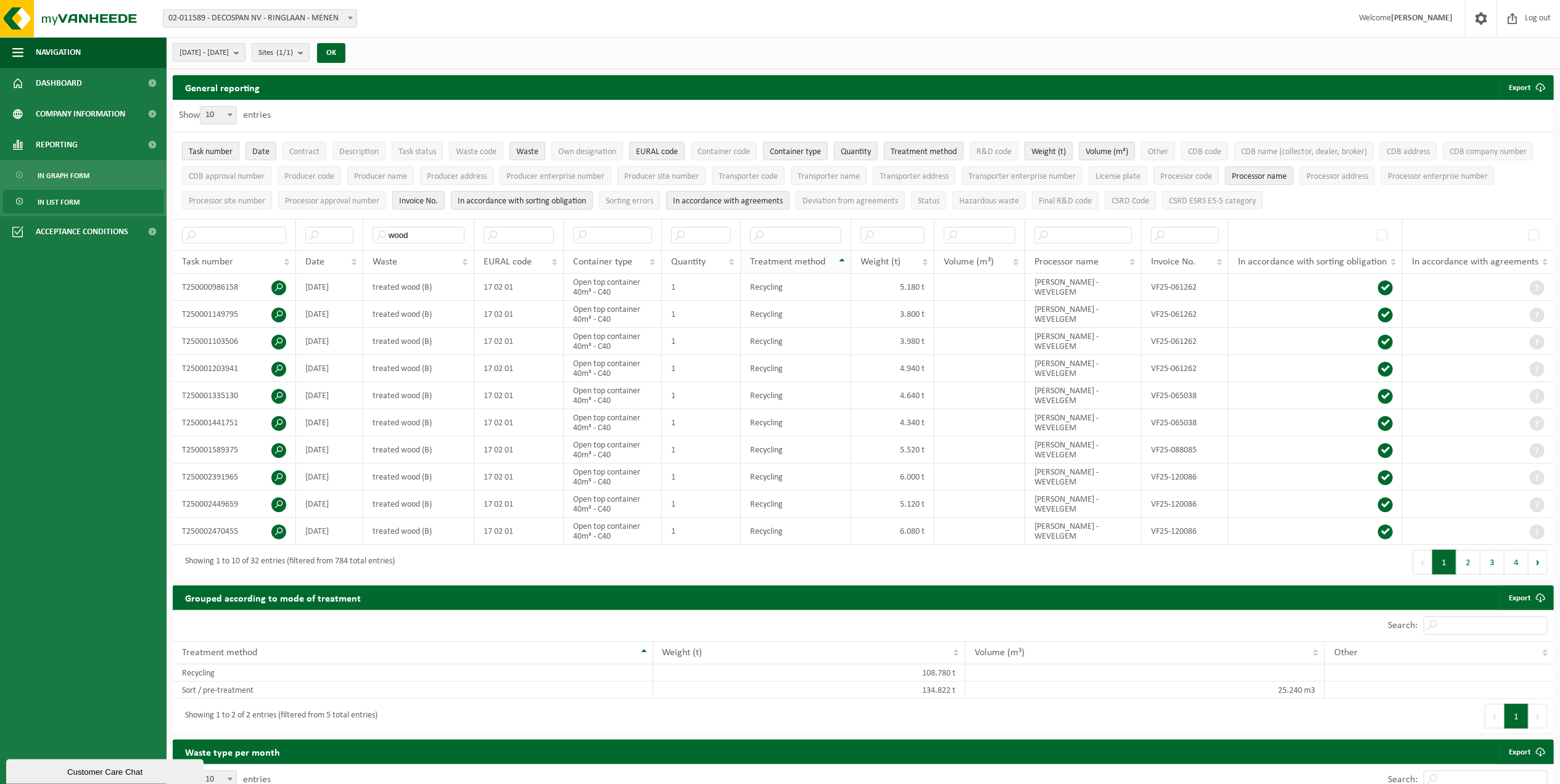
click at [834, 270] on th "Treatment method" at bounding box center [795, 262] width 110 height 23
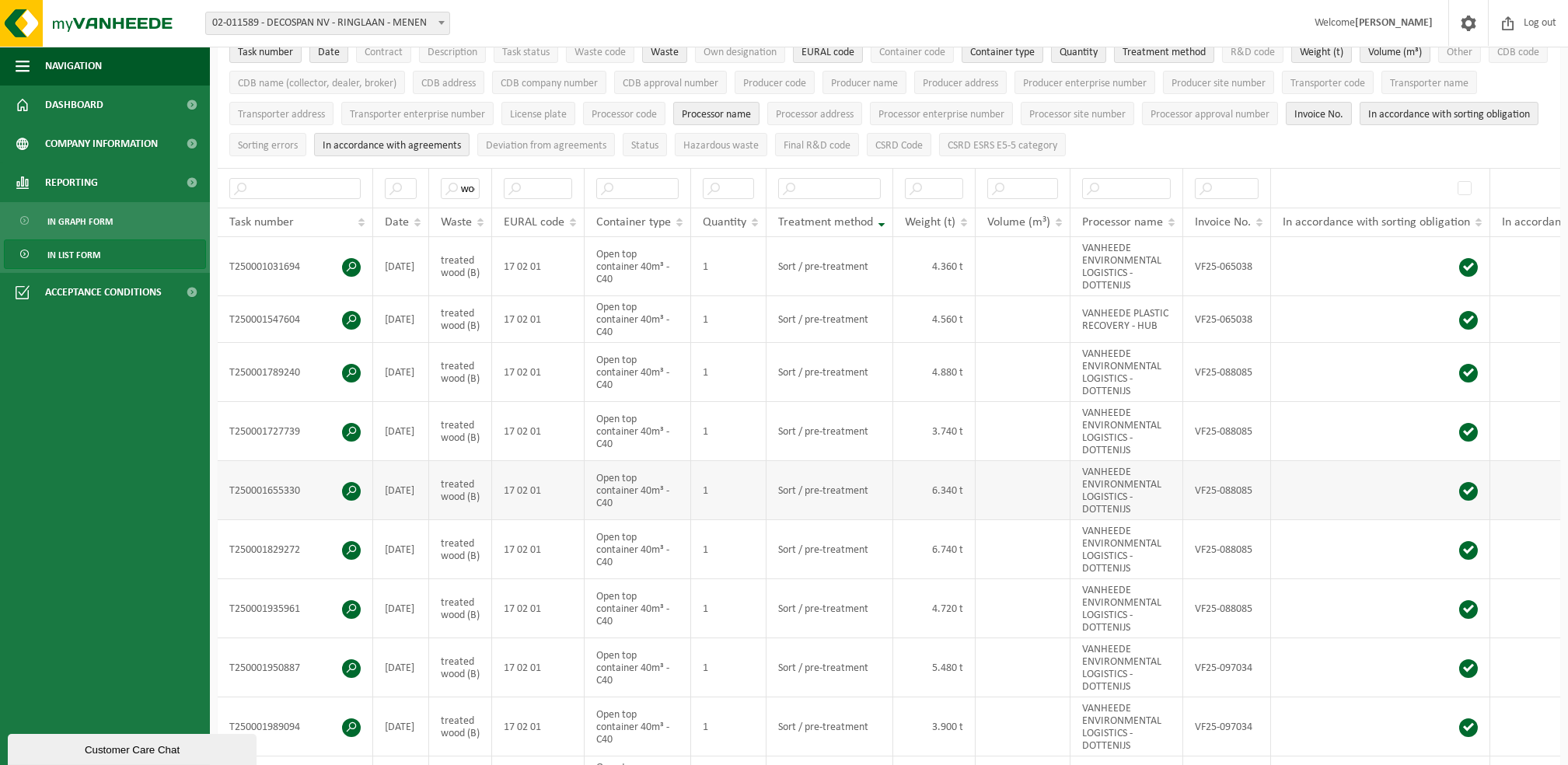
scroll to position [104, 0]
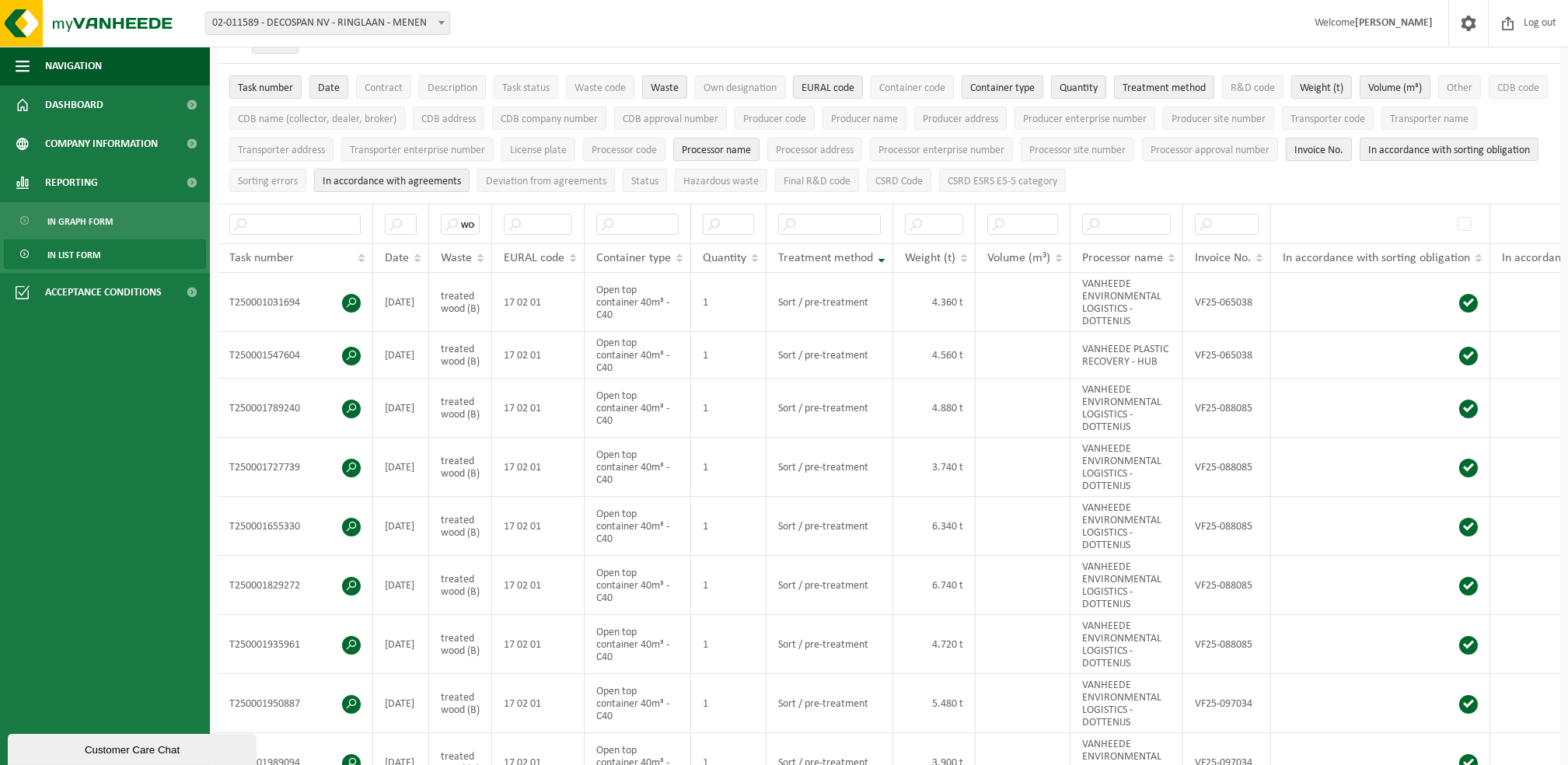
click at [1343, 144] on span "Invoice No." at bounding box center [1319, 150] width 49 height 11
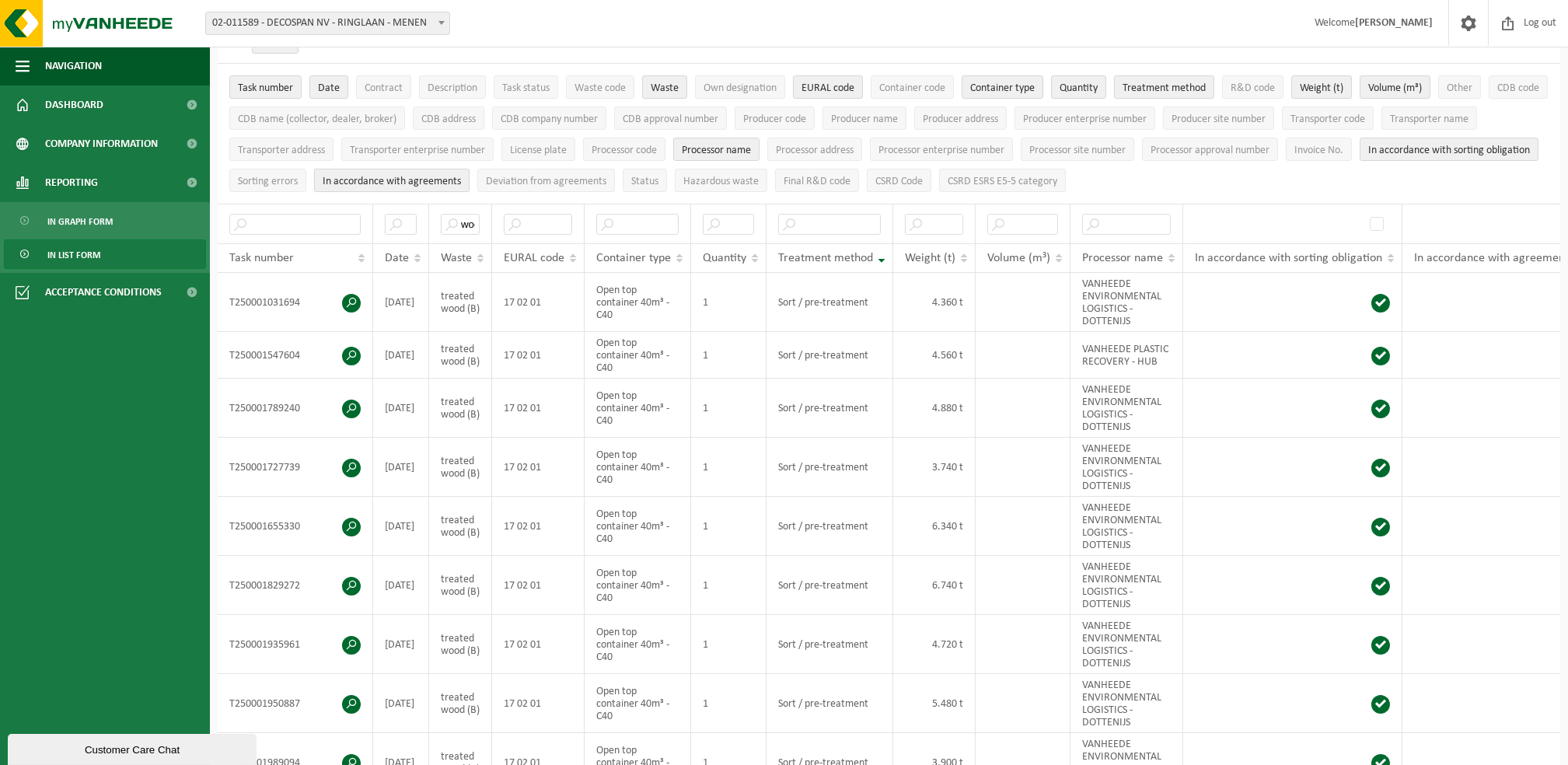
click at [469, 186] on button "In accordance with agreements" at bounding box center [392, 180] width 156 height 24
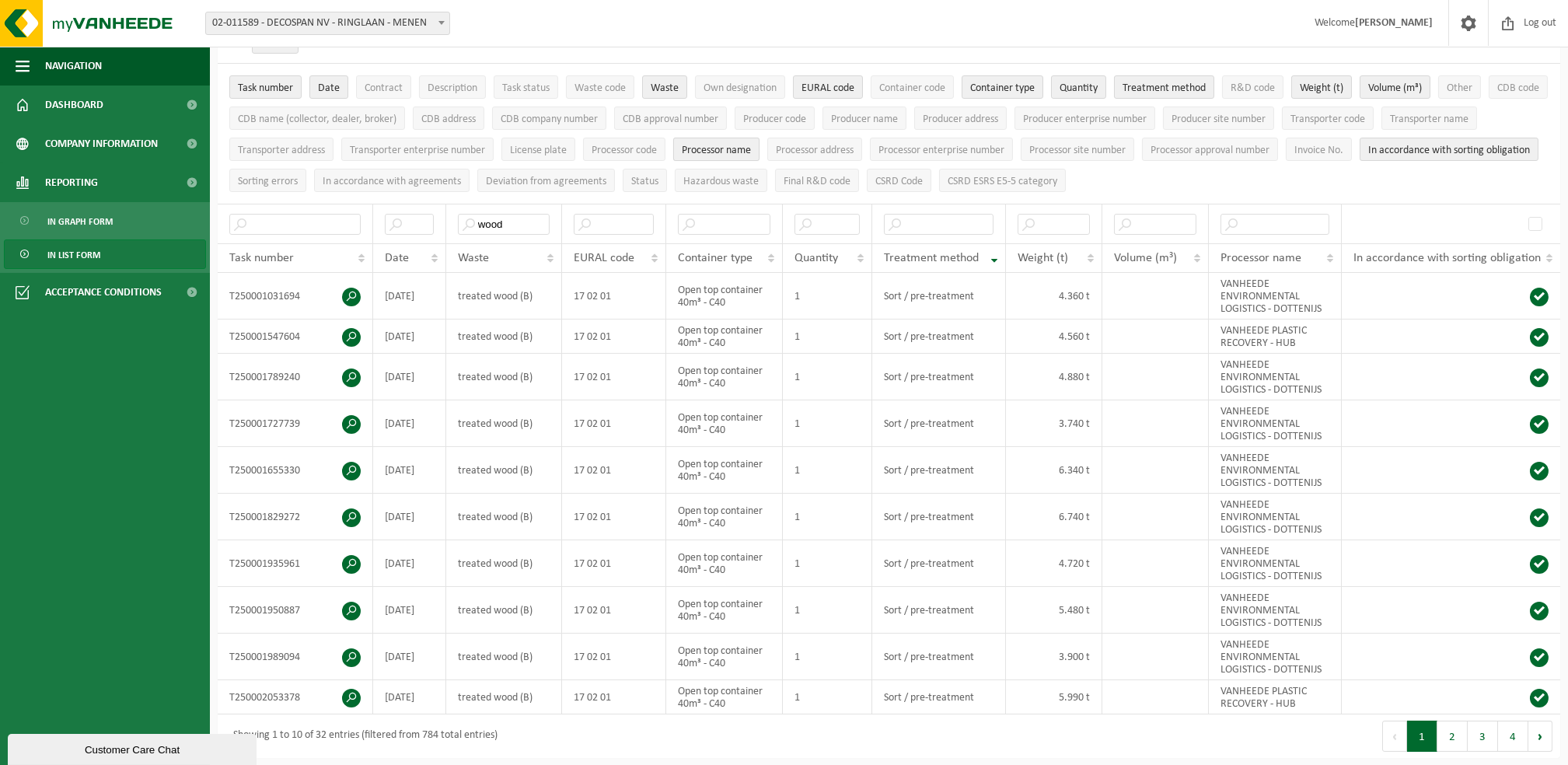
click at [751, 146] on span "Processor name" at bounding box center [716, 150] width 69 height 11
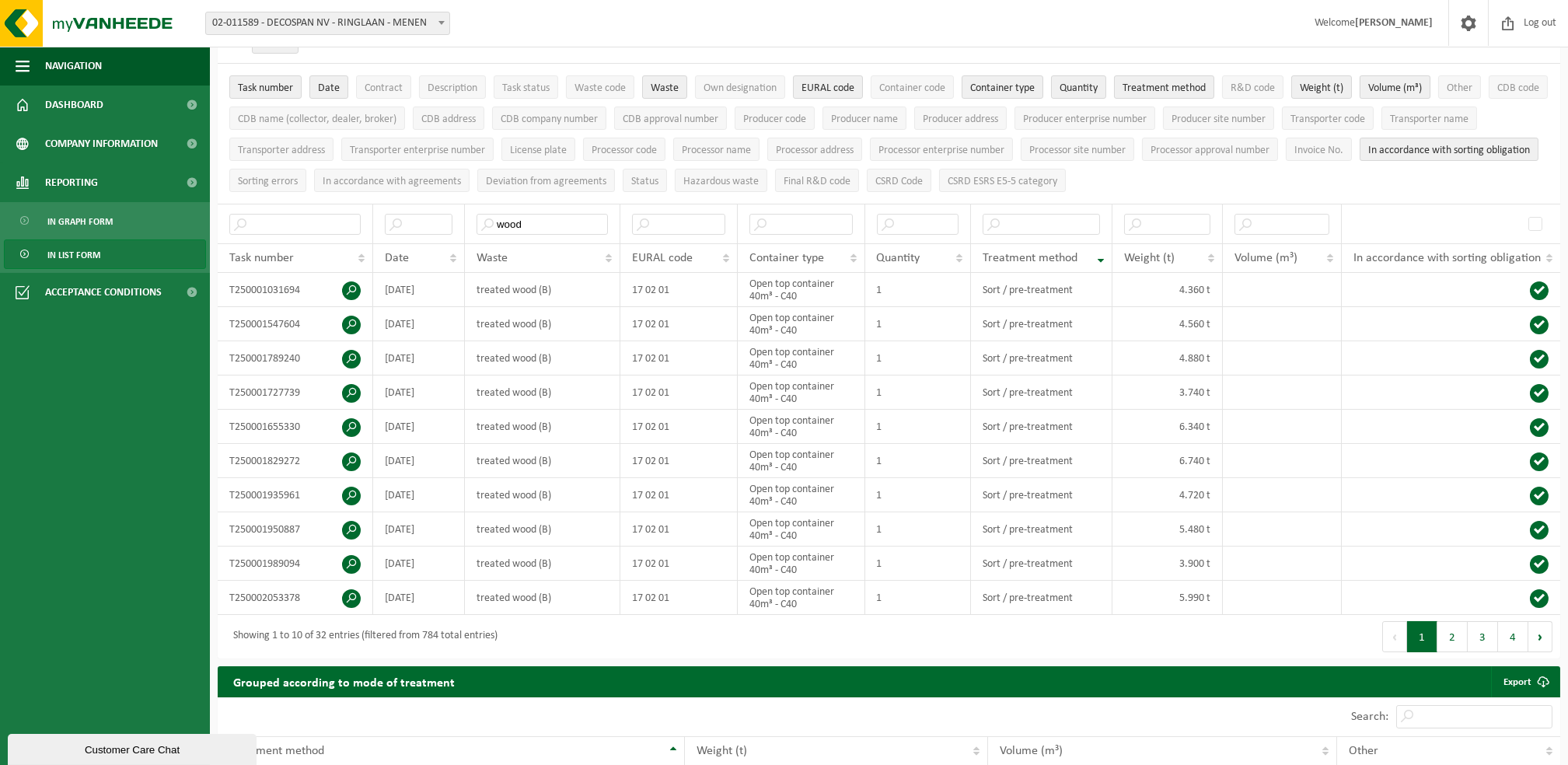
click at [1397, 84] on span "Volume (m³)" at bounding box center [1395, 88] width 53 height 11
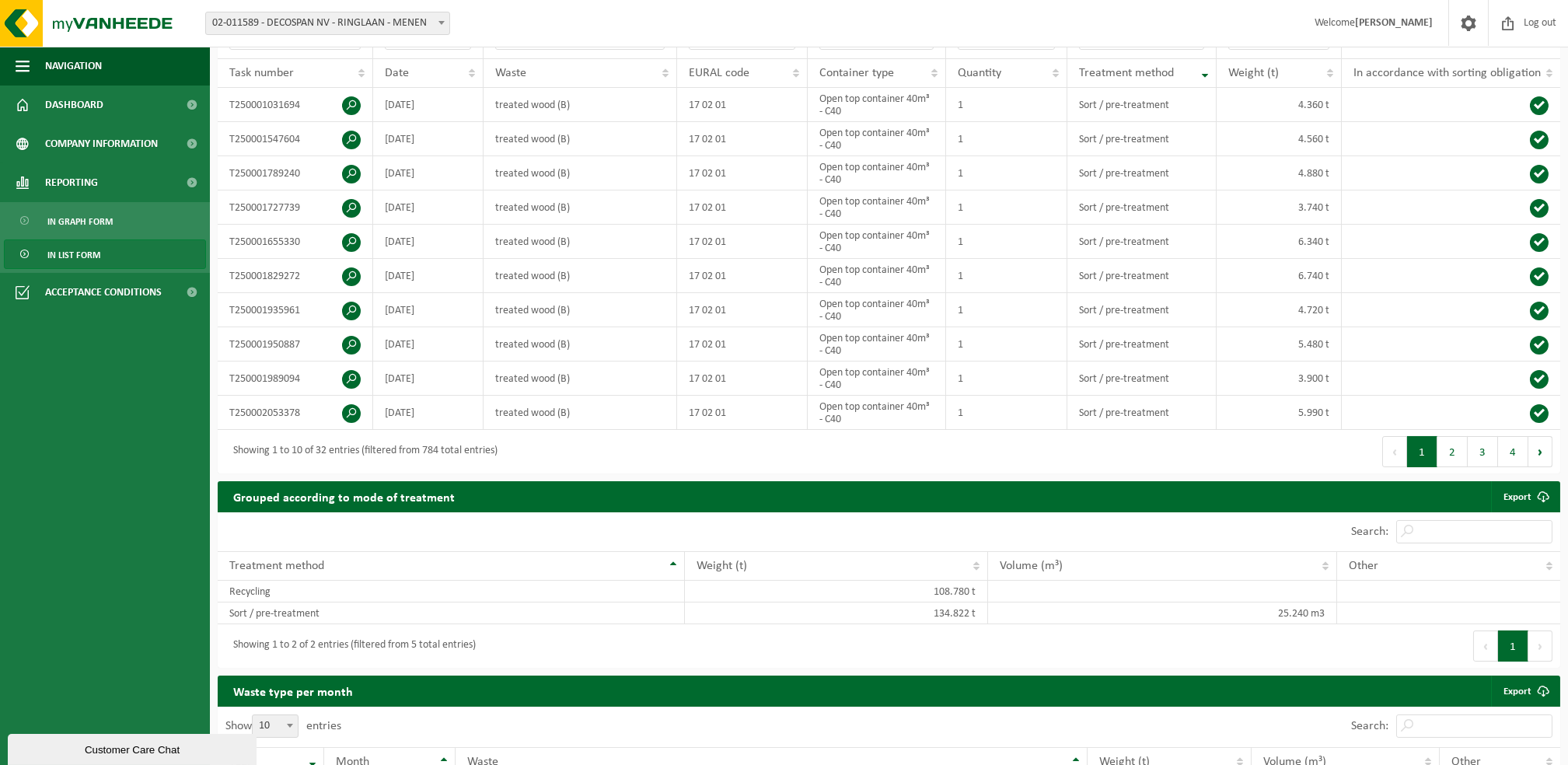
scroll to position [296, 0]
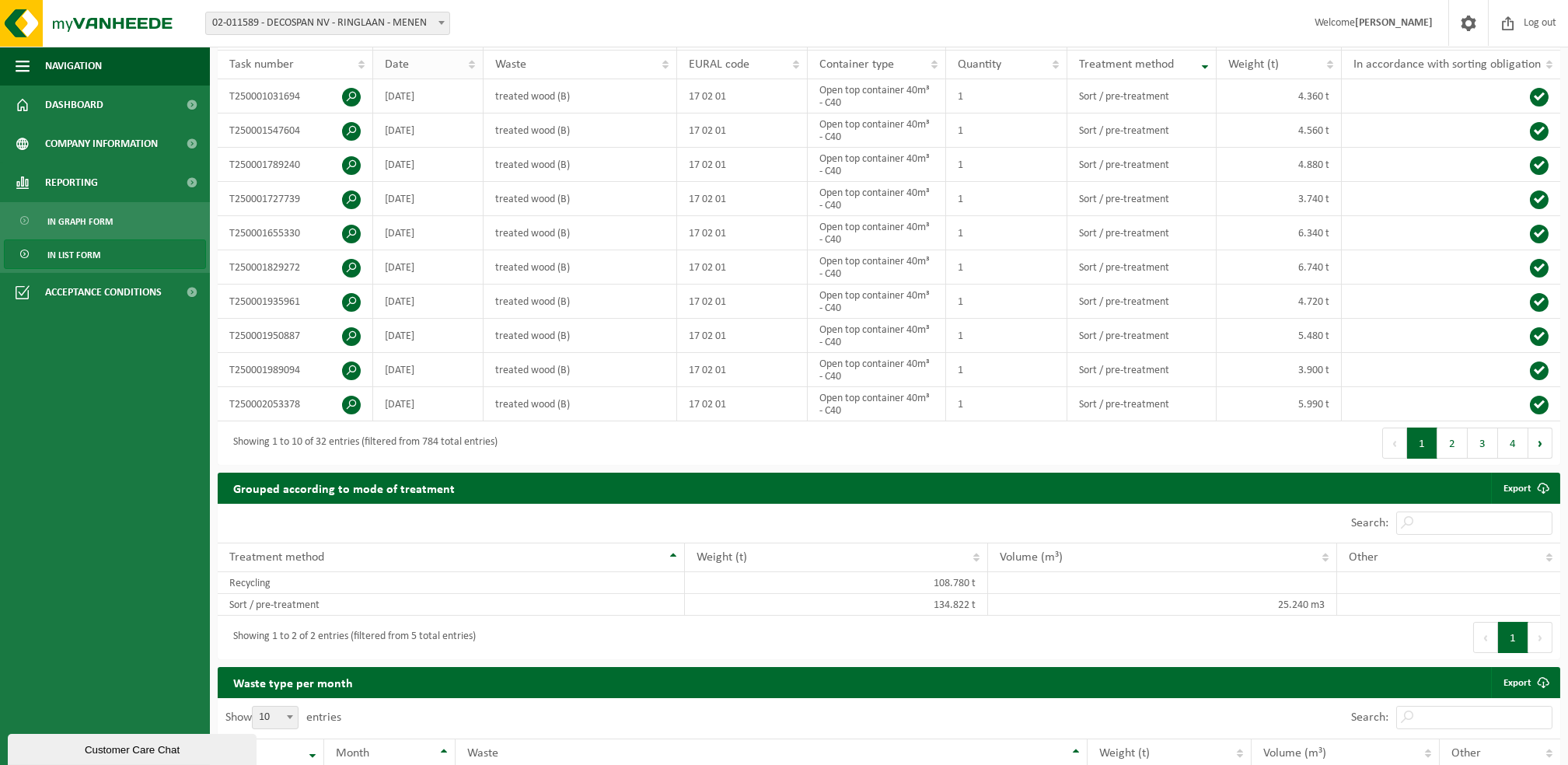
click at [459, 60] on div "Date" at bounding box center [424, 64] width 79 height 12
click at [462, 60] on div "Date" at bounding box center [424, 64] width 79 height 12
click at [1168, 58] on span "Treatment method" at bounding box center [1126, 64] width 95 height 12
click at [1163, 61] on span "Treatment method" at bounding box center [1126, 64] width 95 height 12
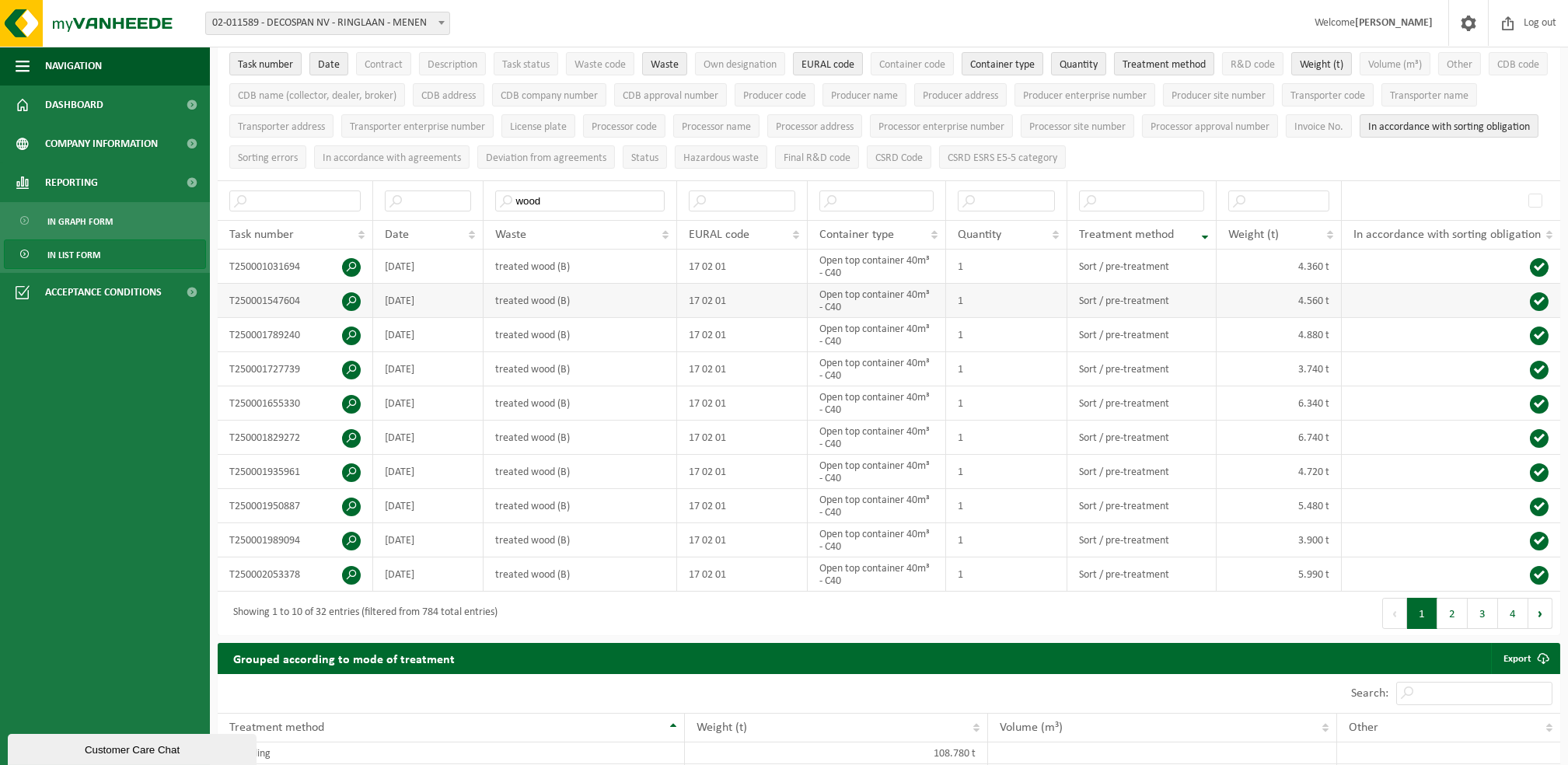
scroll to position [90, 0]
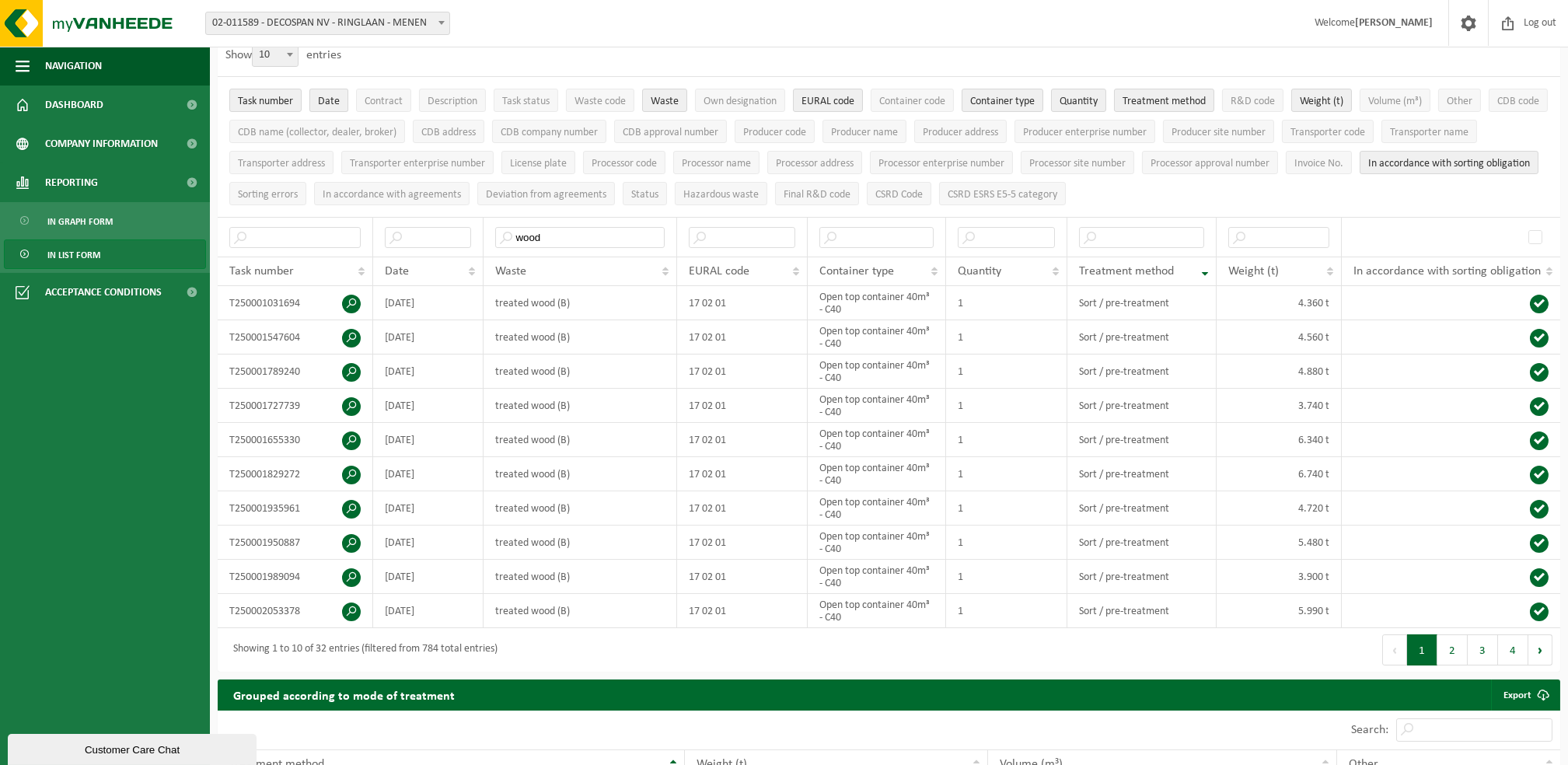
click at [336, 100] on span "Date" at bounding box center [329, 102] width 22 height 11
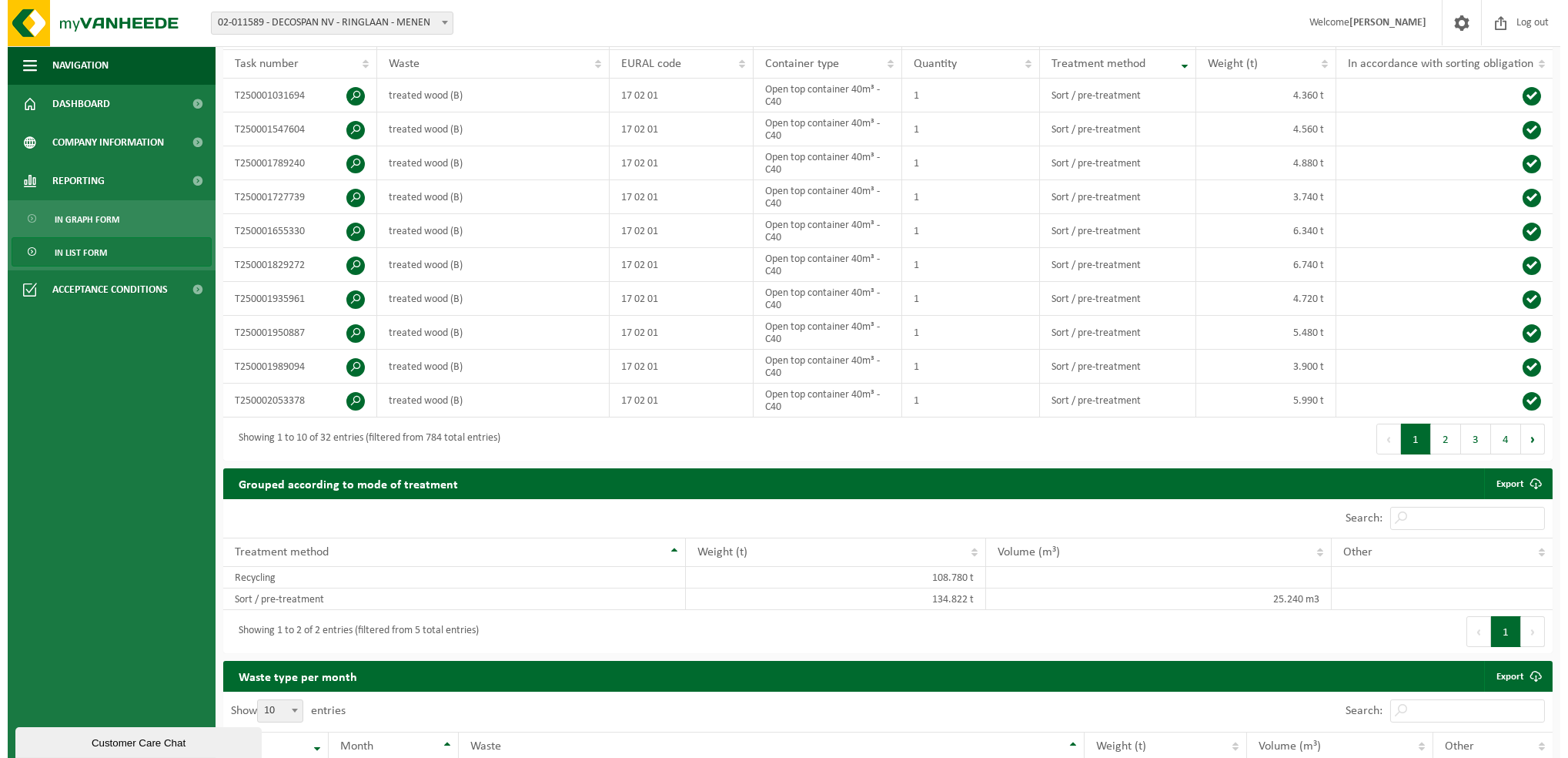
scroll to position [0, 0]
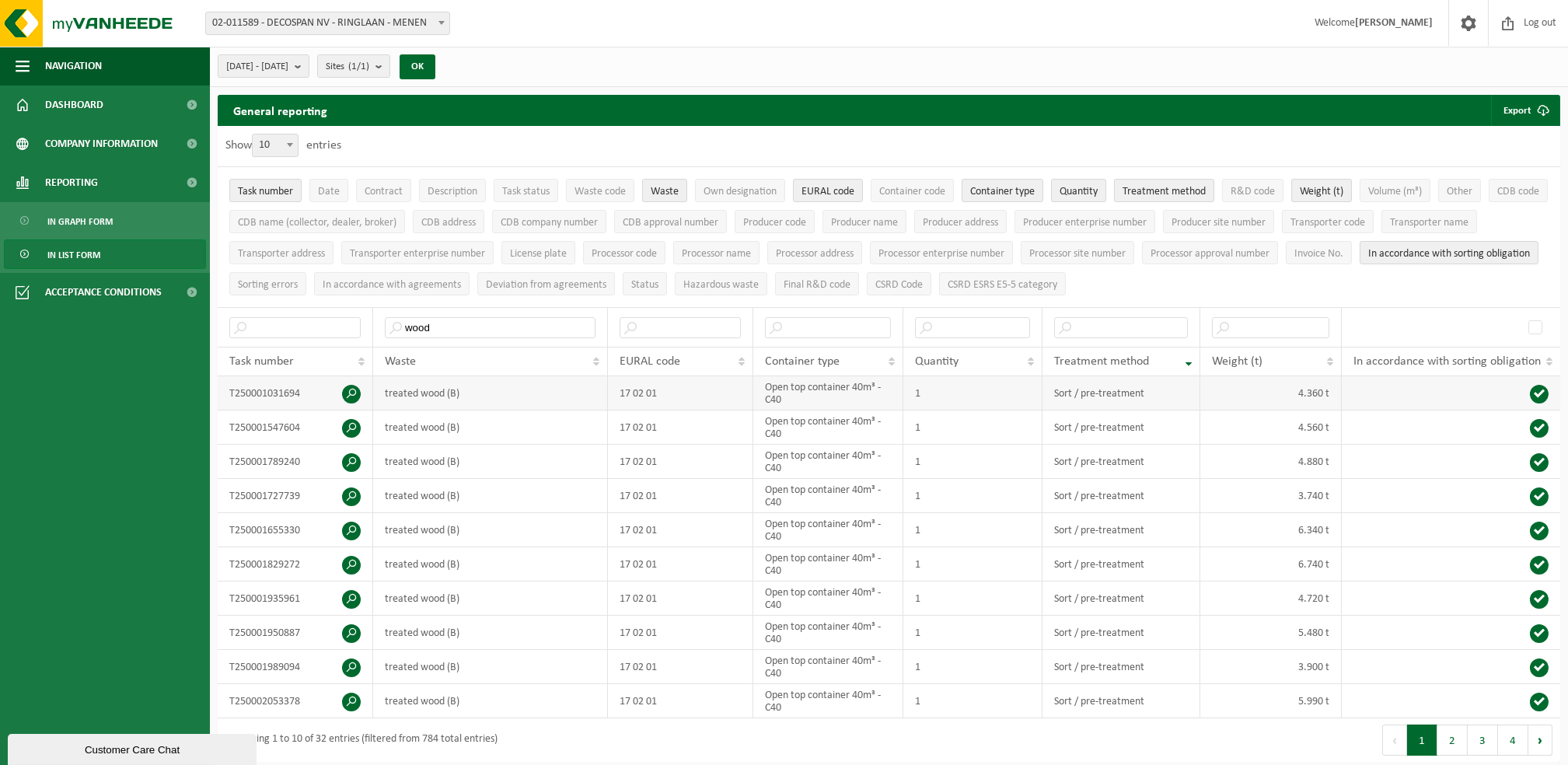
click at [353, 388] on span at bounding box center [352, 394] width 19 height 19
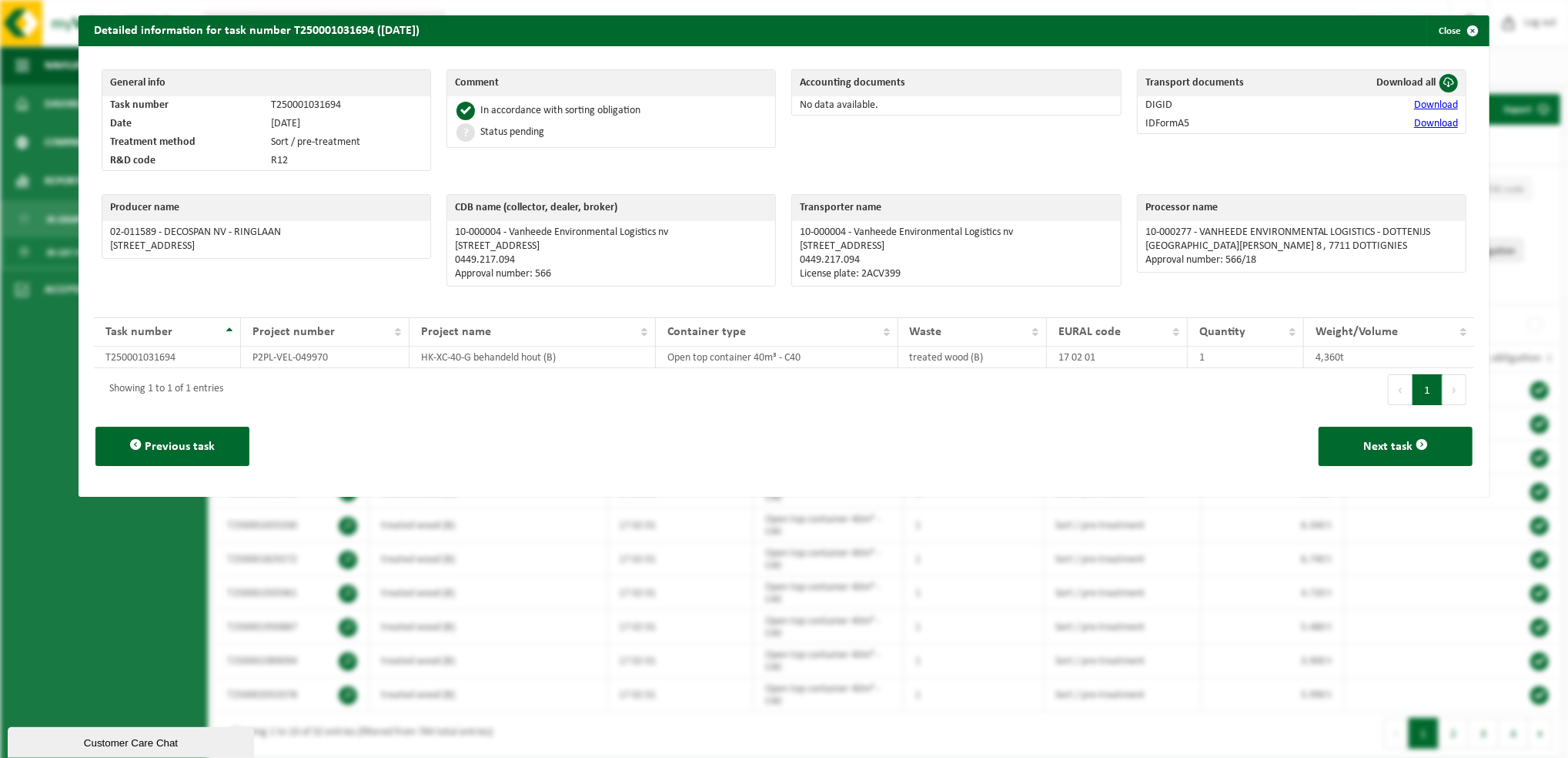
click at [1421, 110] on link "Download" at bounding box center [1436, 105] width 44 height 11
click at [1432, 121] on link "Download" at bounding box center [1436, 123] width 44 height 11
click at [1429, 73] on th "Download all" at bounding box center [1390, 83] width 151 height 26
click at [1440, 87] on span at bounding box center [1449, 84] width 19 height 19
click at [1163, 112] on td "DIGID" at bounding box center [1226, 105] width 177 height 19
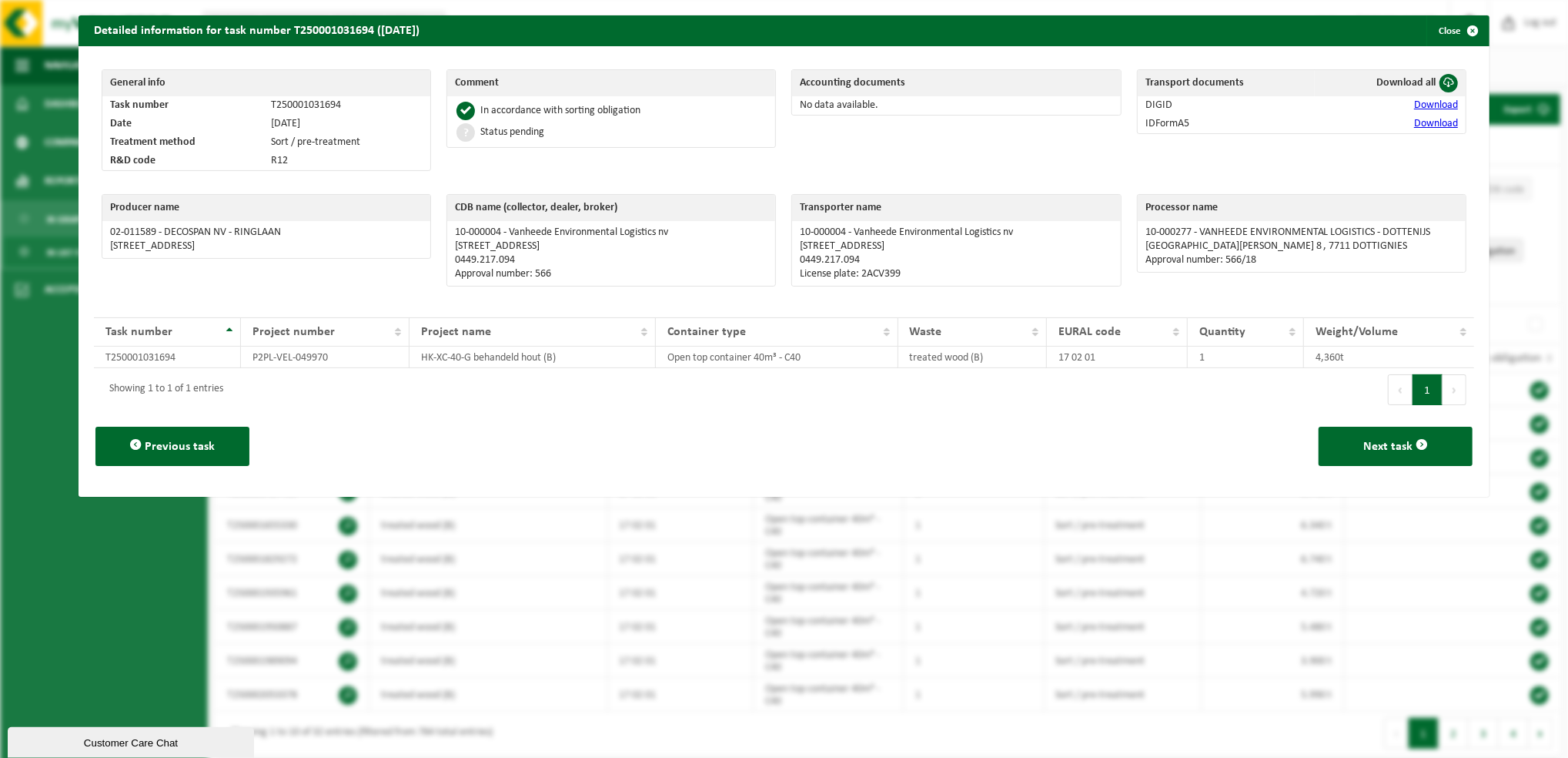
drag, startPoint x: 1453, startPoint y: 27, endPoint x: 1240, endPoint y: 252, distance: 309.8
click at [1457, 32] on span "button" at bounding box center [1472, 30] width 31 height 31
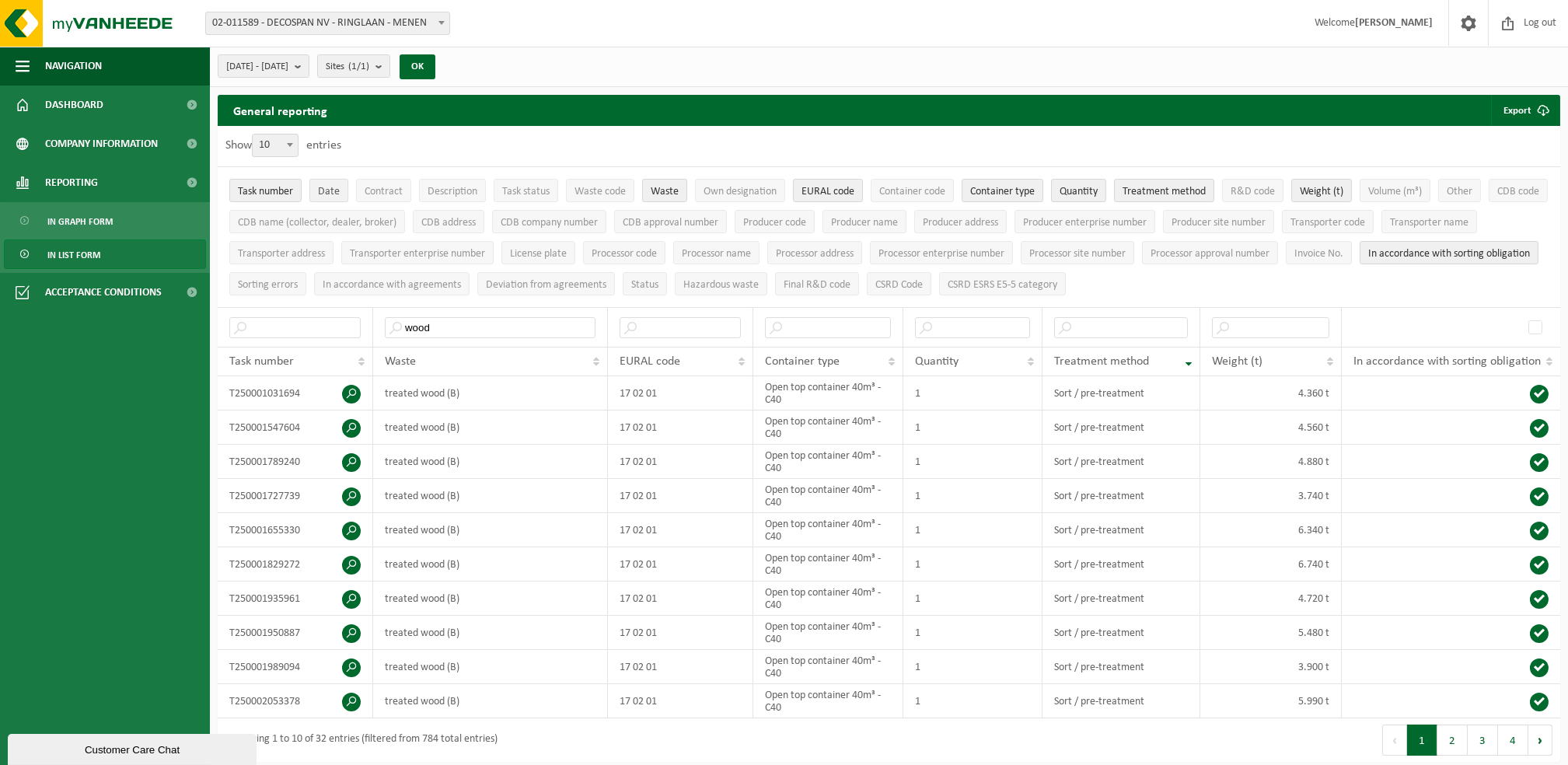
click at [327, 182] on button "Date" at bounding box center [329, 190] width 39 height 24
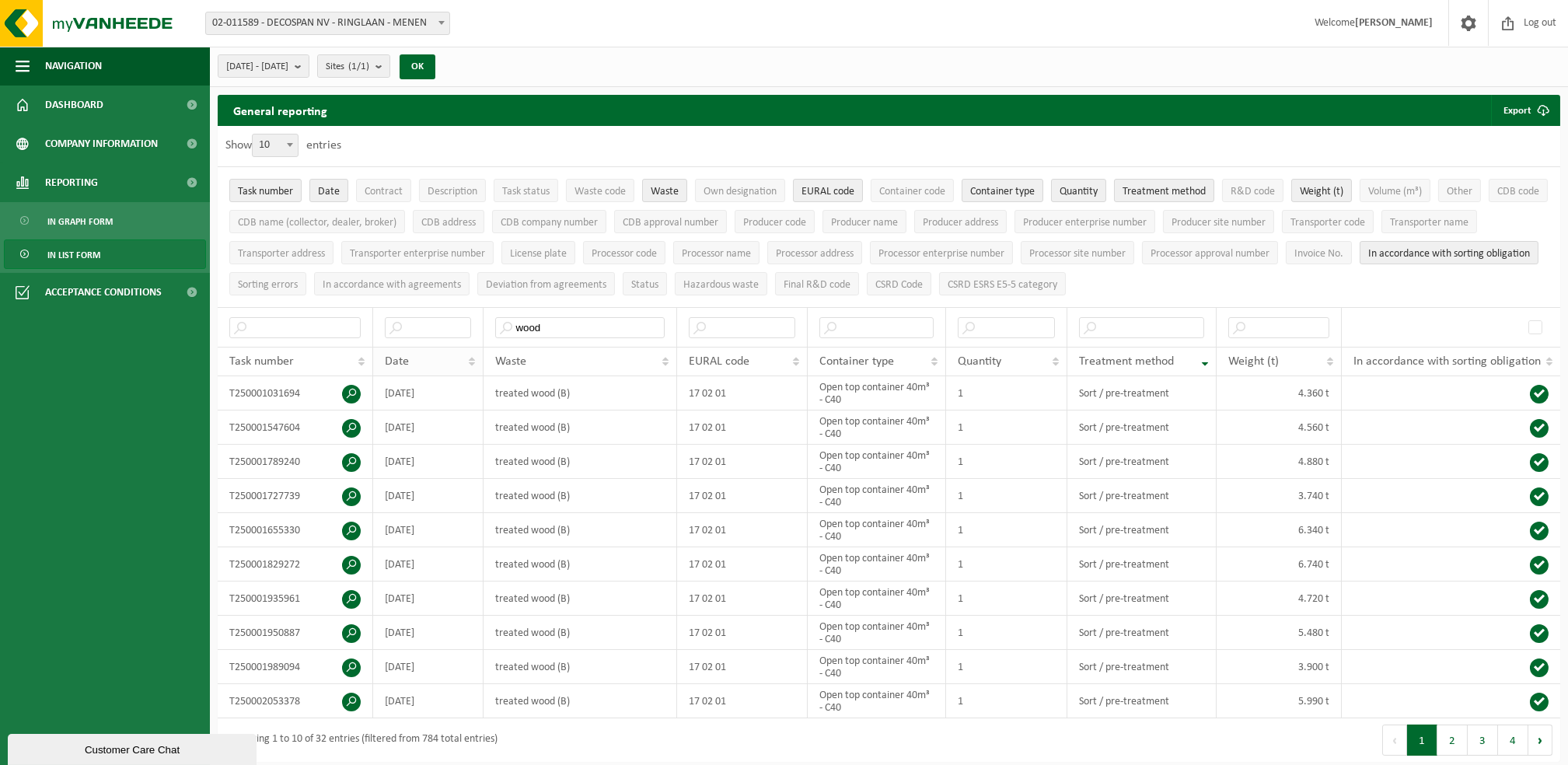
click at [464, 355] on div "Date" at bounding box center [424, 361] width 79 height 12
click at [463, 360] on div "Date" at bounding box center [424, 361] width 79 height 12
click at [446, 390] on td "2025-09-16" at bounding box center [429, 393] width 110 height 34
click at [354, 391] on span at bounding box center [352, 394] width 19 height 19
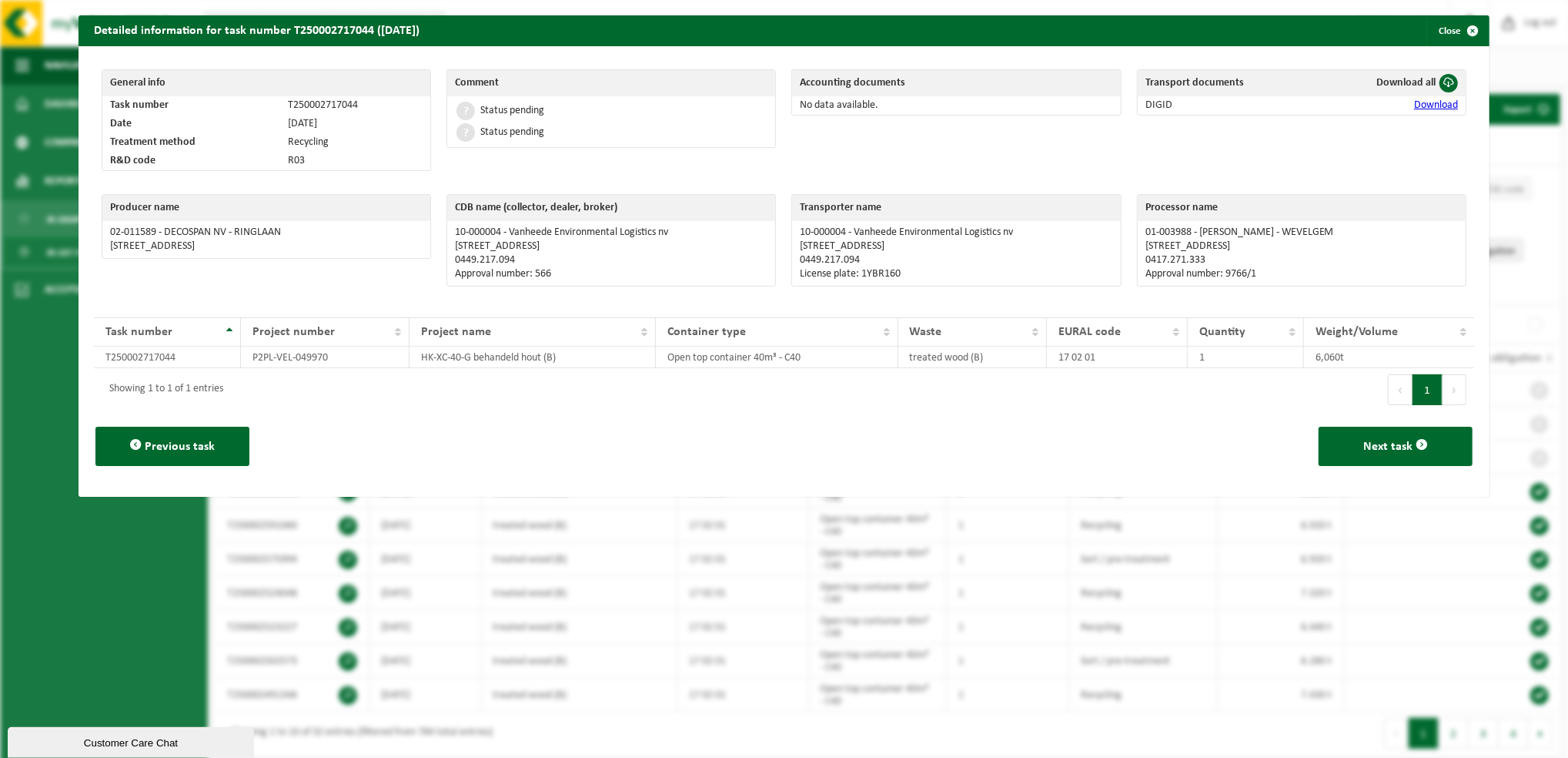
click at [1417, 105] on link "Download" at bounding box center [1436, 105] width 44 height 11
click at [1457, 22] on span "button" at bounding box center [1472, 30] width 31 height 31
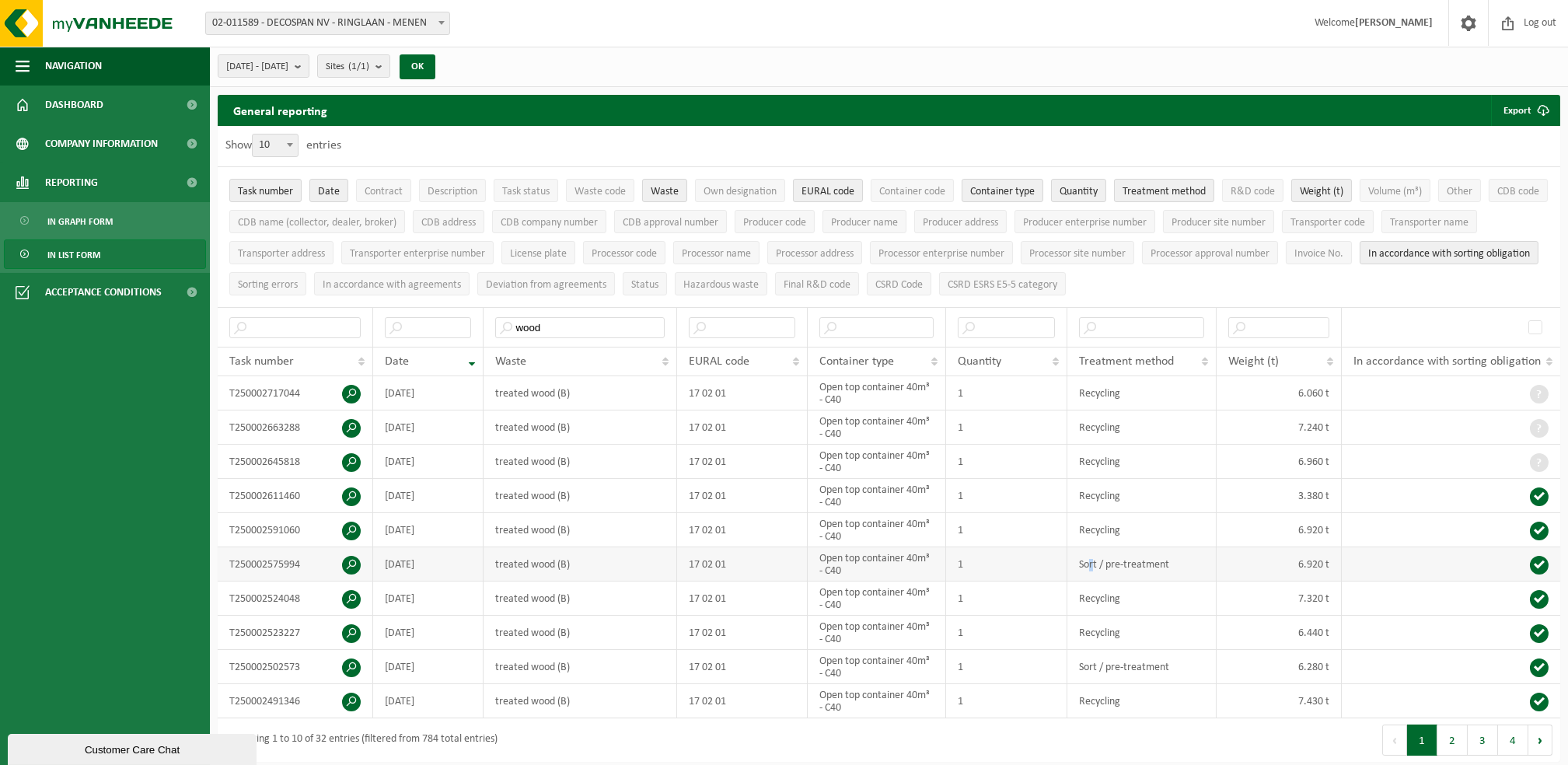
click at [1093, 571] on td "Sort / pre-treatment" at bounding box center [1141, 564] width 149 height 34
click at [351, 570] on span at bounding box center [352, 565] width 19 height 19
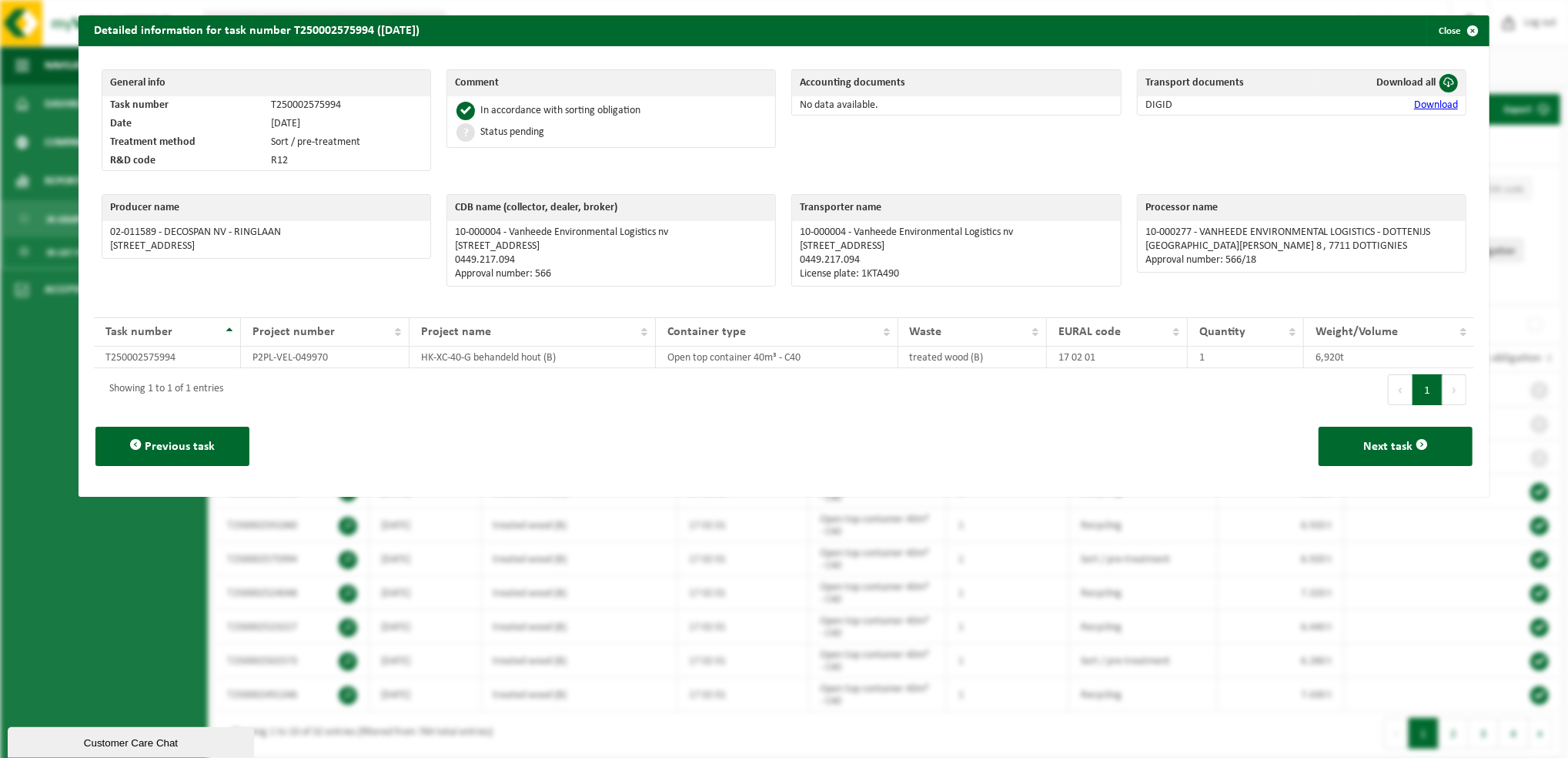
click at [1430, 103] on link "Download" at bounding box center [1436, 105] width 44 height 11
